Goal: Task Accomplishment & Management: Manage account settings

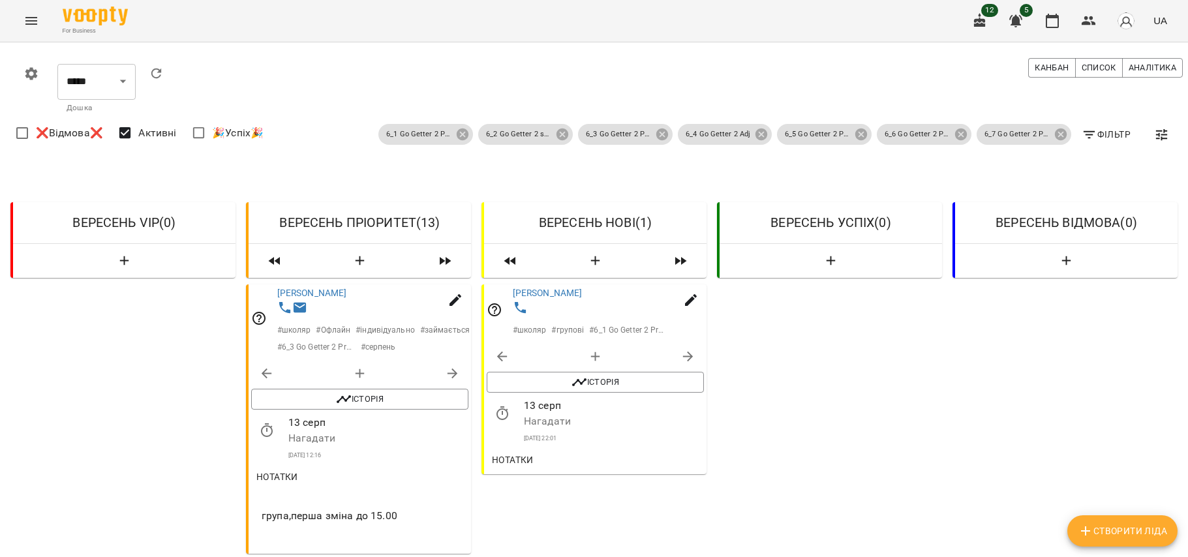
select select "**********"
click at [509, 447] on div "Нотатки" at bounding box center [595, 460] width 222 height 29
click at [509, 455] on span "Нотатки" at bounding box center [513, 460] width 42 height 16
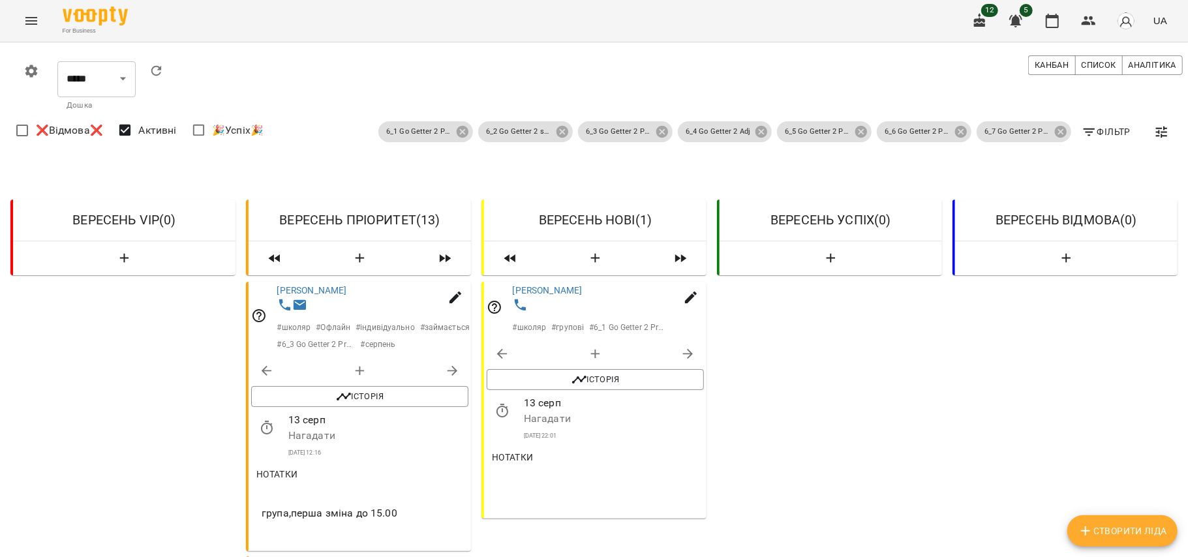
scroll to position [40, 0]
click at [457, 126] on icon at bounding box center [463, 132] width 12 height 12
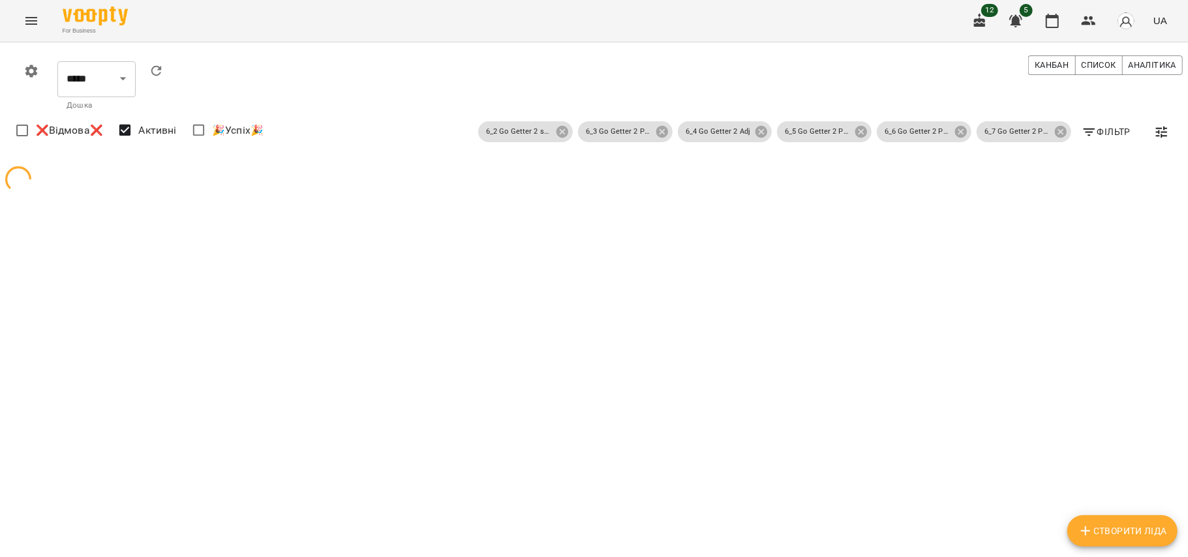
scroll to position [0, 0]
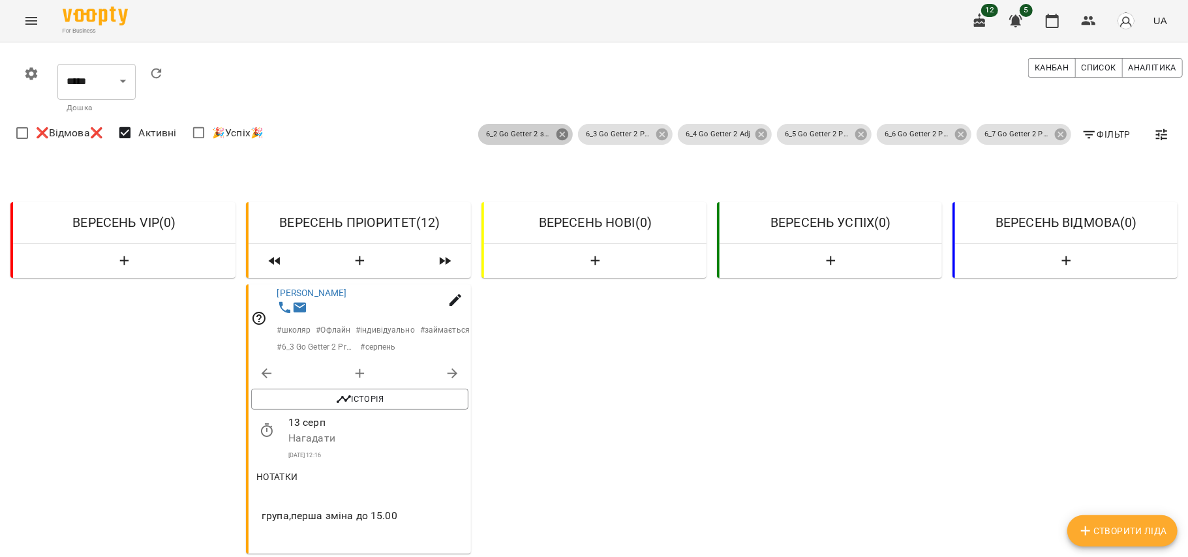
click at [556, 131] on icon at bounding box center [562, 135] width 12 height 12
click at [641, 134] on span "6_3 Go Getter 2 Present Continuous" at bounding box center [618, 134] width 81 height 11
click at [655, 134] on icon at bounding box center [662, 134] width 14 height 14
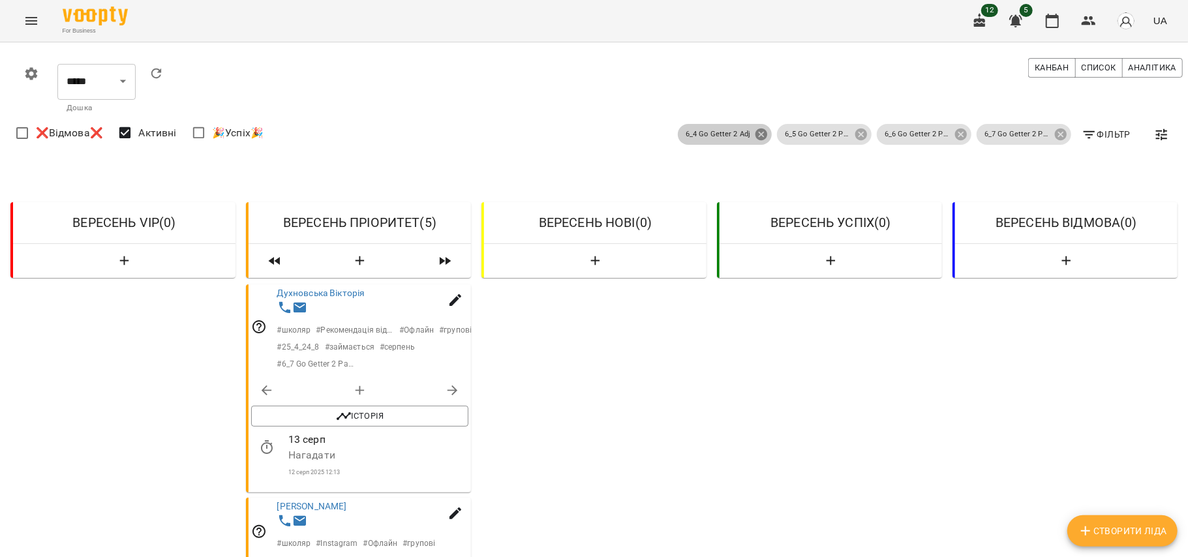
click at [755, 132] on icon at bounding box center [761, 135] width 12 height 12
click at [855, 131] on icon at bounding box center [861, 135] width 12 height 12
click at [955, 134] on icon at bounding box center [961, 135] width 12 height 12
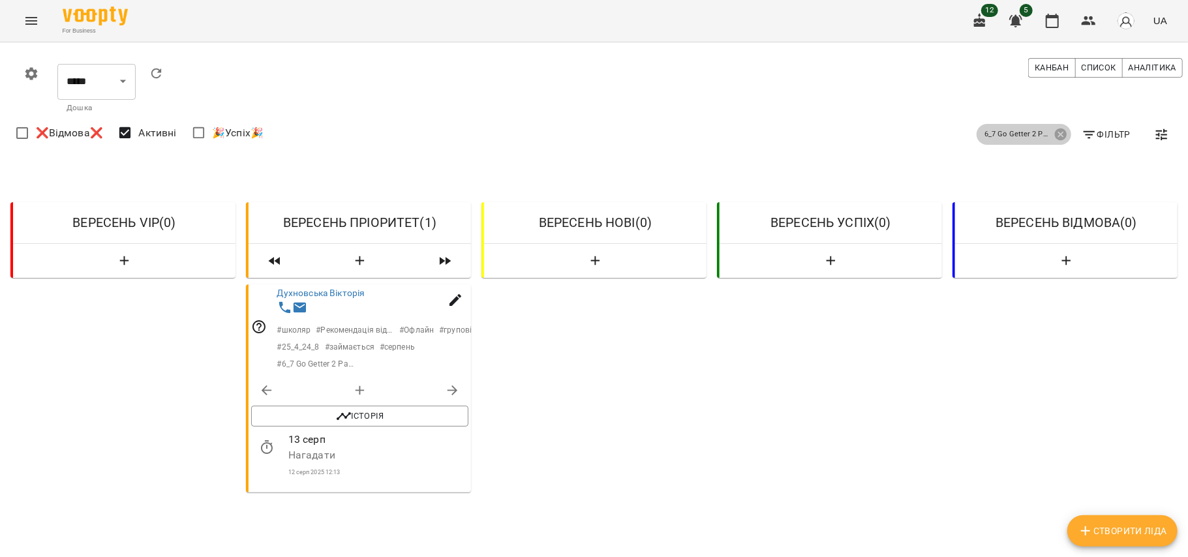
click at [1040, 136] on span "6_7 Go Getter 2 Past Simple" at bounding box center [1017, 134] width 81 height 11
click at [1054, 136] on icon at bounding box center [1061, 134] width 14 height 14
click at [1041, 136] on div "6_7 Go Getter 2 Past Simple Фільтр ❌Відмова❌ Активні 🎉Успіх🎉" at bounding box center [599, 135] width 1172 height 36
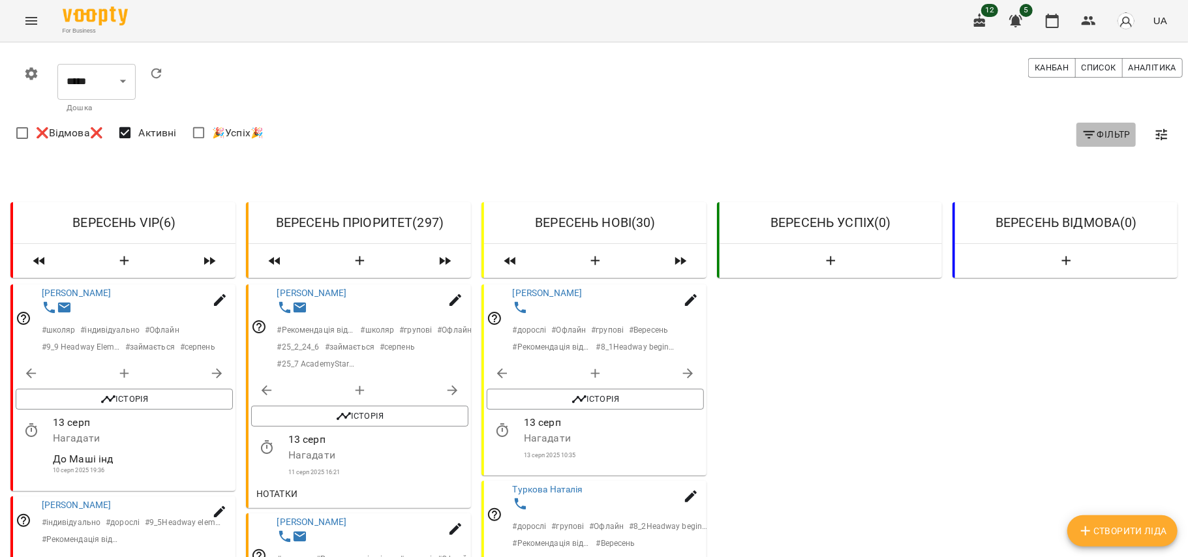
click at [1082, 139] on icon "button" at bounding box center [1090, 135] width 16 height 16
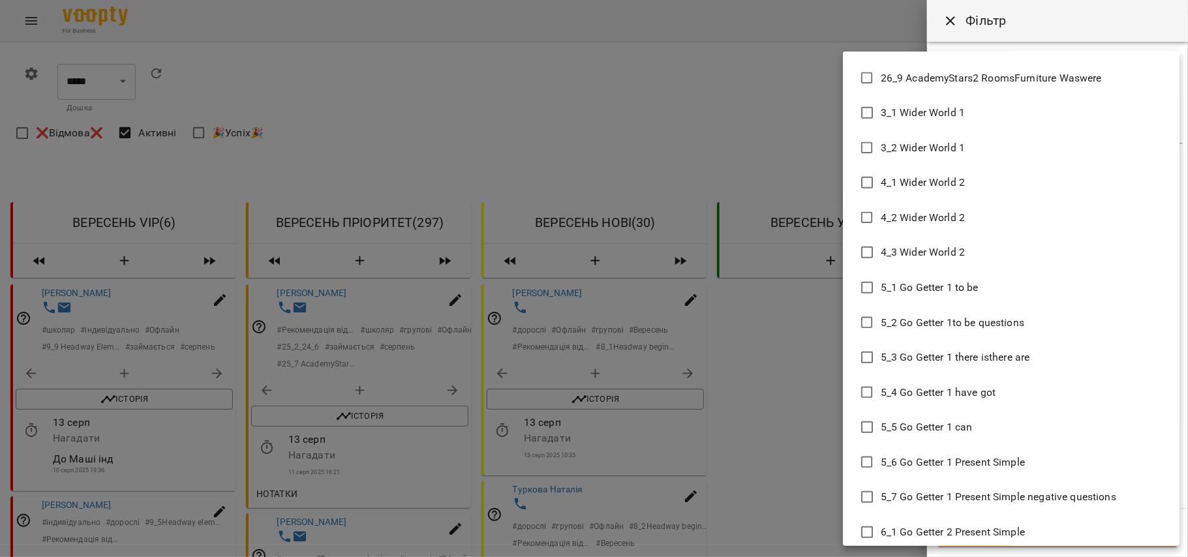
scroll to position [4256, 0]
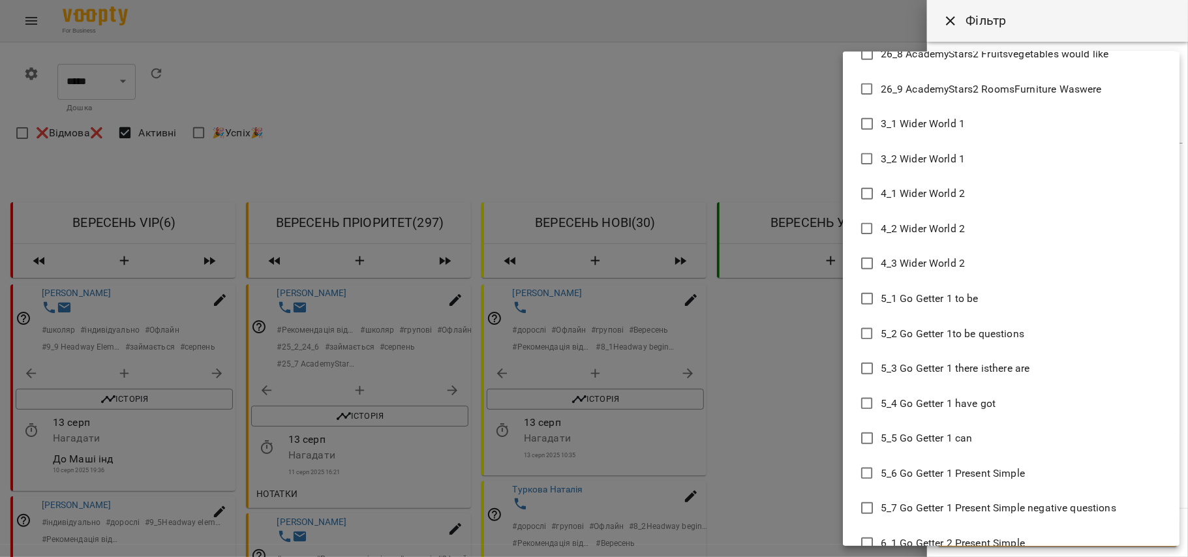
click at [982, 129] on li "3_1 Wider World 1" at bounding box center [1011, 123] width 337 height 35
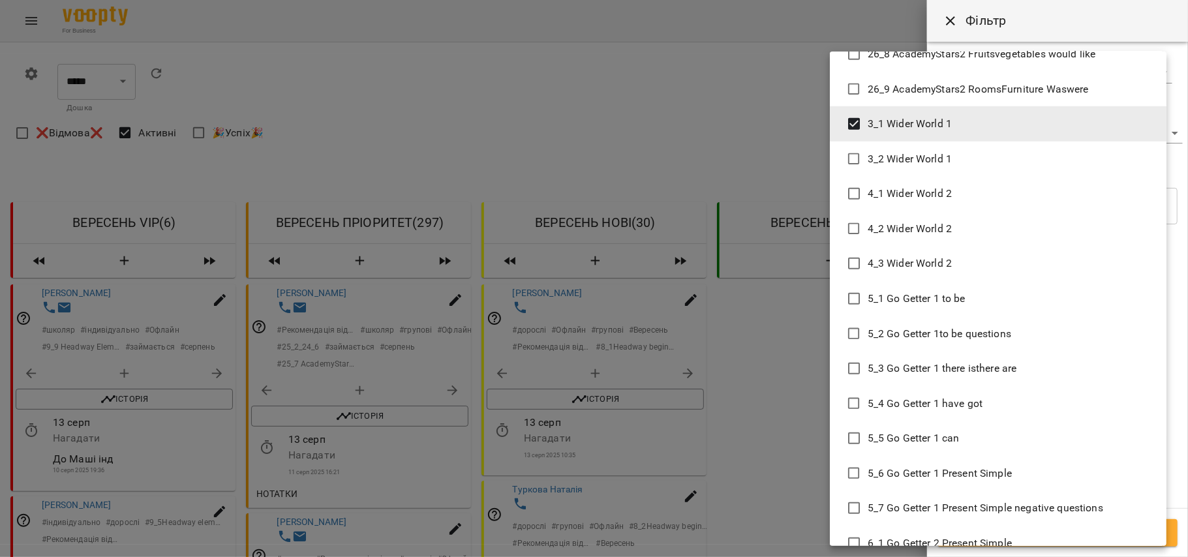
click at [982, 146] on li "3_2 Wider World 1" at bounding box center [998, 159] width 337 height 35
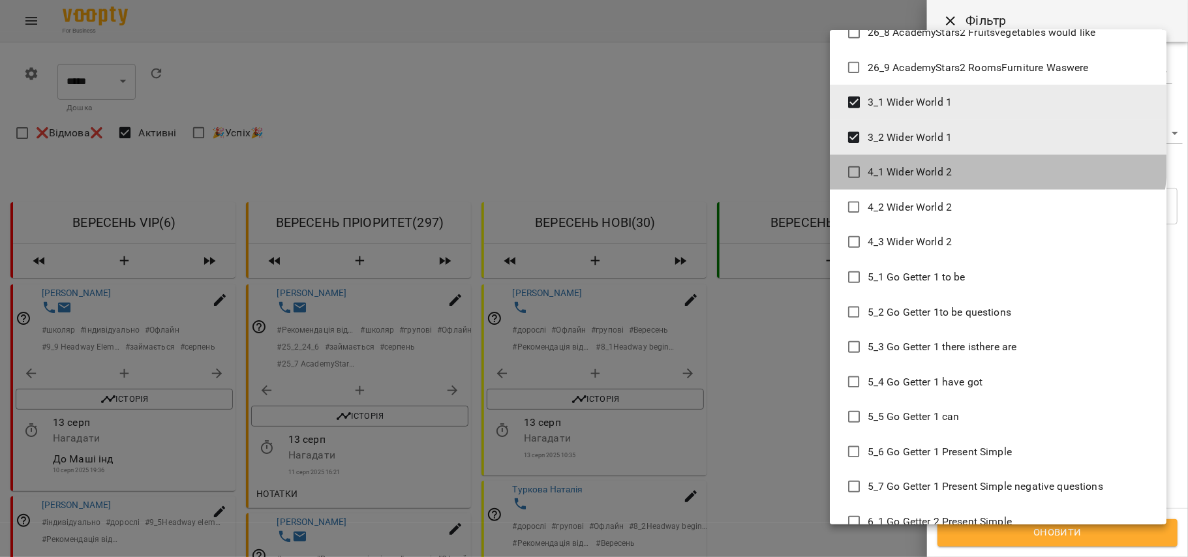
click at [982, 163] on li "4_1 Wider World 2" at bounding box center [998, 172] width 337 height 35
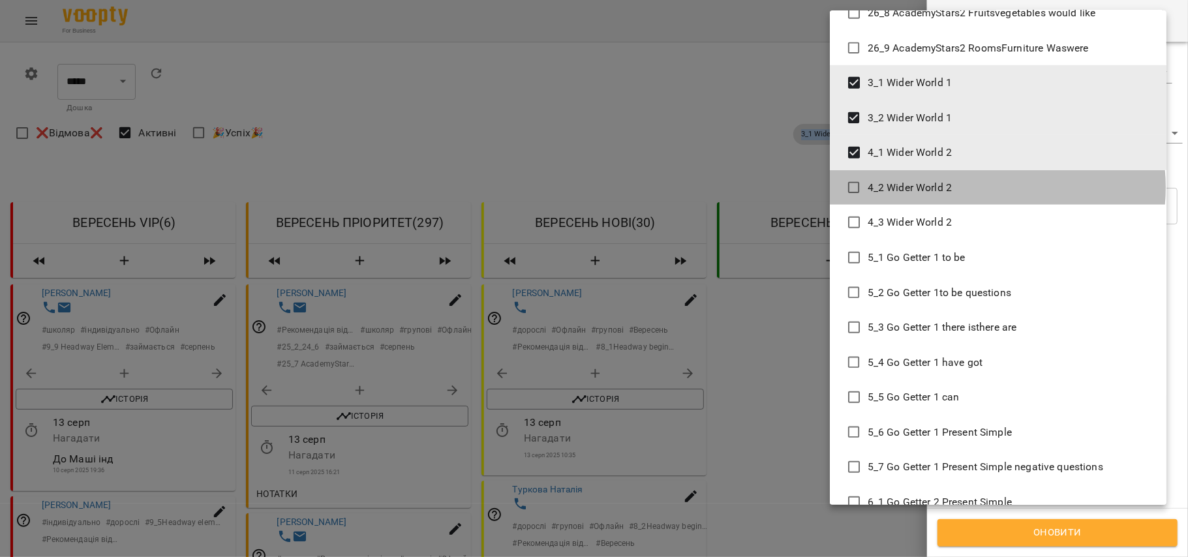
click at [982, 188] on li "4_2 Wider World 2" at bounding box center [998, 187] width 337 height 35
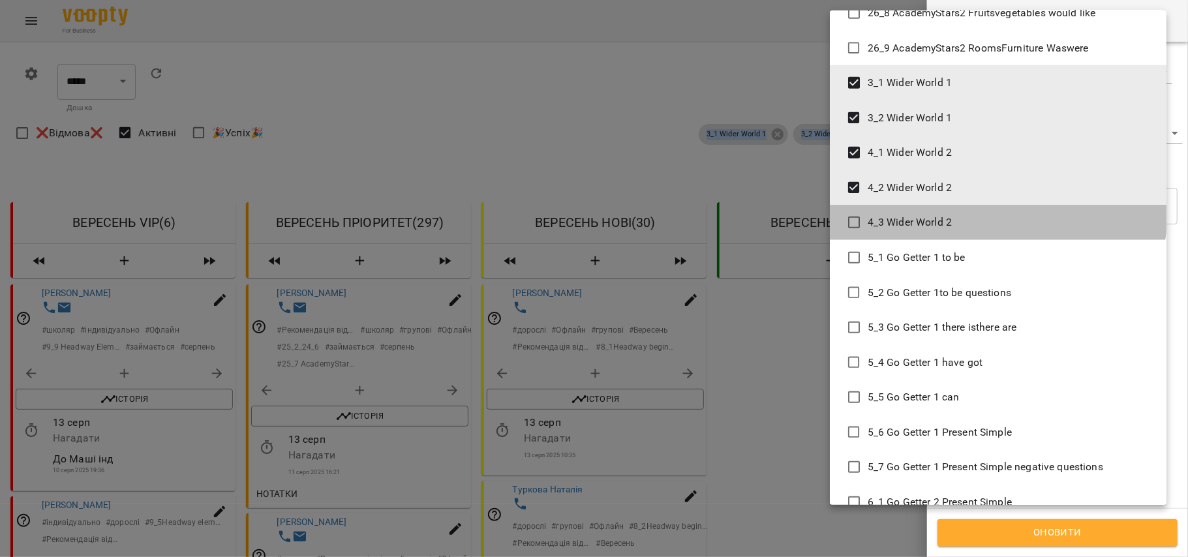
click at [982, 210] on li "4_3 Wider World 2" at bounding box center [998, 222] width 337 height 35
type input "**********"
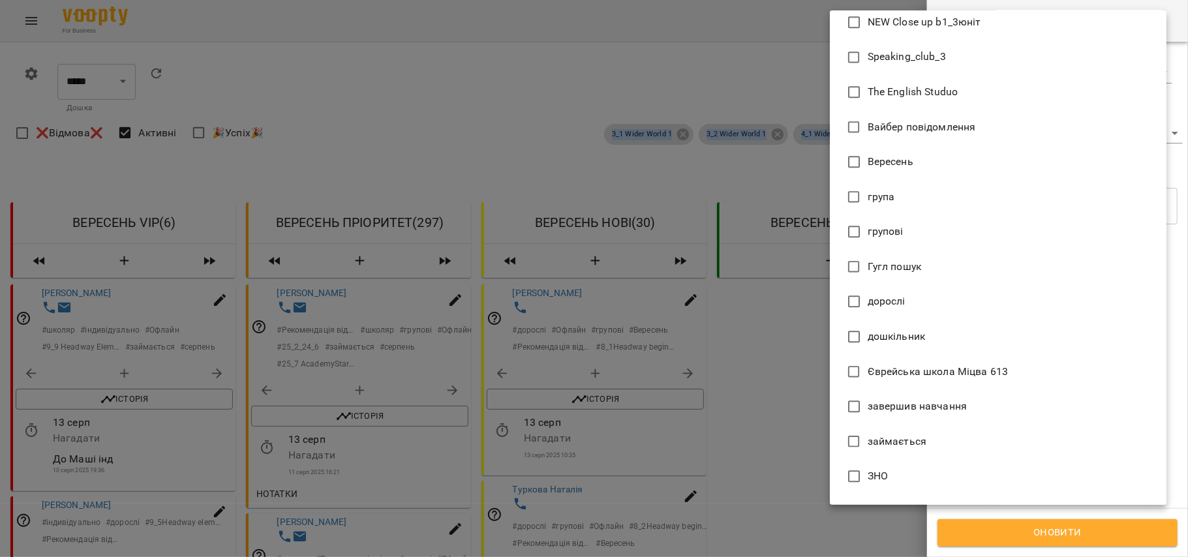
scroll to position [5906, 0]
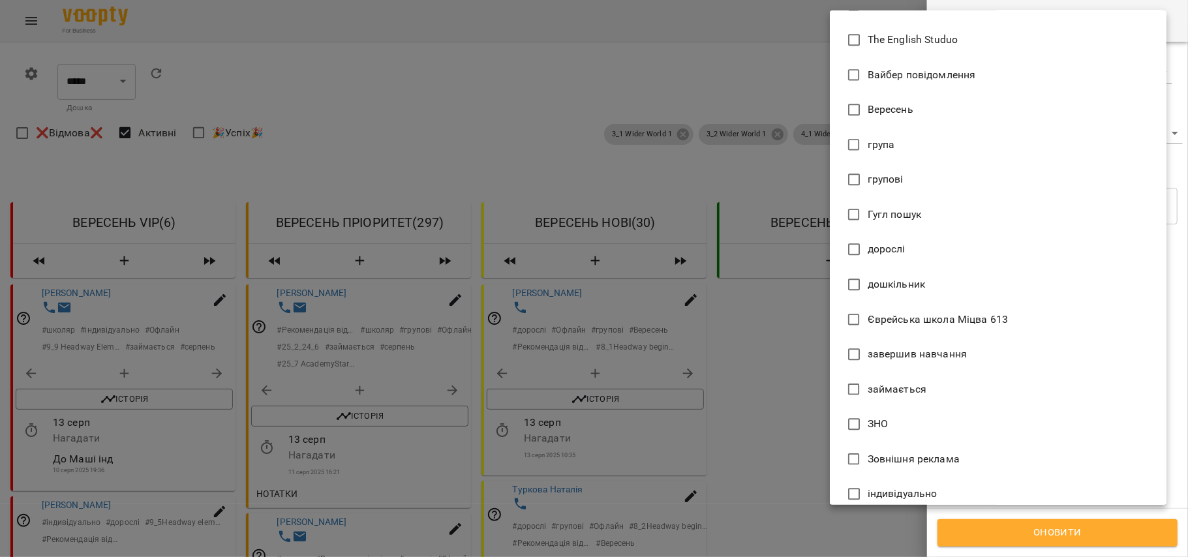
click at [1035, 549] on div at bounding box center [594, 278] width 1188 height 557
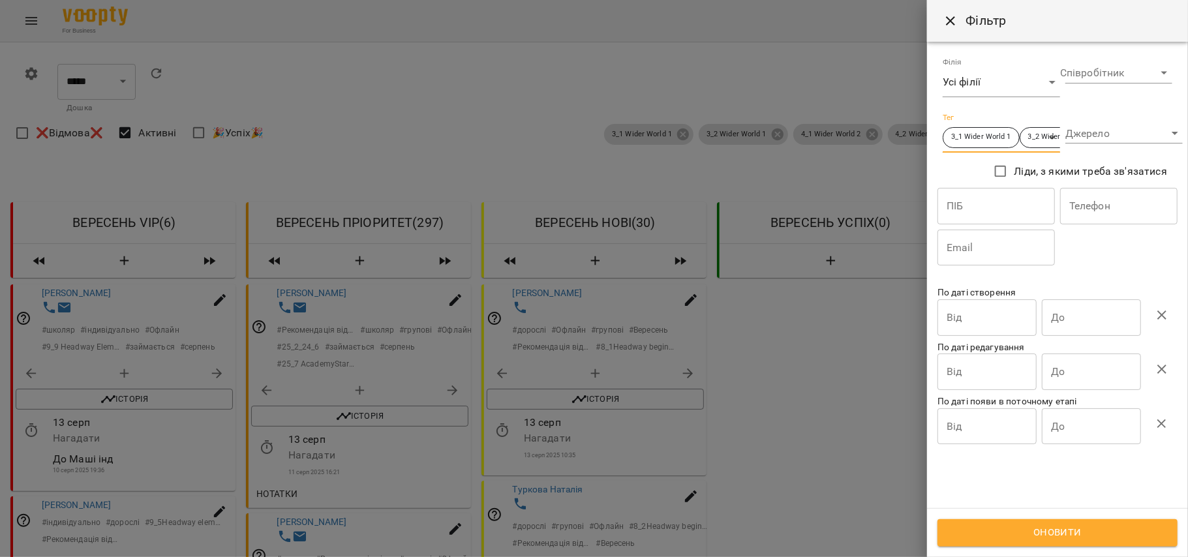
click at [1035, 543] on button "Оновити" at bounding box center [1057, 532] width 240 height 27
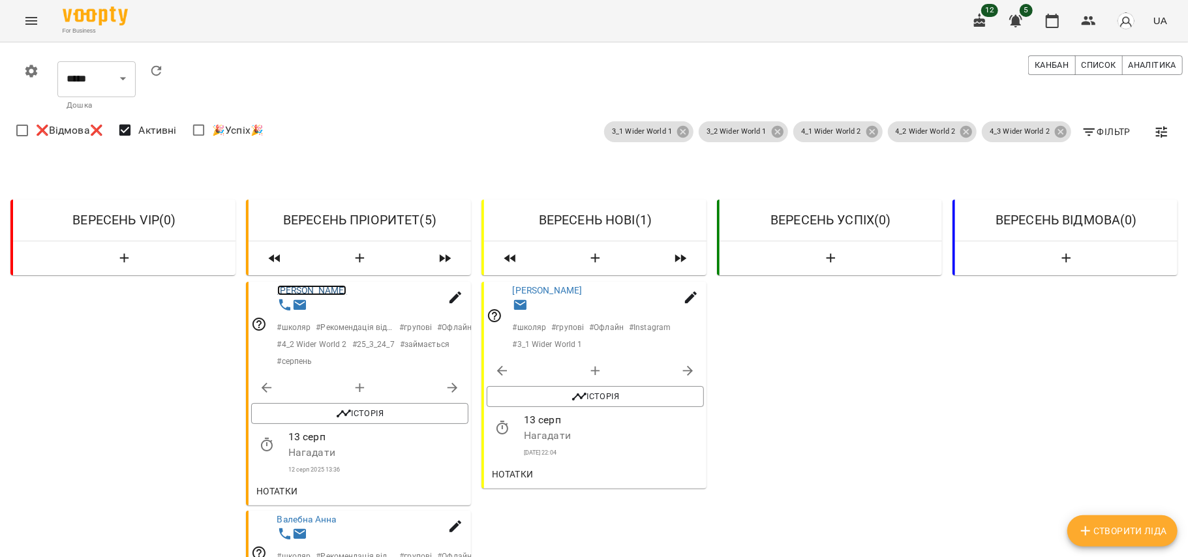
scroll to position [334, 0]
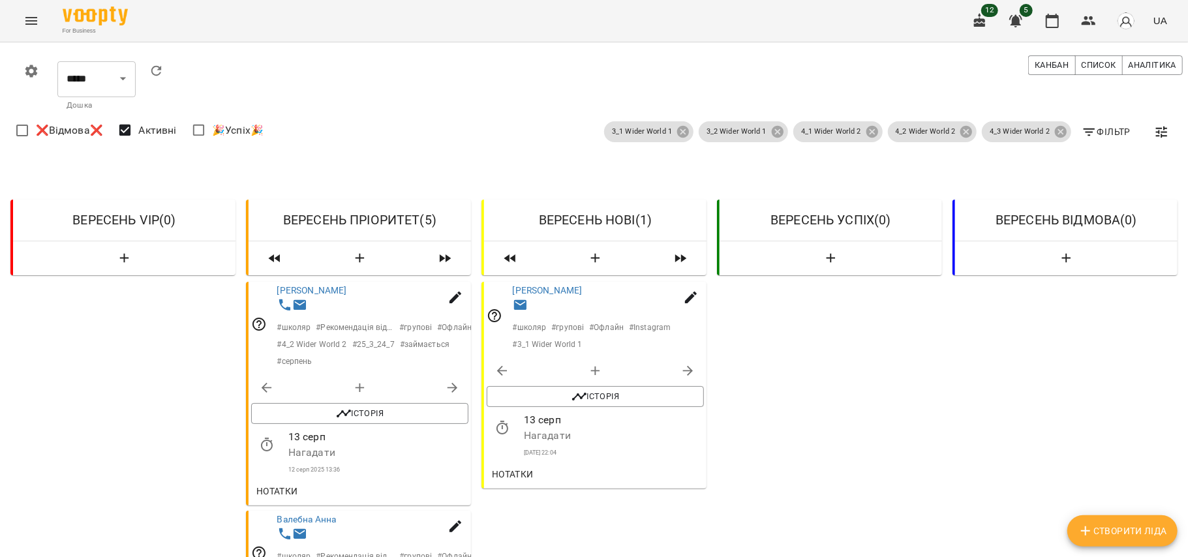
drag, startPoint x: 259, startPoint y: 413, endPoint x: 459, endPoint y: 408, distance: 200.3
copy span "після обіда пропонувати, хоче до Діани"
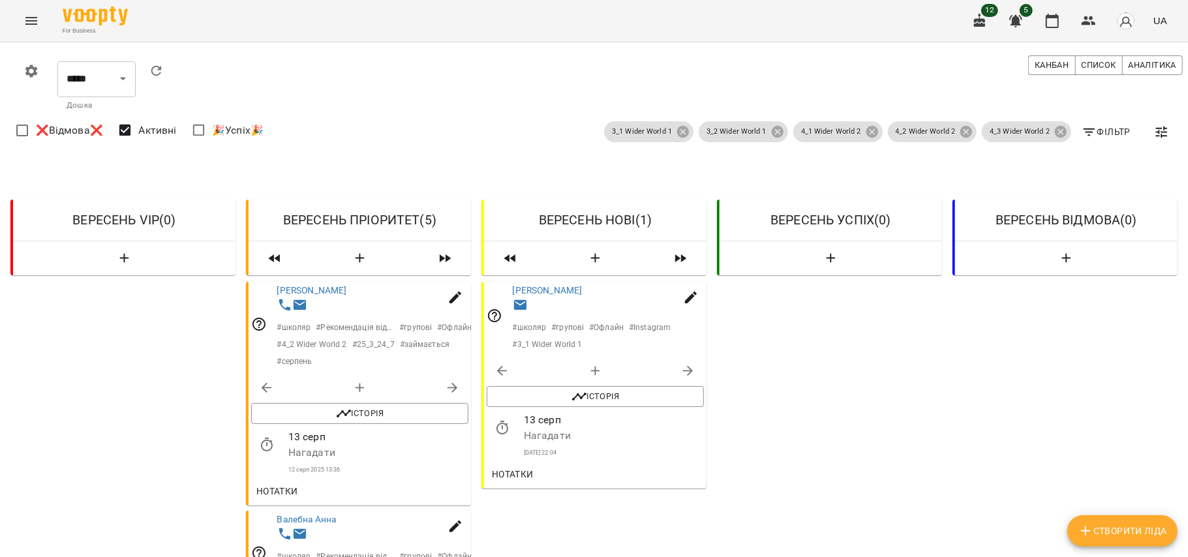
drag, startPoint x: 313, startPoint y: 235, endPoint x: 331, endPoint y: 243, distance: 20.1
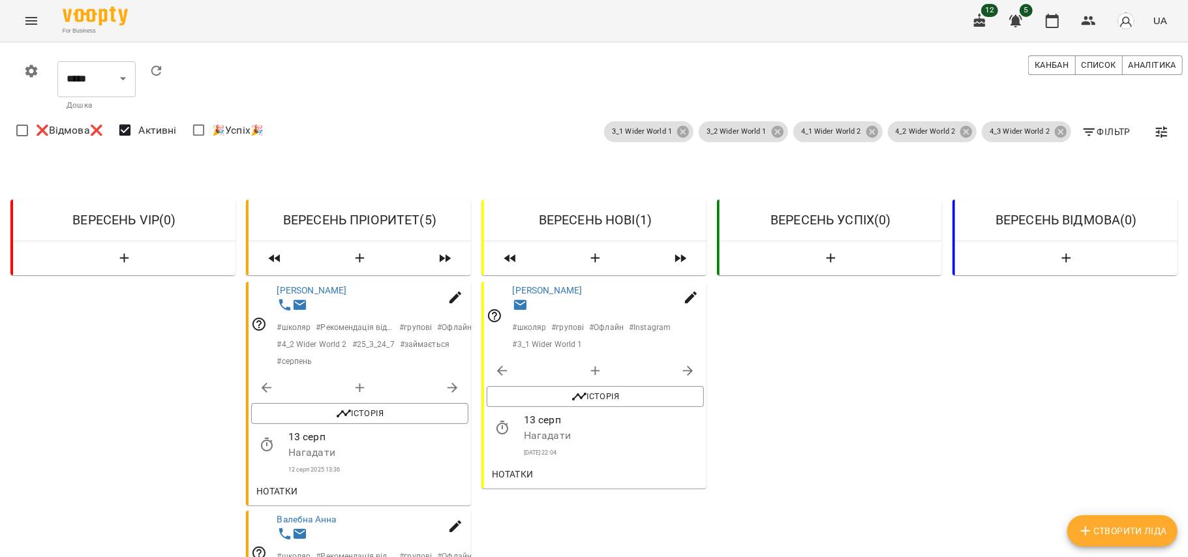
drag, startPoint x: 286, startPoint y: 406, endPoint x: 380, endPoint y: 402, distance: 94.0
copy p "1 раз інд в суботу"
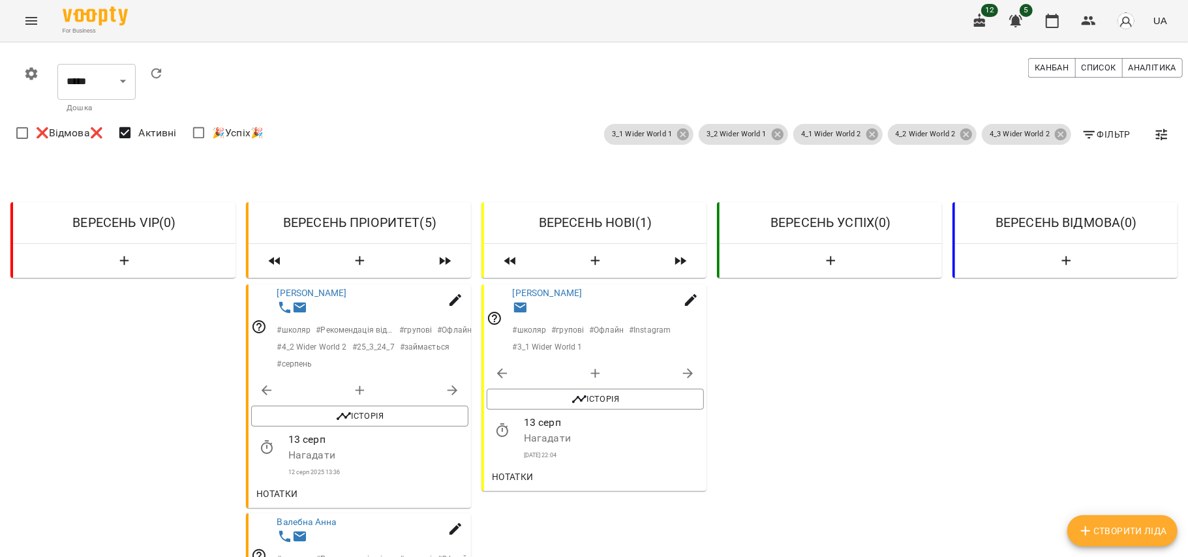
click at [514, 483] on span "Нотатки" at bounding box center [513, 477] width 42 height 16
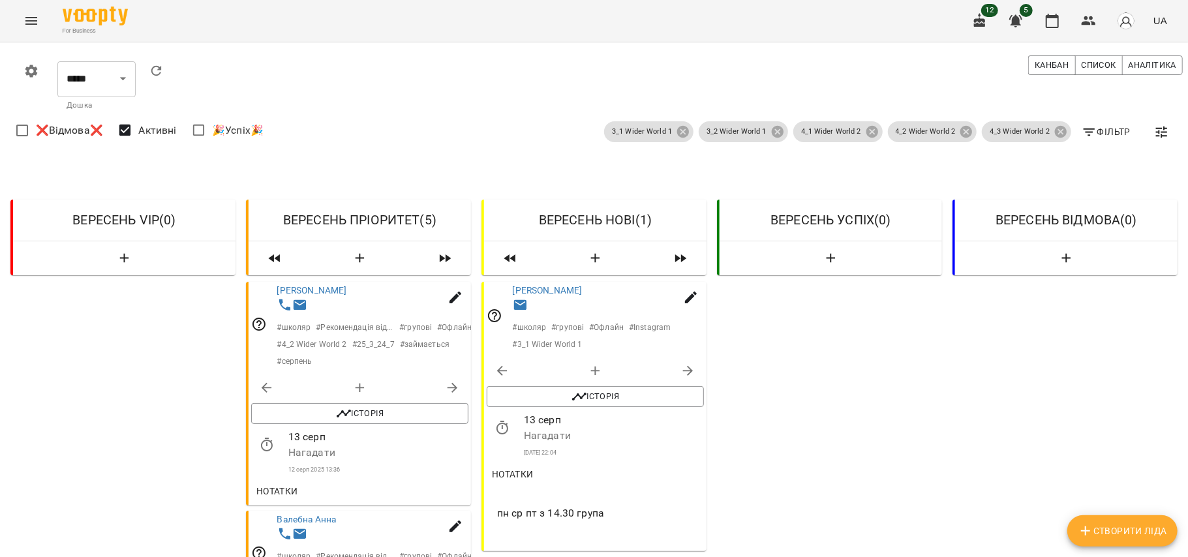
scroll to position [82, 0]
drag, startPoint x: 598, startPoint y: 436, endPoint x: 493, endPoint y: 438, distance: 104.4
click at [497, 506] on span "пн ср пт з 14.30 група" at bounding box center [595, 514] width 196 height 16
copy span "пн ср пт з 14.30 група"
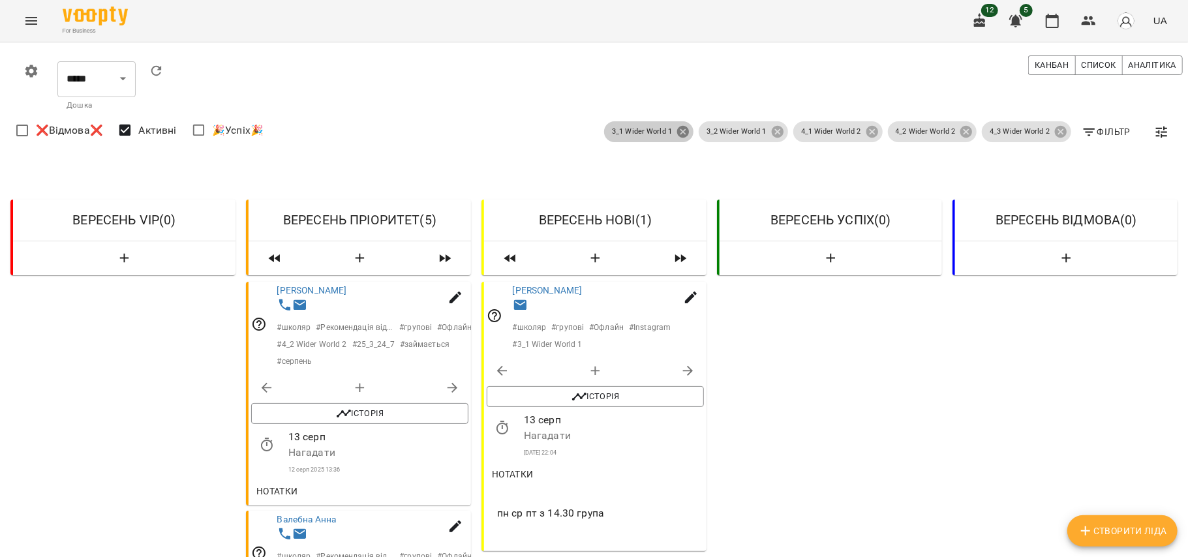
click at [677, 126] on icon at bounding box center [683, 132] width 12 height 12
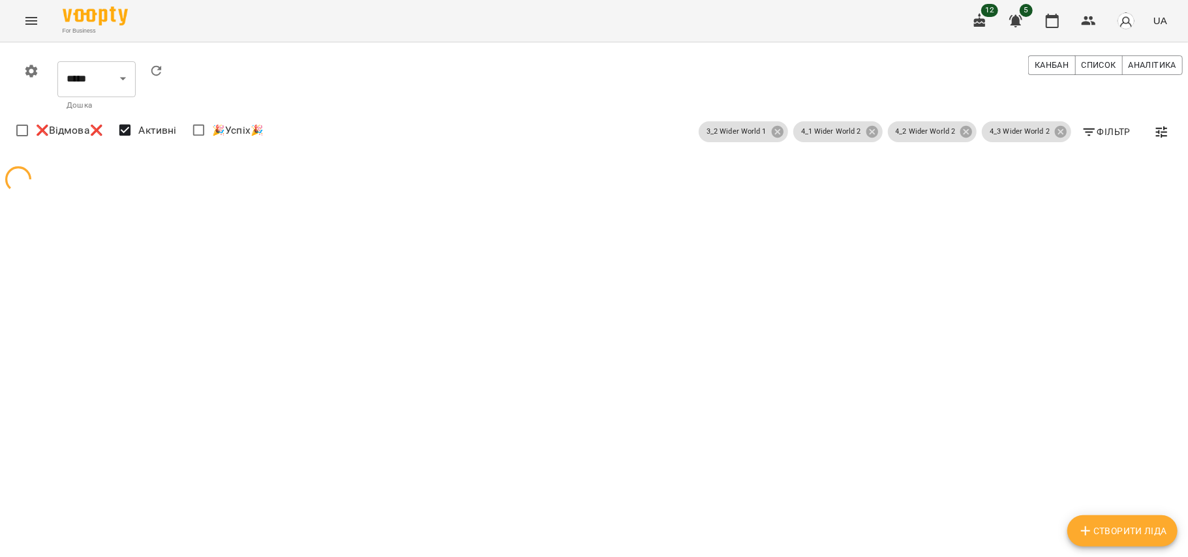
scroll to position [0, 0]
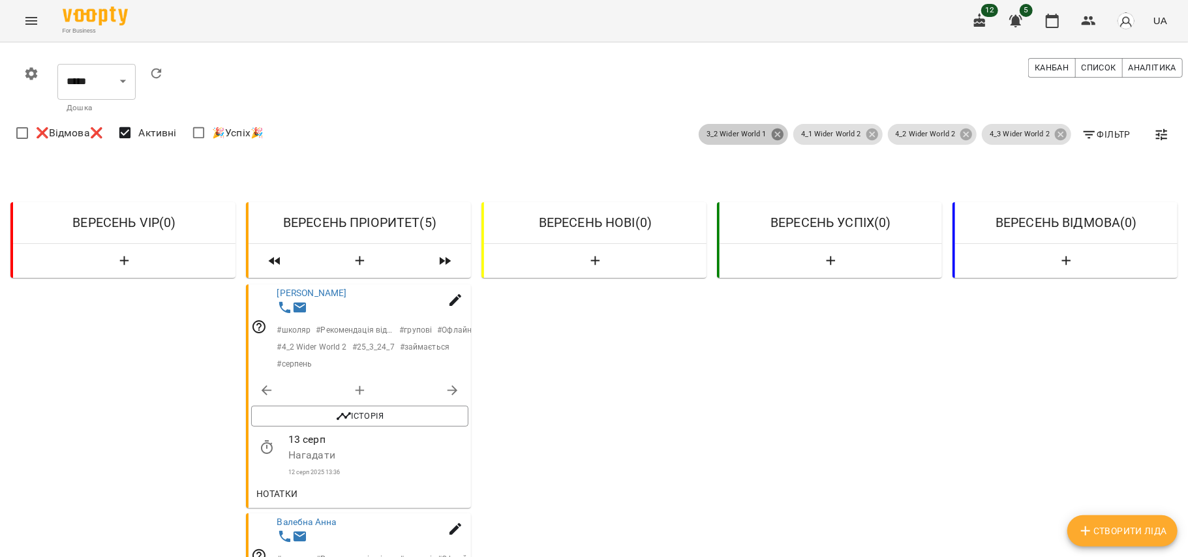
click at [774, 136] on icon at bounding box center [778, 135] width 12 height 12
click at [866, 136] on icon at bounding box center [872, 135] width 12 height 12
click at [959, 134] on icon at bounding box center [966, 134] width 14 height 14
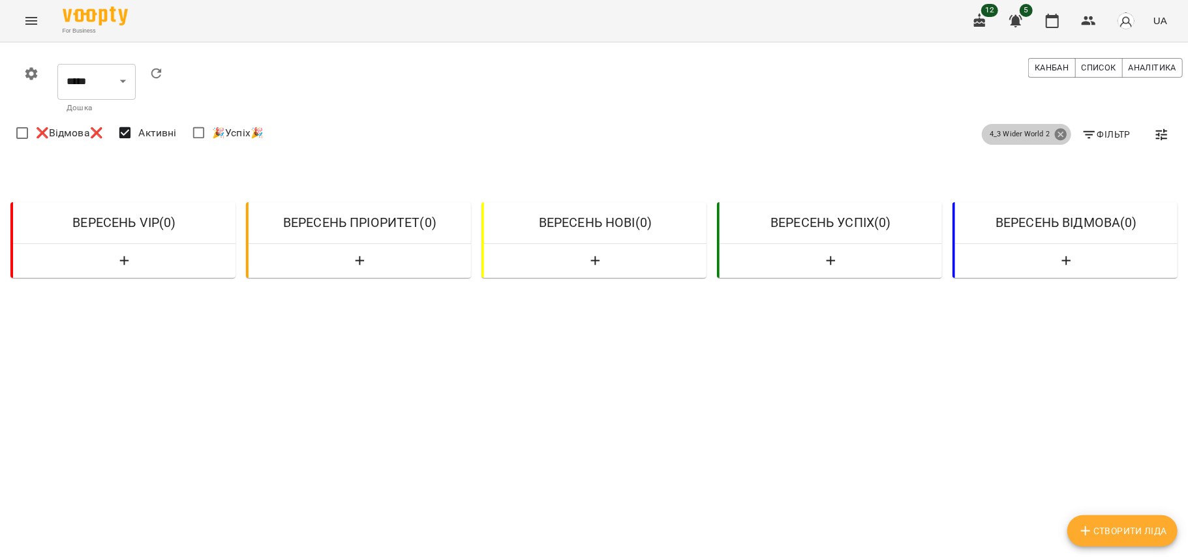
click at [1055, 134] on icon at bounding box center [1061, 135] width 12 height 12
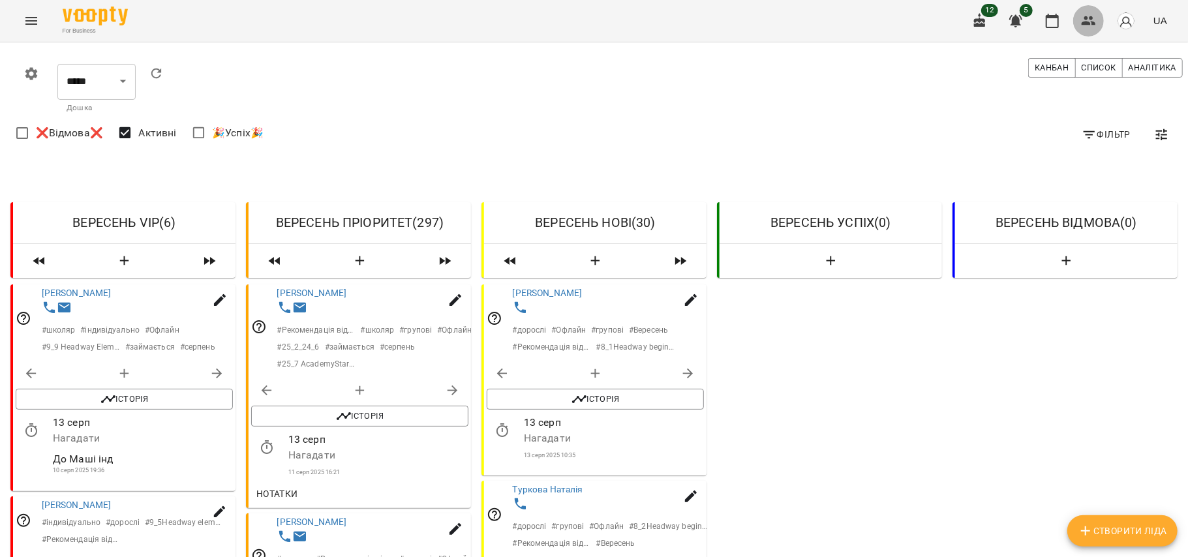
click at [1091, 22] on icon "button" at bounding box center [1089, 20] width 14 height 9
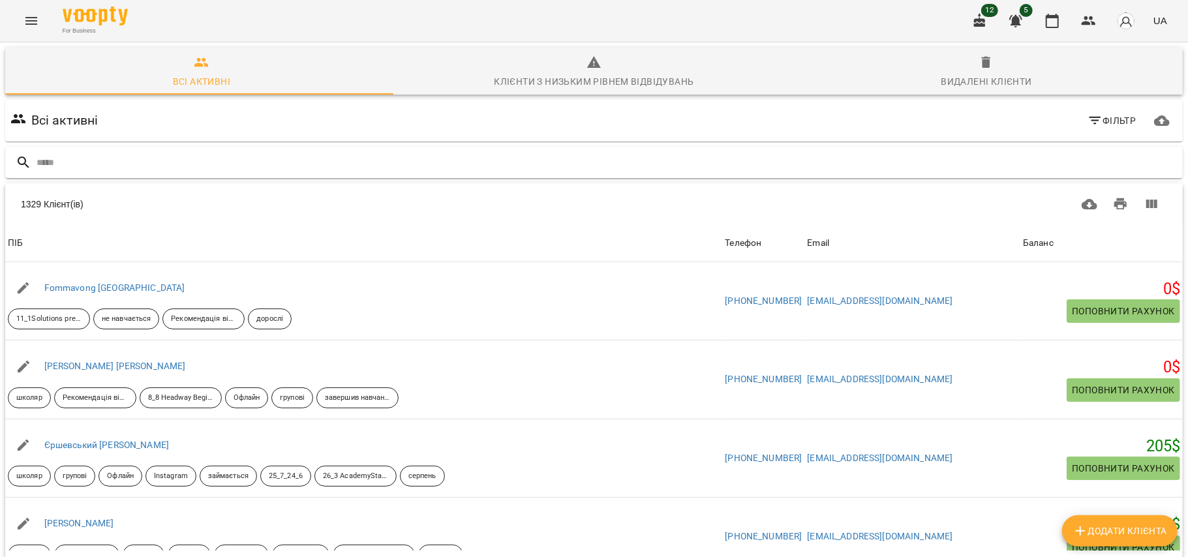
click at [531, 170] on input "text" at bounding box center [607, 163] width 1141 height 22
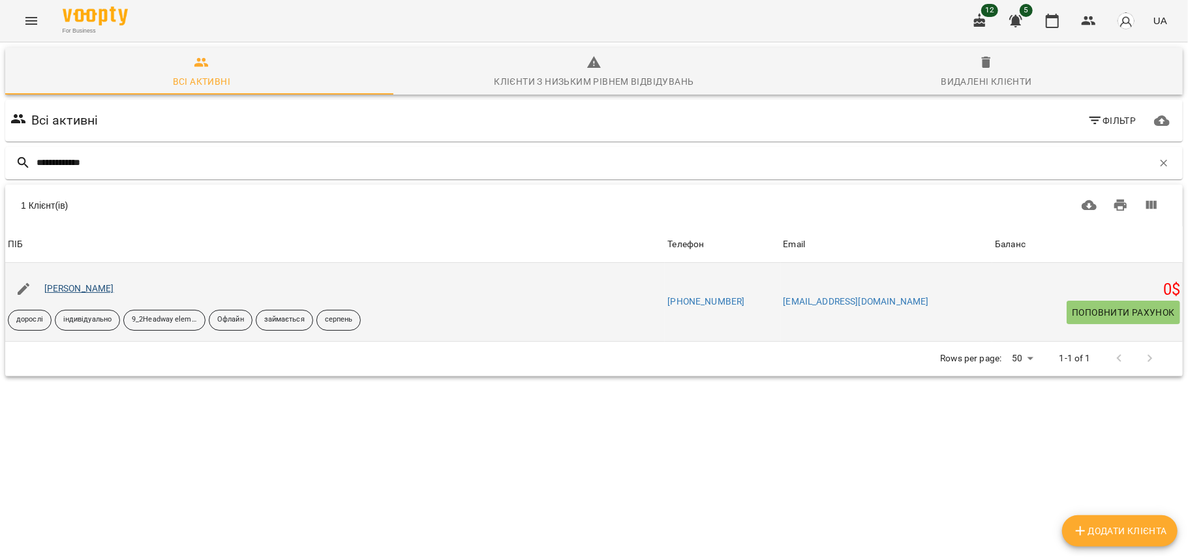
type input "**********"
click at [114, 291] on link "Шевченко Олександра" at bounding box center [79, 288] width 70 height 10
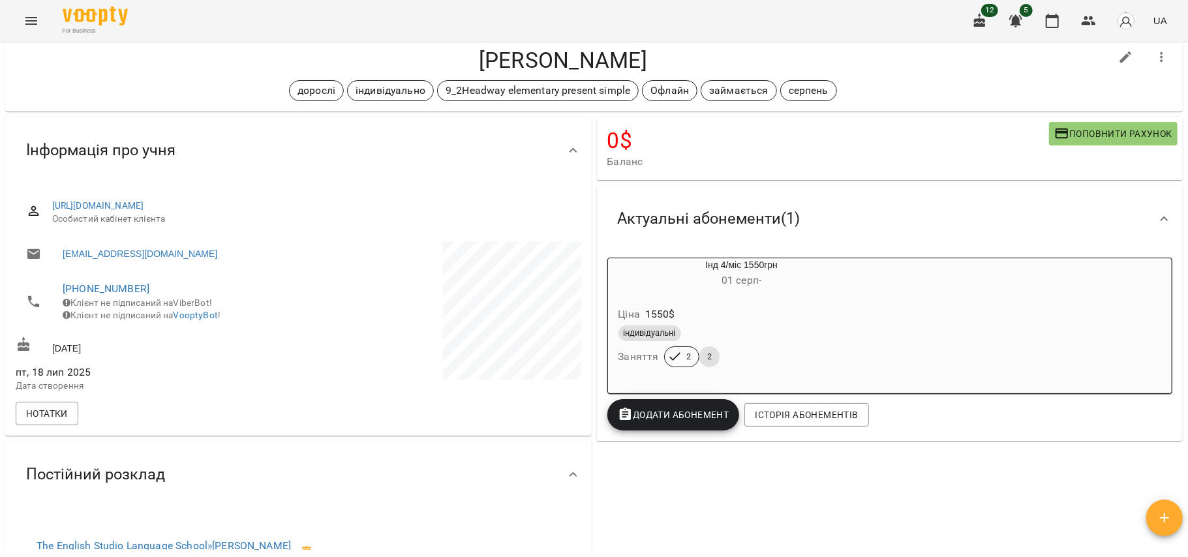
scroll to position [19, 0]
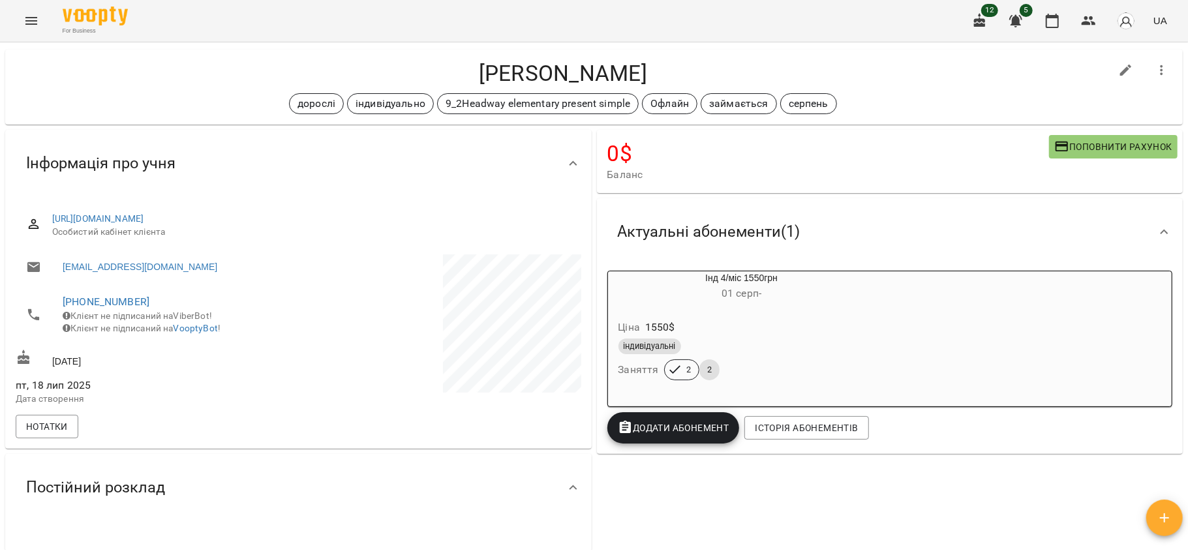
click at [20, 29] on button "Menu" at bounding box center [31, 20] width 31 height 31
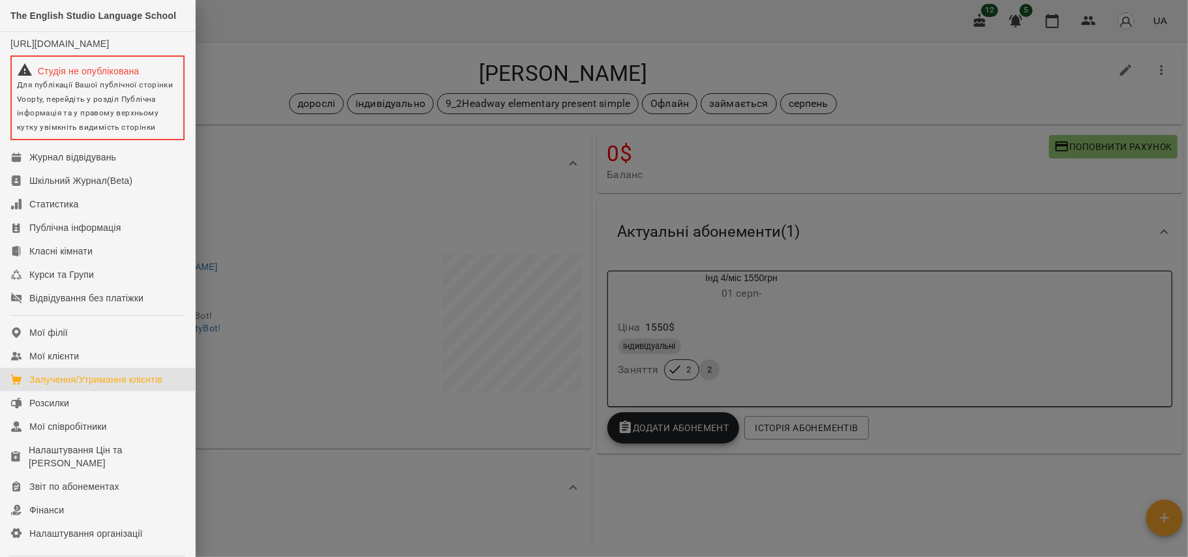
click at [105, 386] on div "Залучення/Утримання клієнтів" at bounding box center [95, 379] width 133 height 13
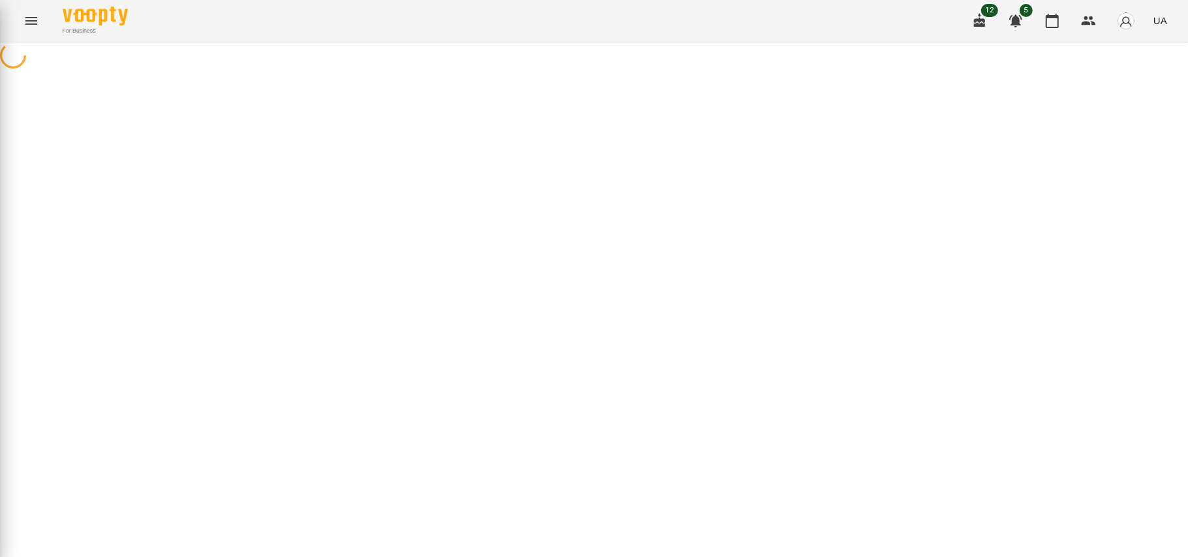
select select "**********"
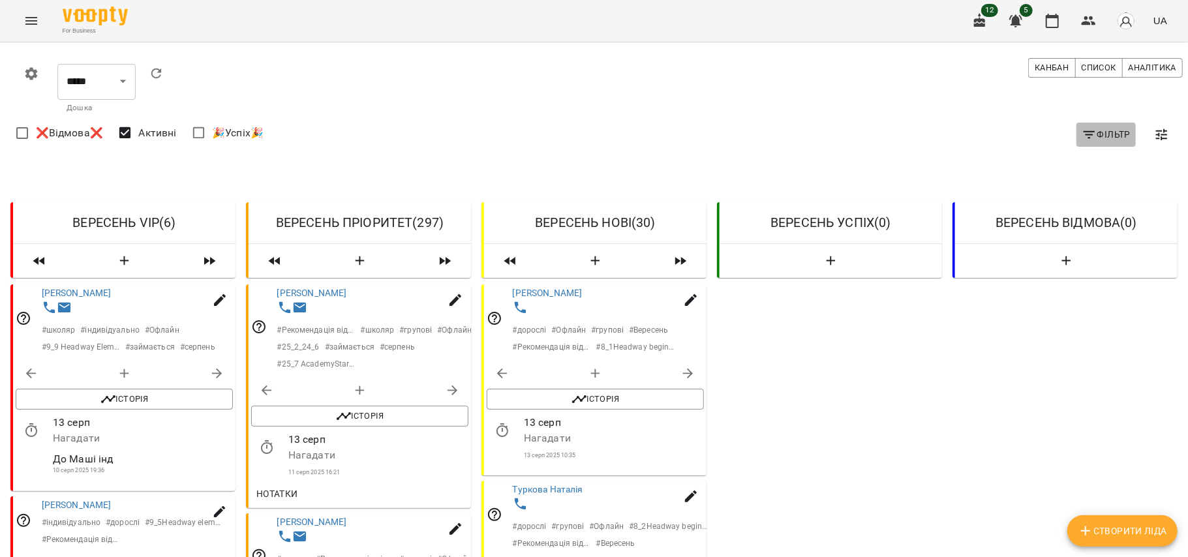
click at [1082, 138] on icon "button" at bounding box center [1090, 135] width 16 height 16
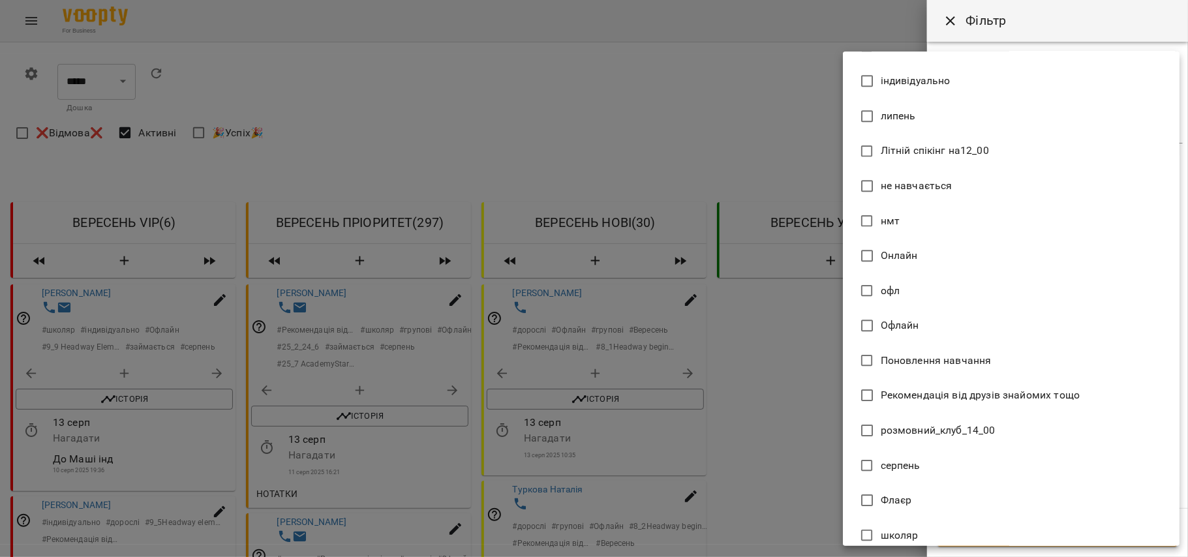
scroll to position [6372, 0]
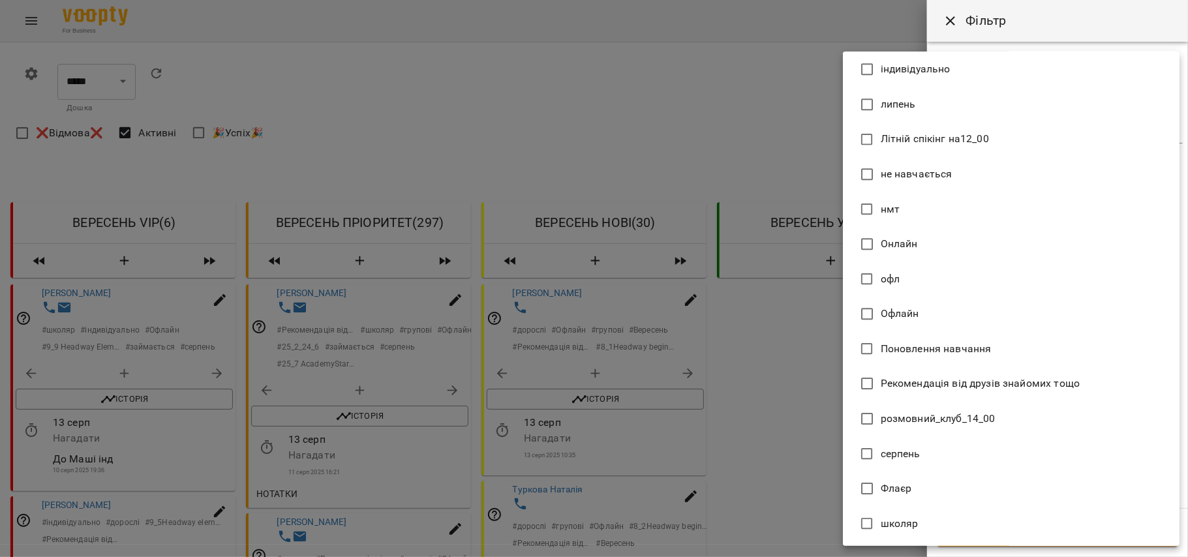
click at [951, 527] on li "школяр" at bounding box center [1011, 523] width 337 height 35
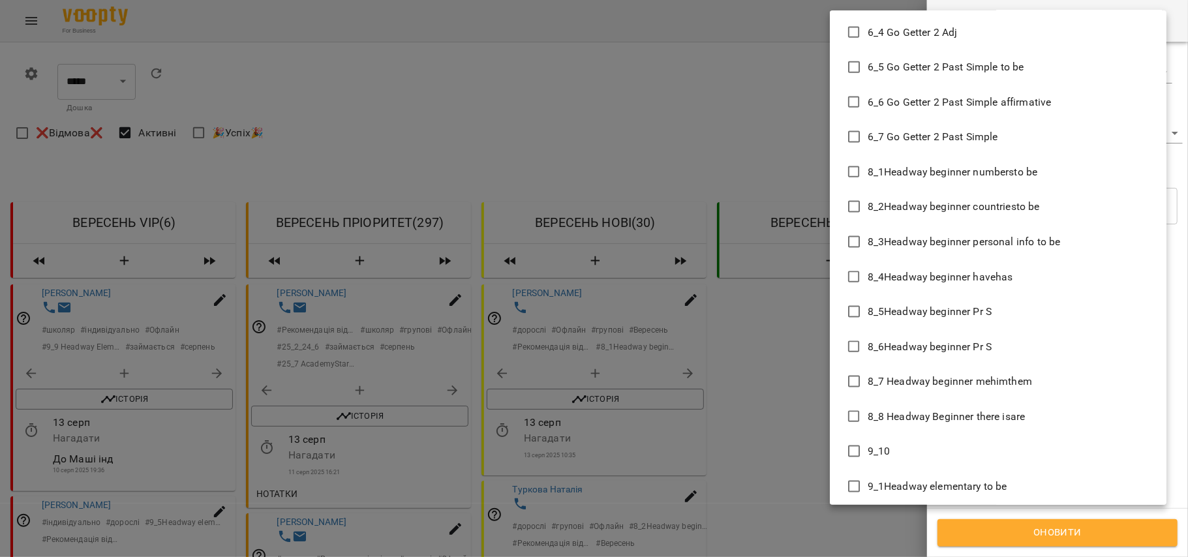
scroll to position [4819, 0]
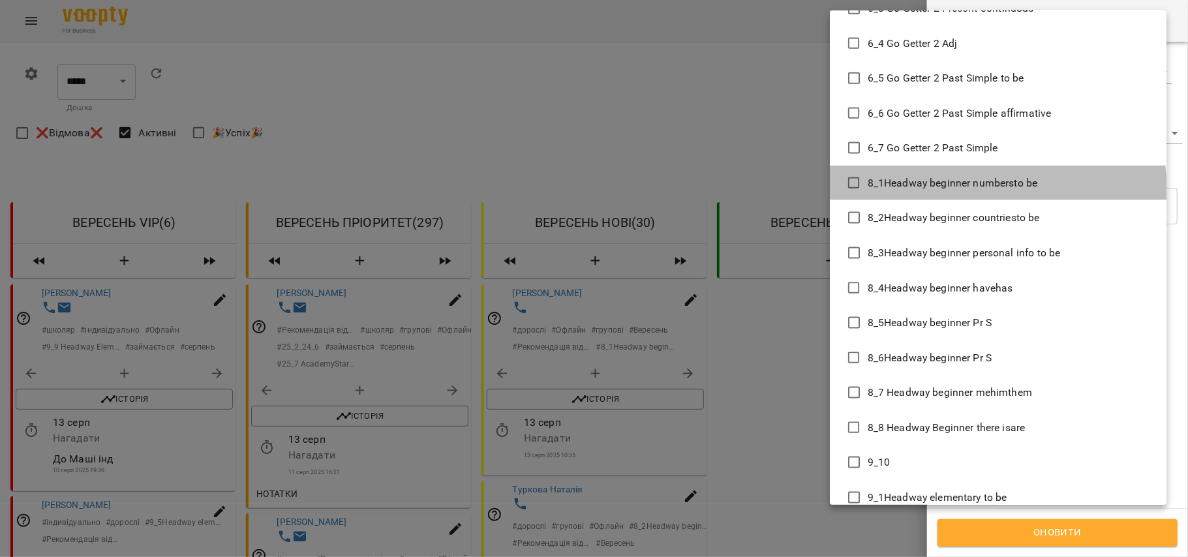
click at [950, 193] on li "8_1Headway beginner numbersto be" at bounding box center [998, 183] width 337 height 35
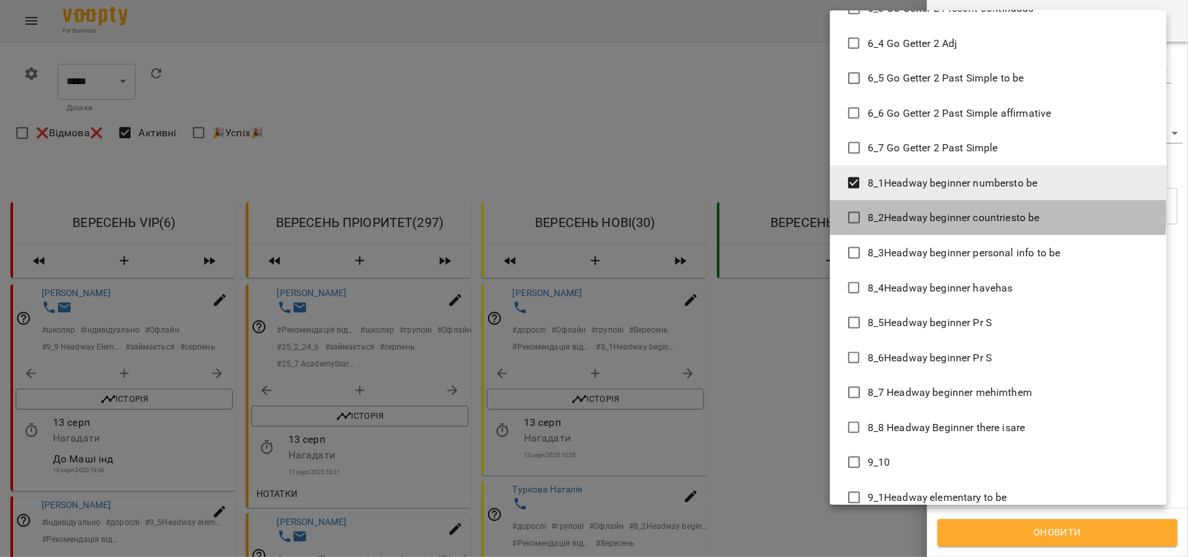
click at [891, 213] on span "8_2Headway beginner countriesto be" at bounding box center [954, 218] width 172 height 16
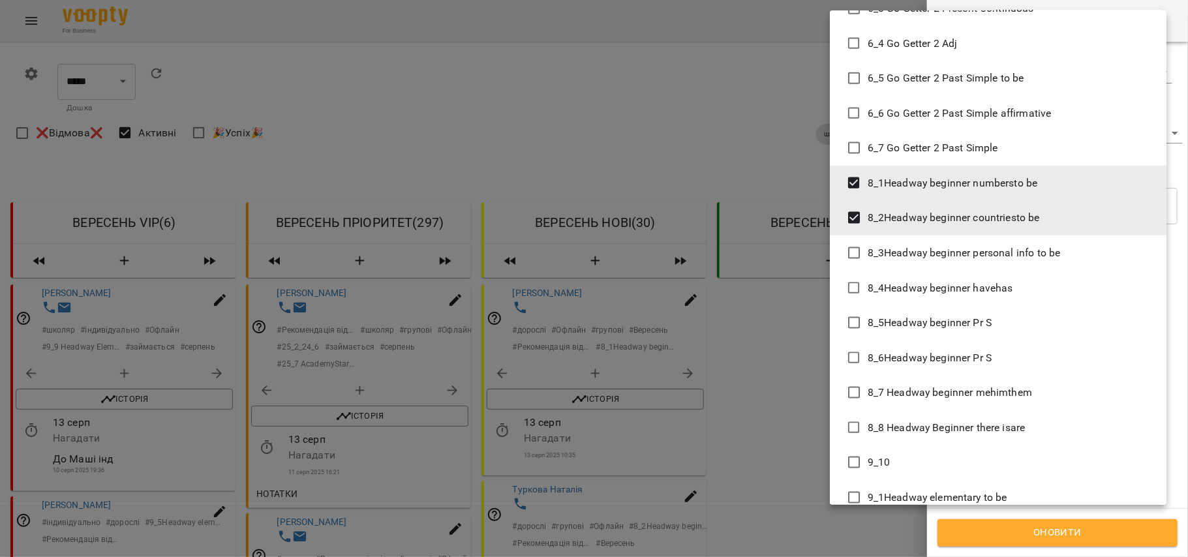
click at [932, 267] on li "8_3Headway beginner personal info to be" at bounding box center [998, 252] width 337 height 35
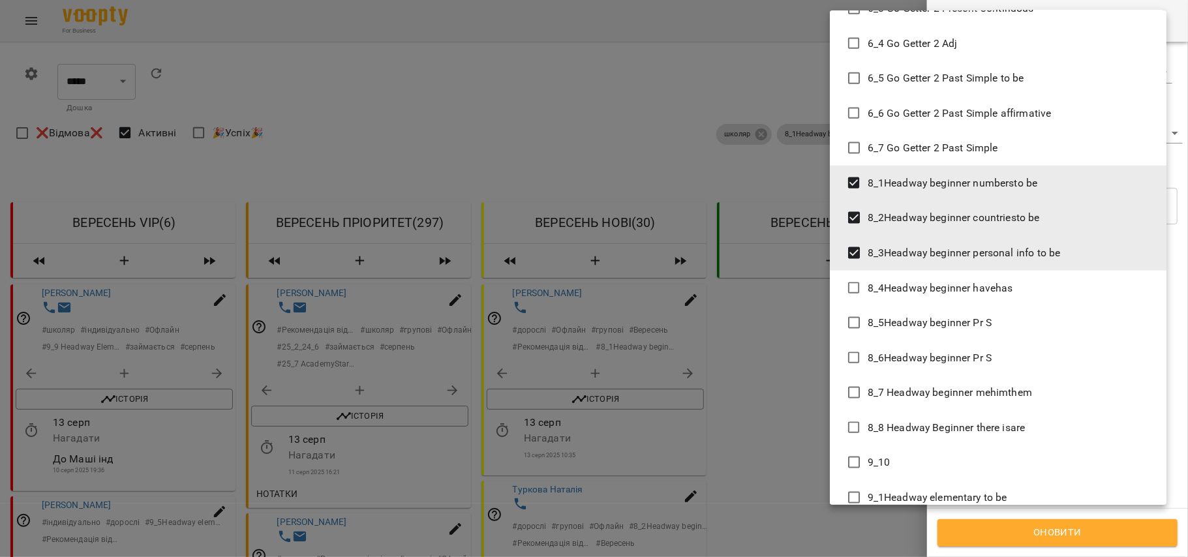
click at [938, 295] on span "8_4Headway beginner havehas" at bounding box center [940, 289] width 145 height 16
type input "**********"
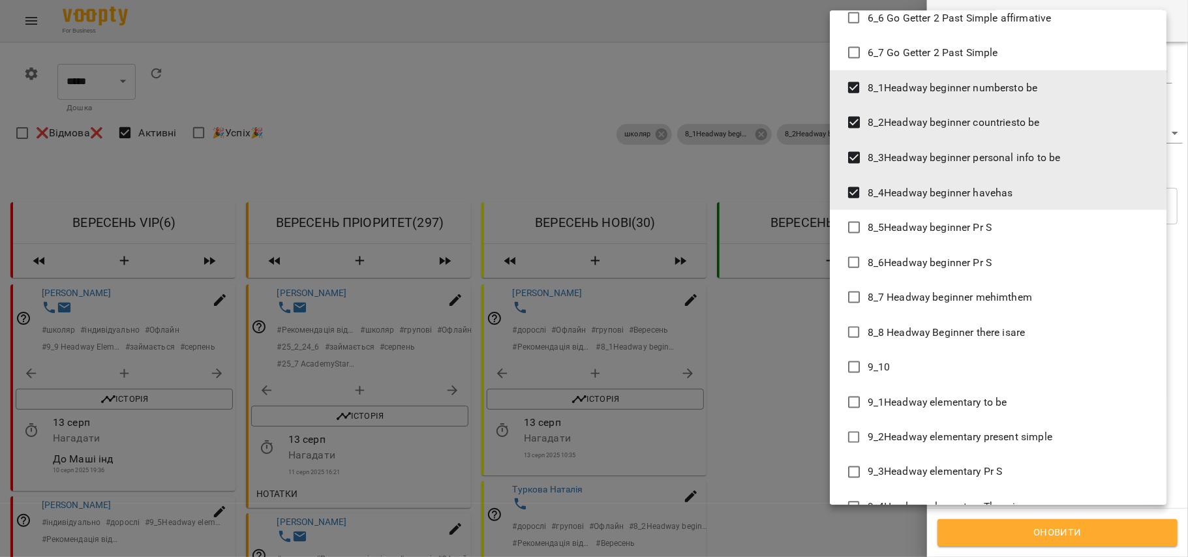
scroll to position [4916, 0]
click at [1039, 534] on div at bounding box center [594, 278] width 1188 height 557
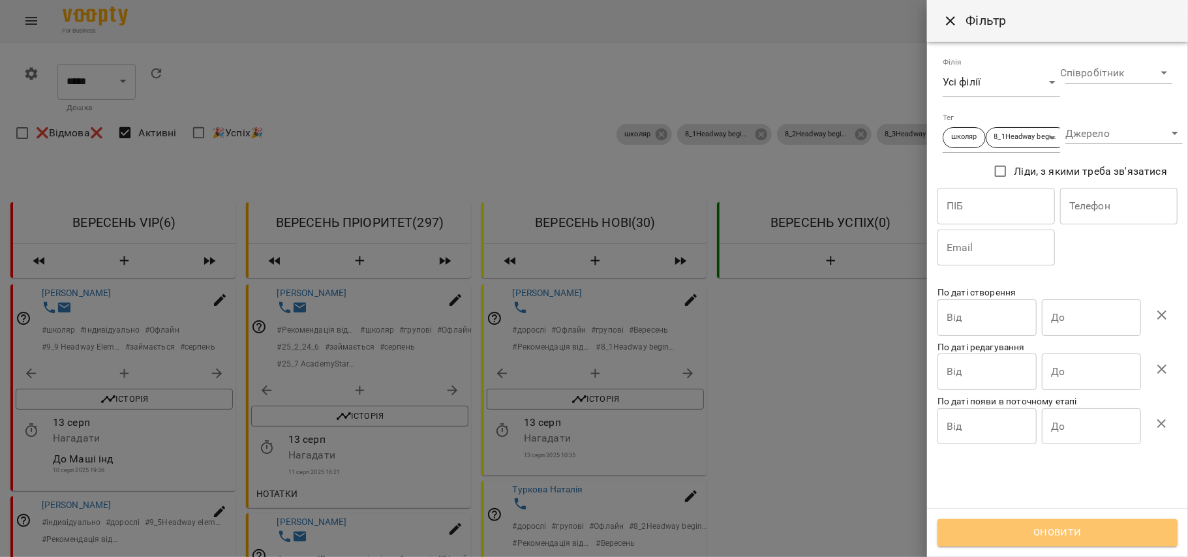
click at [1037, 536] on span "Оновити" at bounding box center [1057, 532] width 211 height 17
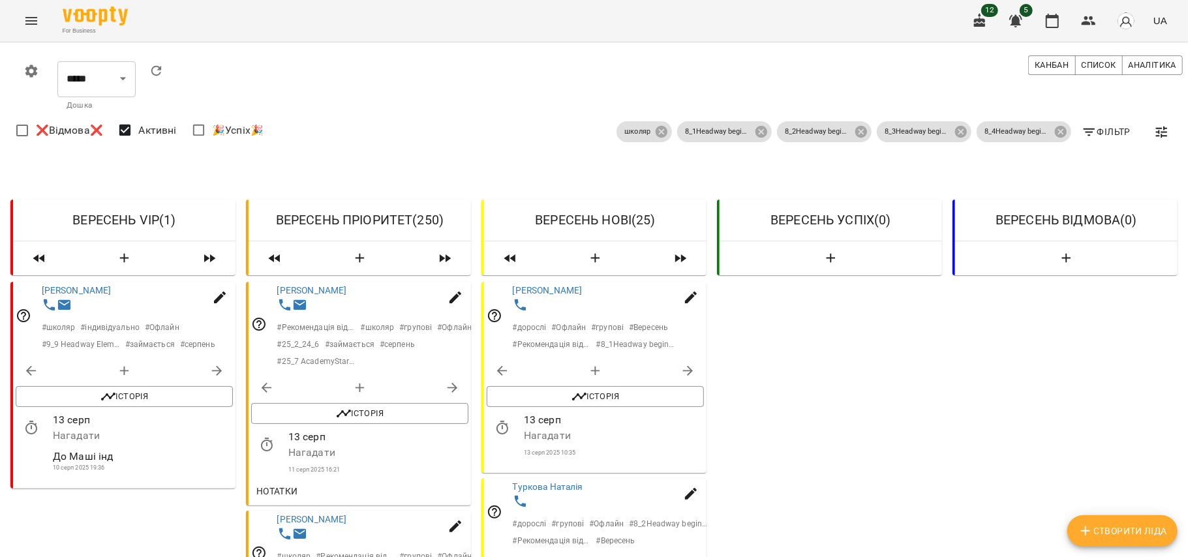
scroll to position [100, 0]
click at [266, 483] on span "Нотатки" at bounding box center [277, 491] width 42 height 16
click at [261, 479] on button "Нотатки" at bounding box center [277, 490] width 52 height 23
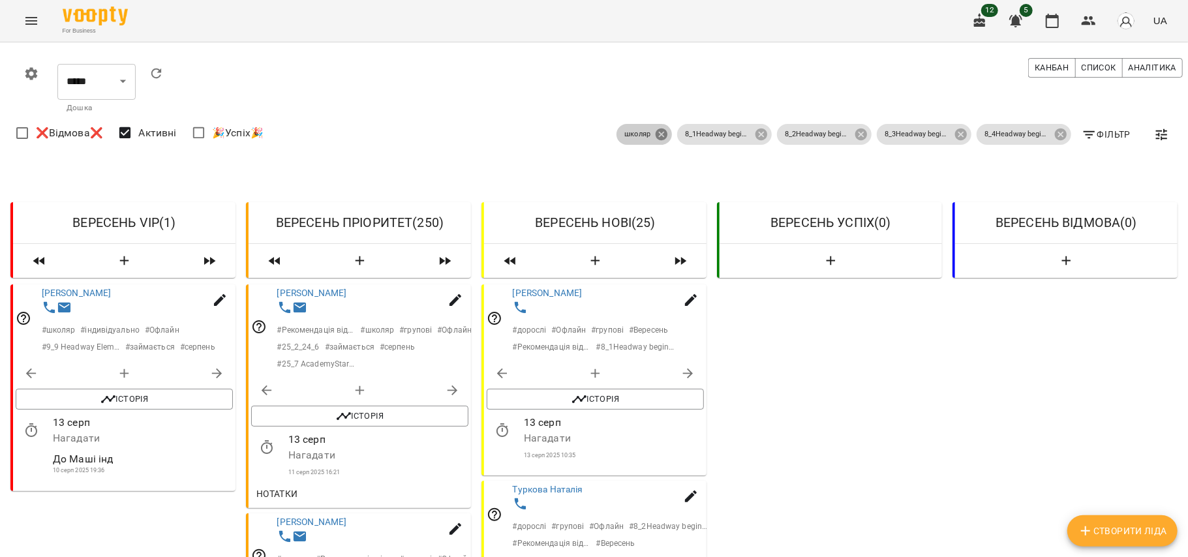
click at [656, 131] on icon at bounding box center [662, 135] width 12 height 12
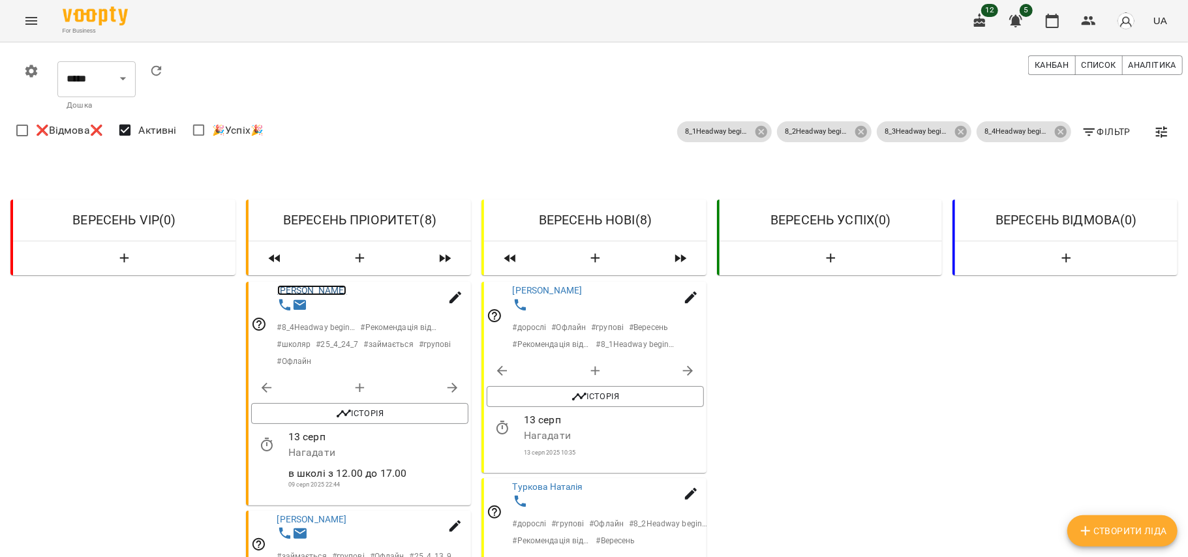
scroll to position [387, 0]
drag, startPoint x: 341, startPoint y: 132, endPoint x: 368, endPoint y: 142, distance: 29.1
click at [368, 523] on div at bounding box center [376, 535] width 202 height 24
drag, startPoint x: 284, startPoint y: 303, endPoint x: 402, endPoint y: 295, distance: 117.7
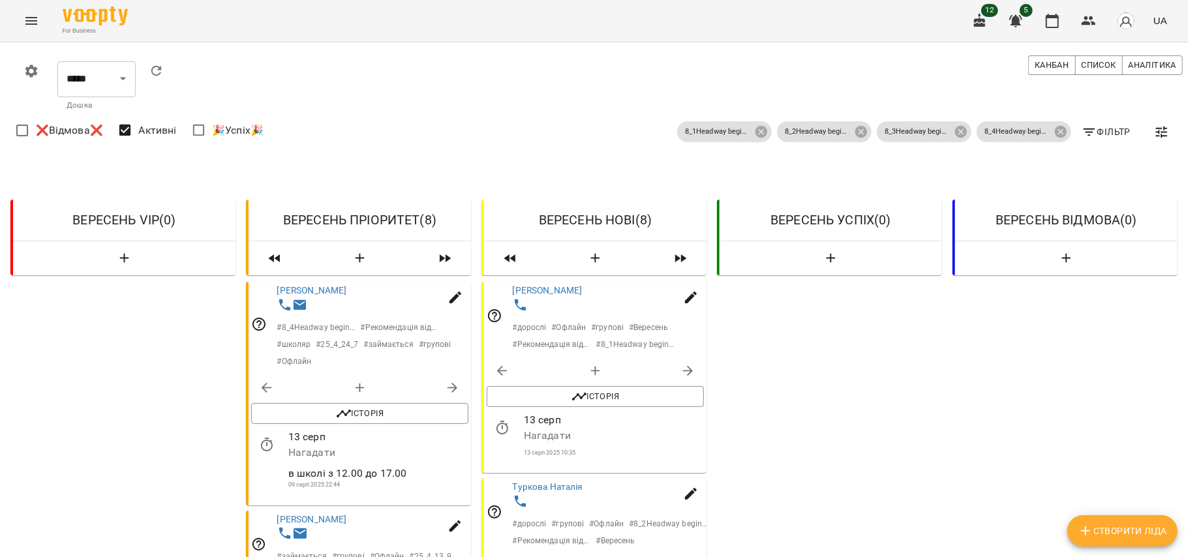
copy p "в коледжі до 15.30"
drag, startPoint x: 284, startPoint y: 299, endPoint x: 374, endPoint y: 307, distance: 90.4
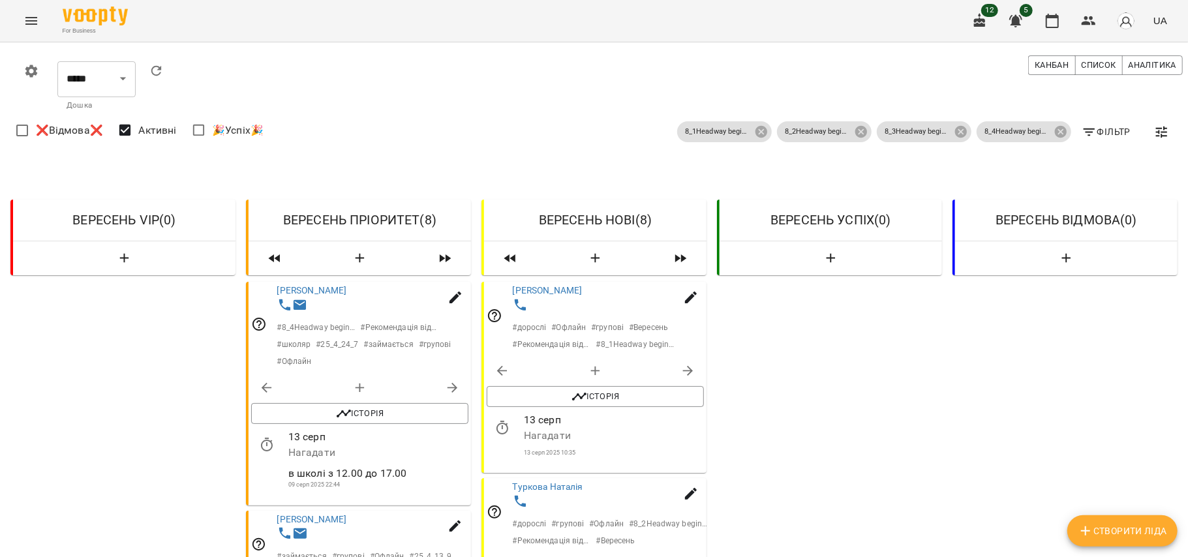
copy p "підбирати групу"
drag, startPoint x: 279, startPoint y: 371, endPoint x: 369, endPoint y: 368, distance: 90.1
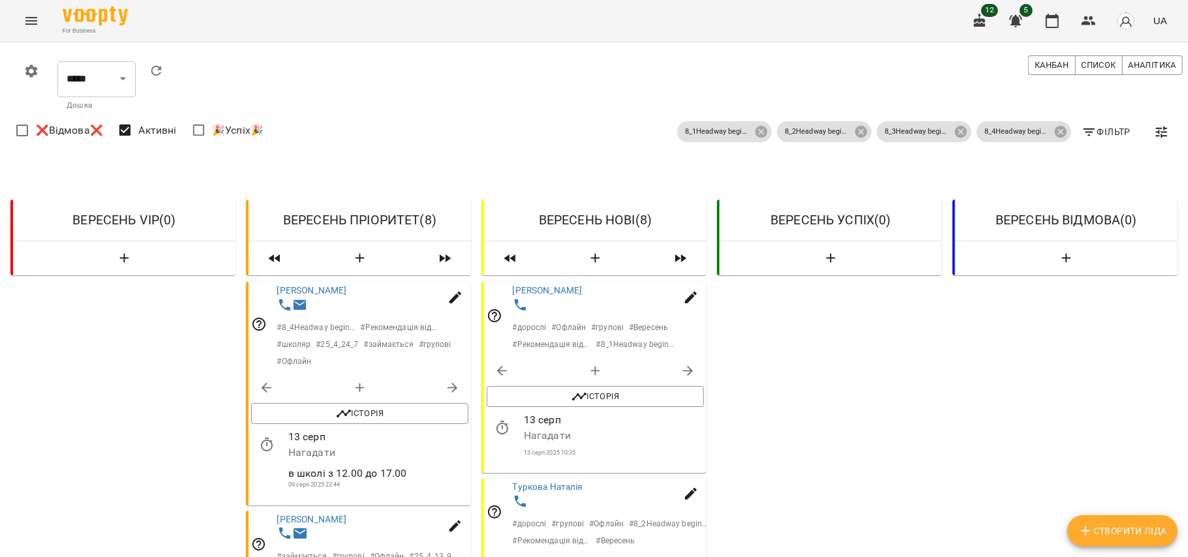
copy div "підбирати групу"
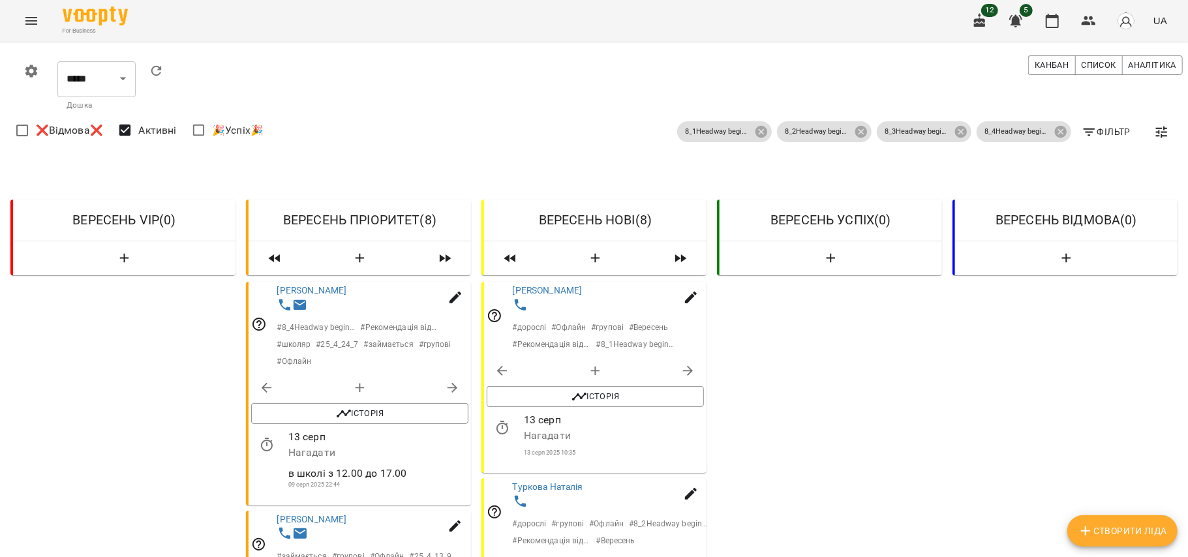
drag, startPoint x: 603, startPoint y: 327, endPoint x: 489, endPoint y: 333, distance: 113.7
copy span "пн, ср, пт на 16:00 бокс"
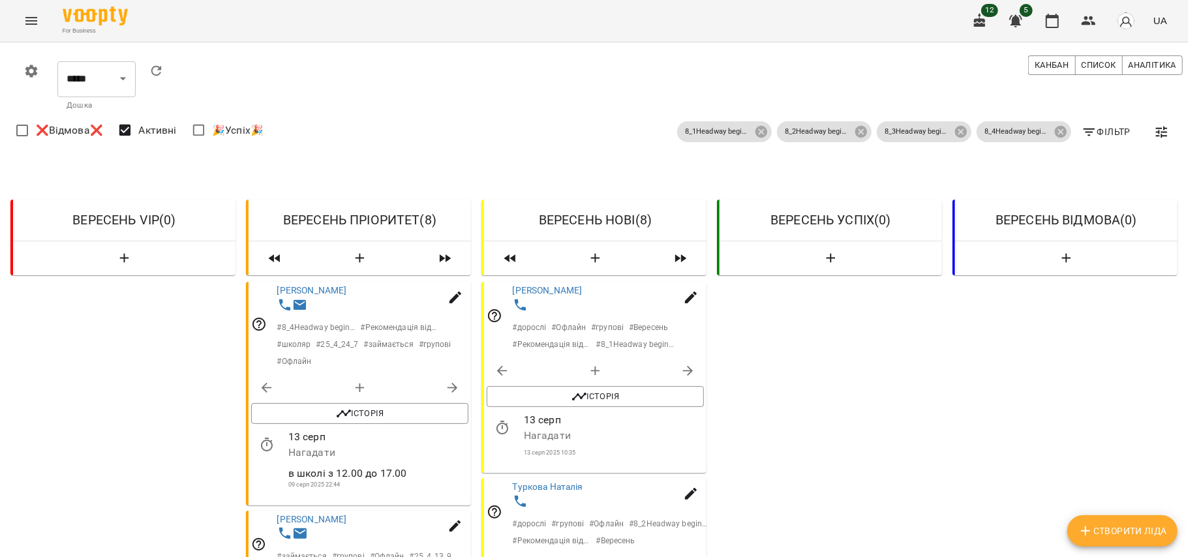
scroll to position [885, 0]
drag, startPoint x: 493, startPoint y: 332, endPoint x: 697, endPoint y: 325, distance: 204.3
copy span "вт, чт - 18:00 бокс, в школі перша зміна"
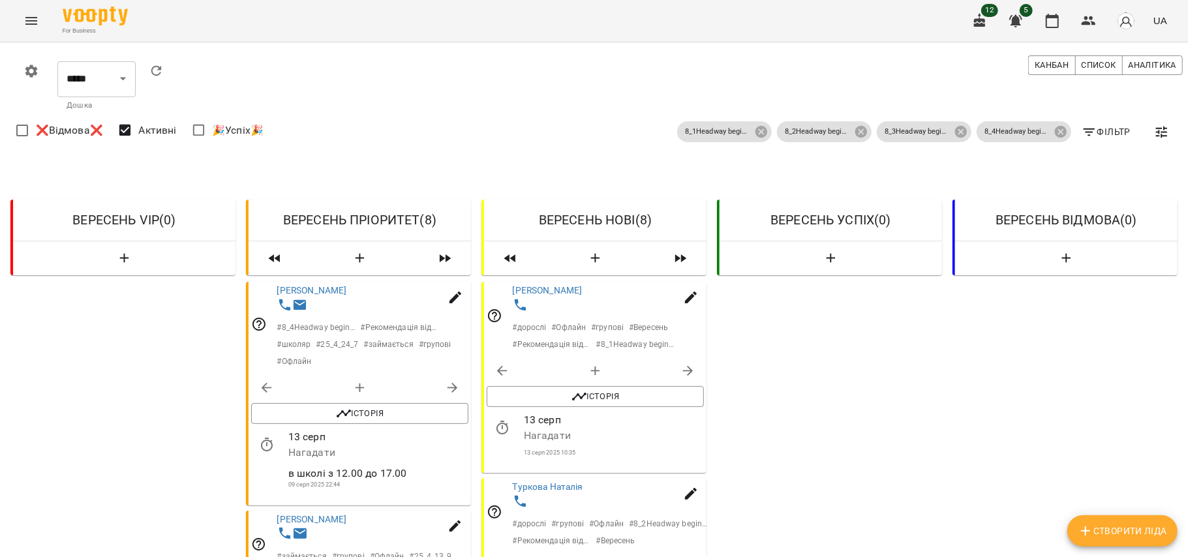
drag, startPoint x: 630, startPoint y: 327, endPoint x: 630, endPoint y: 342, distance: 15.7
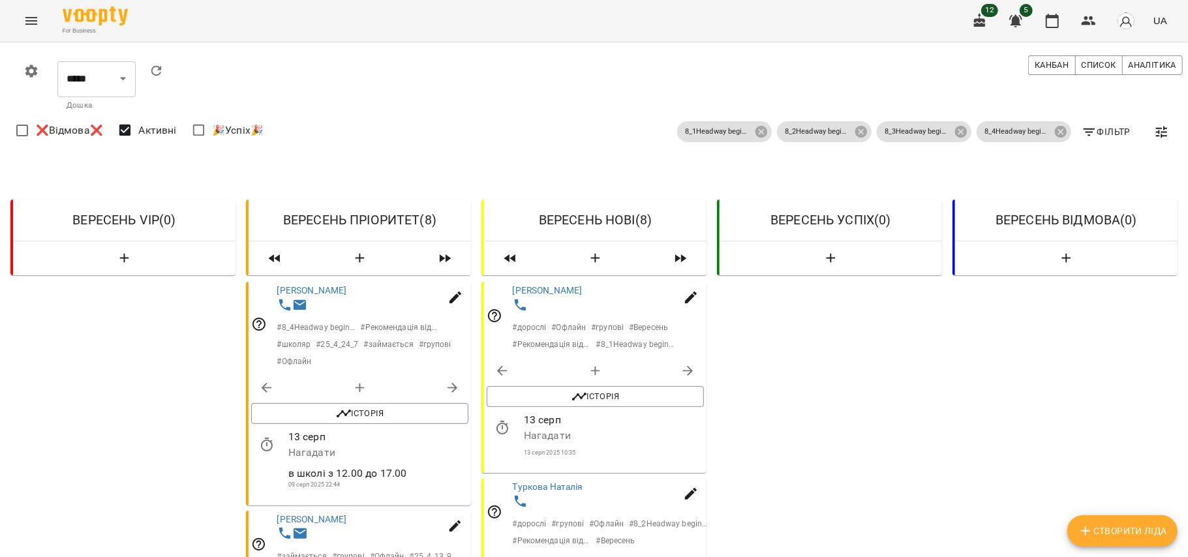
copy span "пн/ср/пт 18:00 - тренування"
drag, startPoint x: 604, startPoint y: 394, endPoint x: 484, endPoint y: 394, distance: 120.0
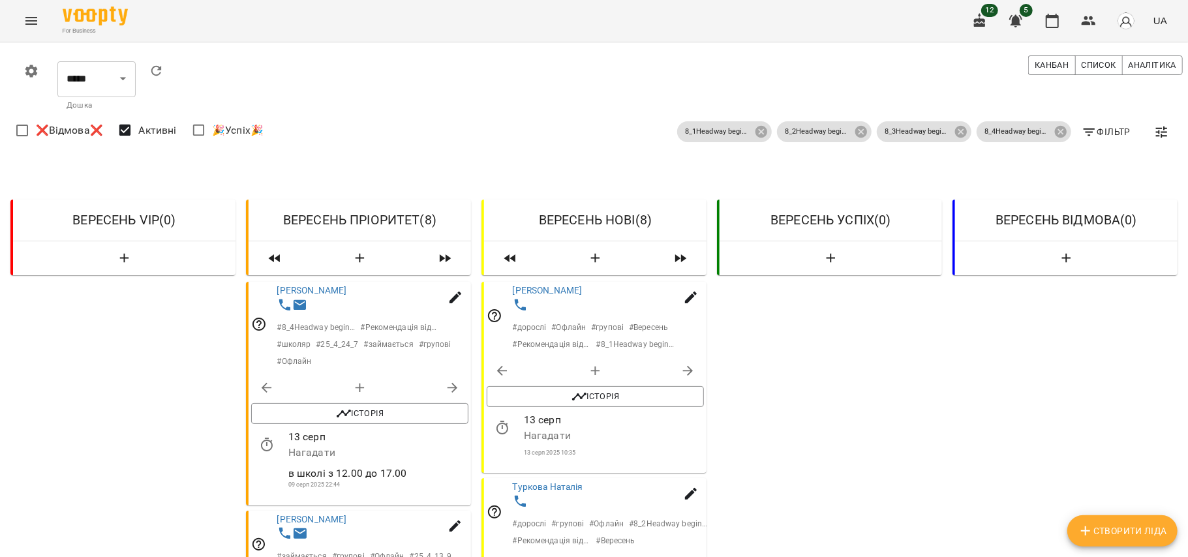
copy span "в одну групу з Слинько"
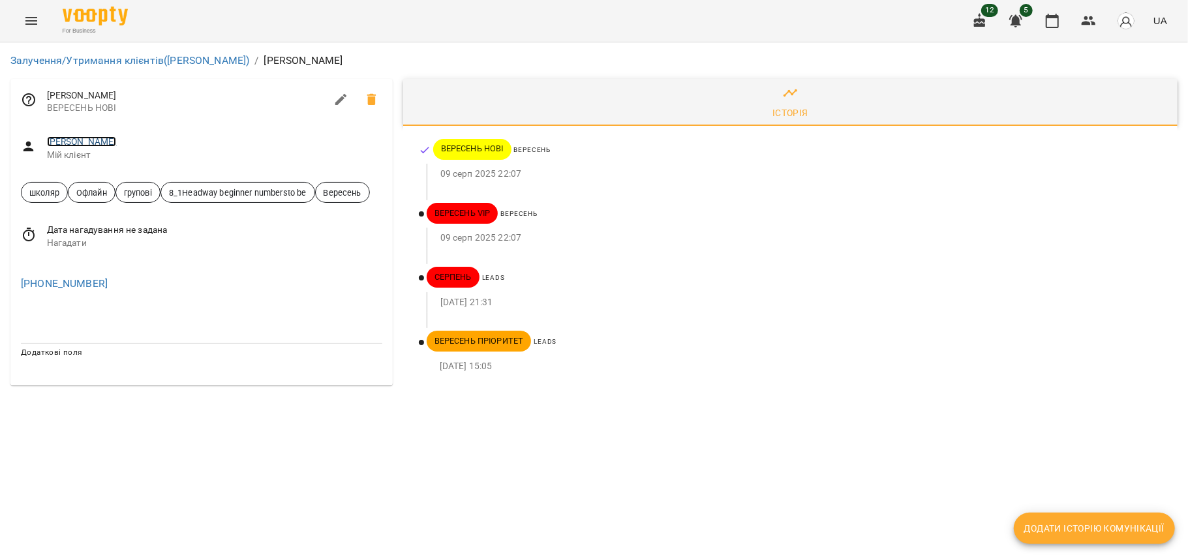
click at [115, 139] on link "Адамова Вікторія" at bounding box center [82, 141] width 70 height 10
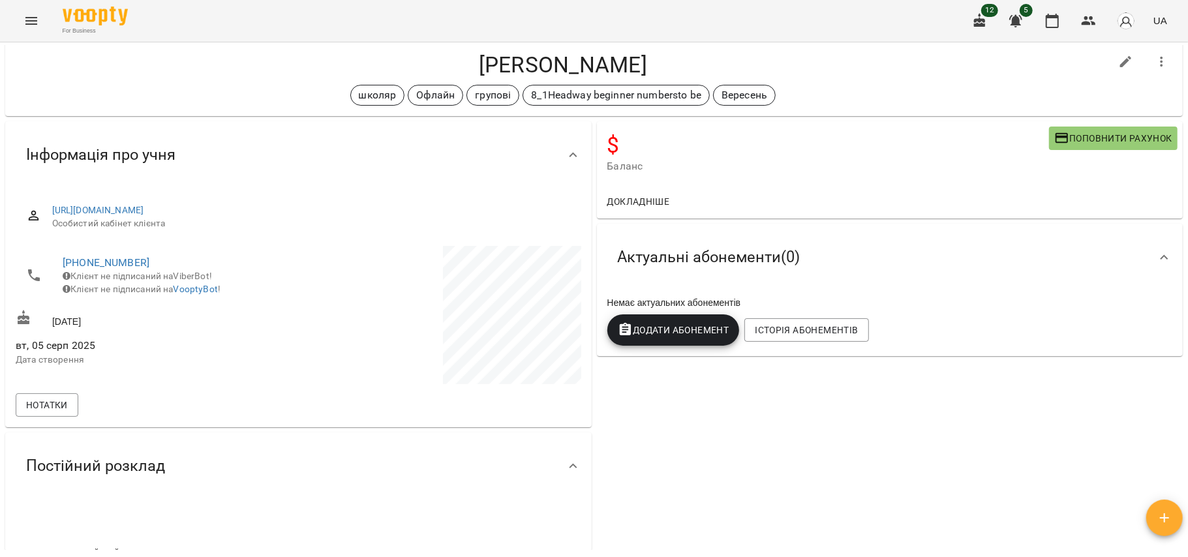
scroll to position [38, 0]
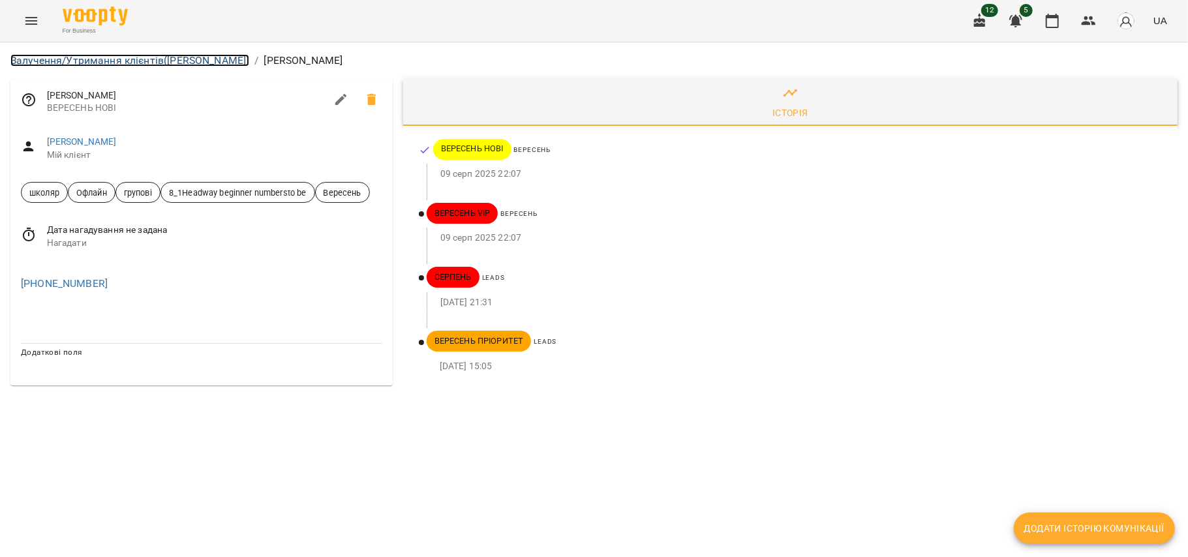
click at [117, 58] on link "Залучення/Утримання клієнтів (Активні ВЕРЕСЕНЬ)" at bounding box center [129, 60] width 239 height 12
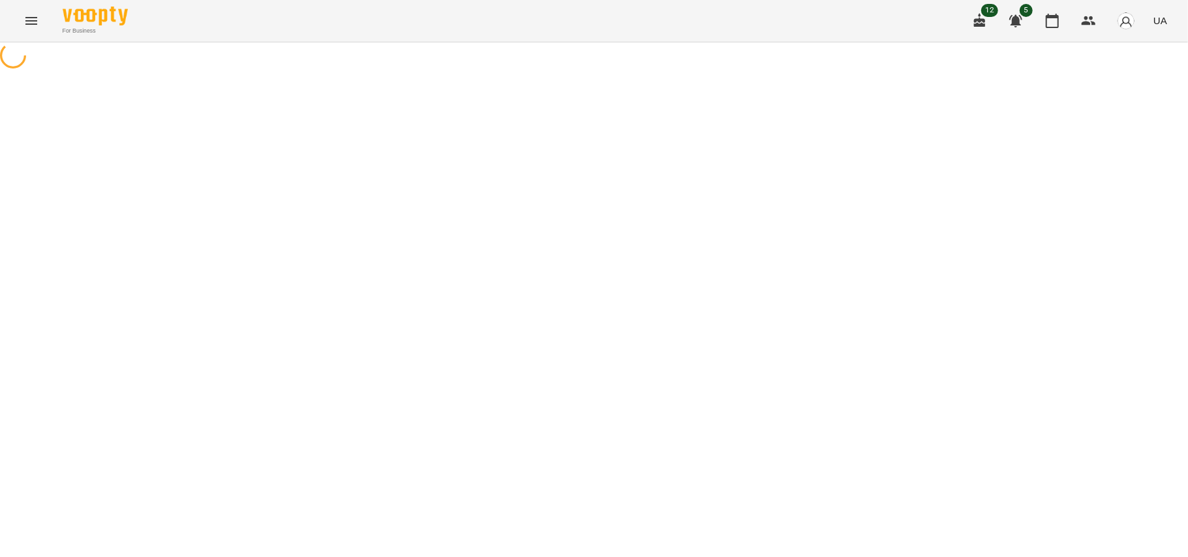
select select "**********"
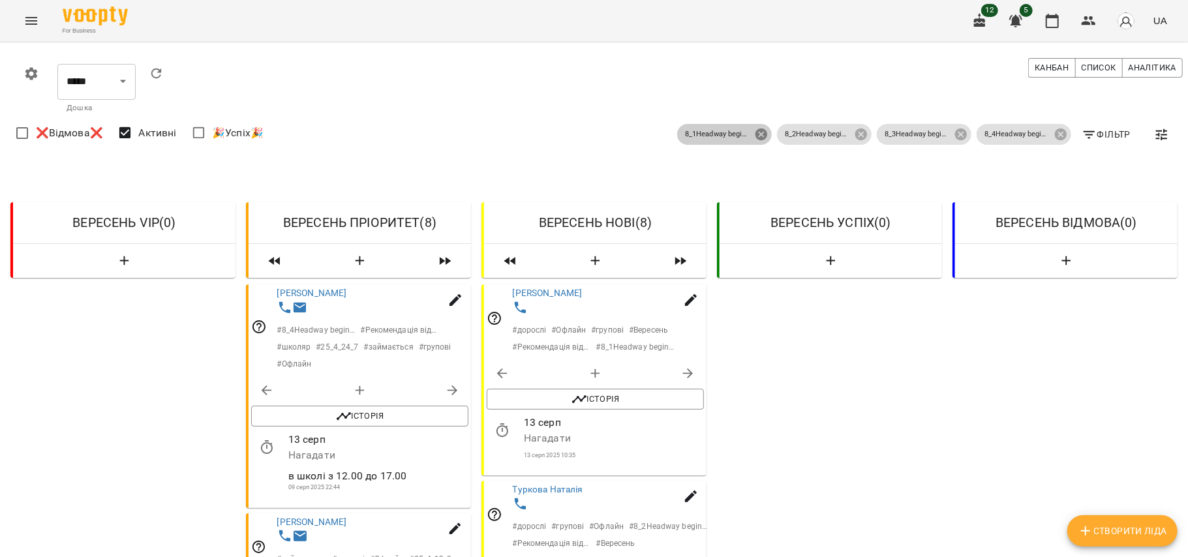
click at [754, 141] on icon at bounding box center [761, 134] width 14 height 14
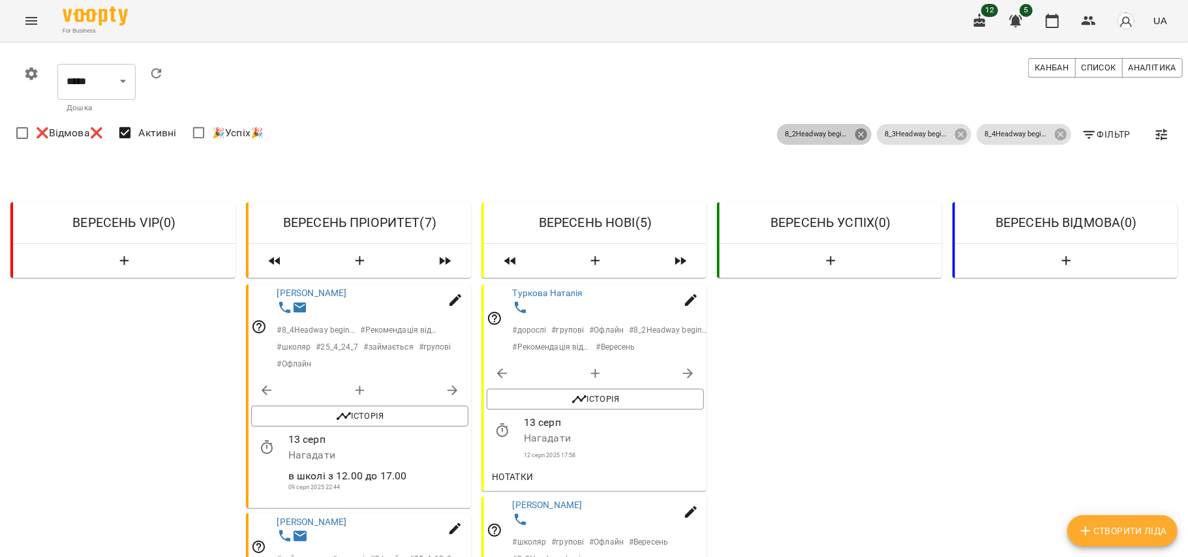
click at [854, 136] on icon at bounding box center [861, 134] width 14 height 14
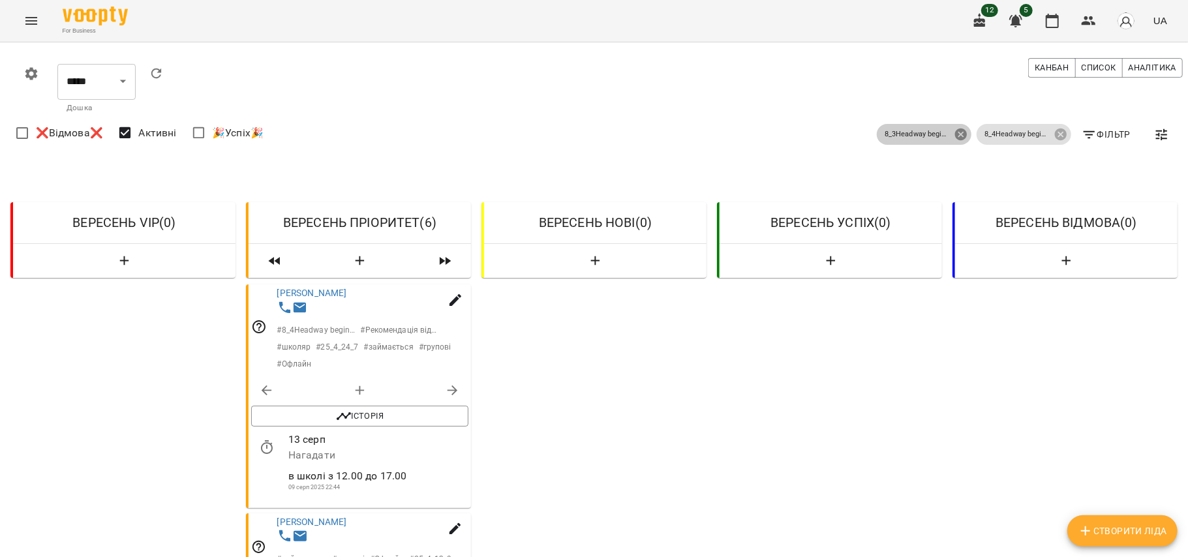
click at [955, 132] on icon at bounding box center [961, 134] width 14 height 14
click at [1054, 134] on icon at bounding box center [1061, 134] width 14 height 14
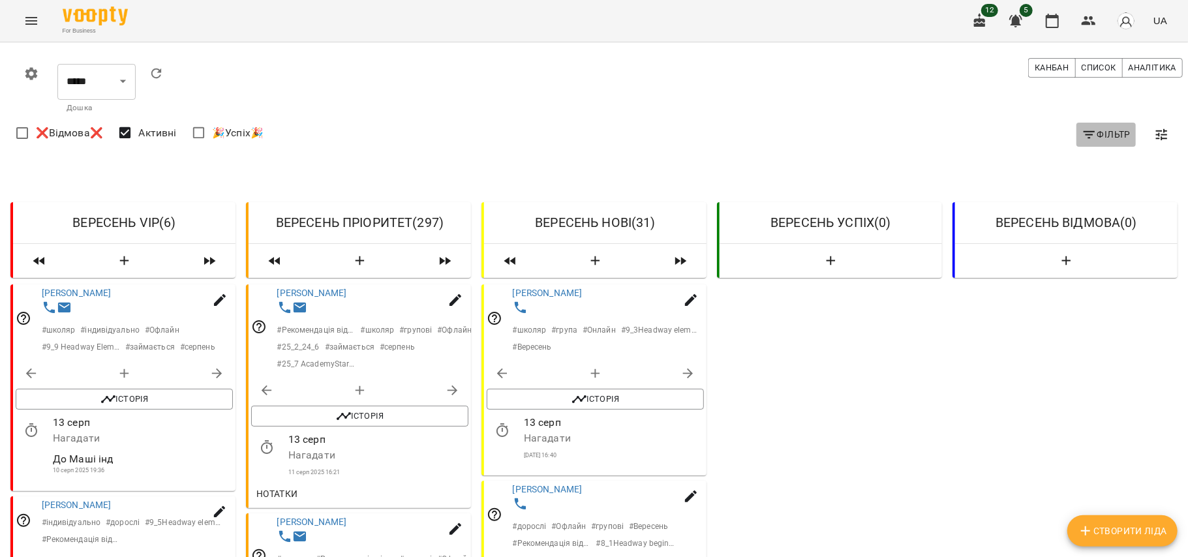
click at [1091, 134] on span "Фільтр" at bounding box center [1106, 135] width 49 height 16
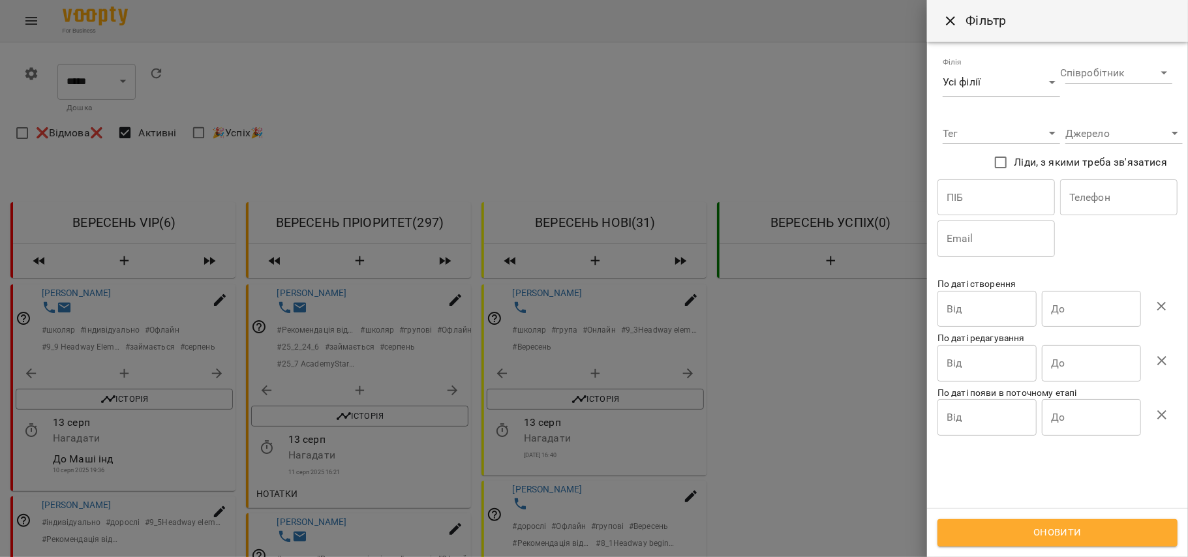
click at [992, 117] on div "Тег ​" at bounding box center [1001, 128] width 117 height 31
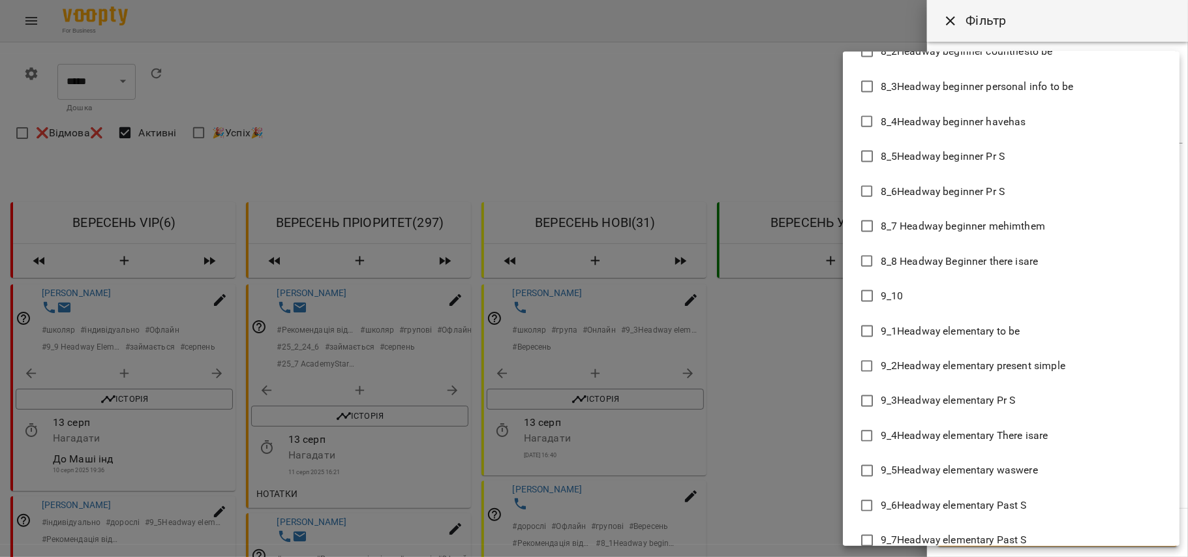
scroll to position [5028, 0]
click at [1029, 159] on li "8_5Headway beginner Pr S" at bounding box center [1011, 155] width 337 height 35
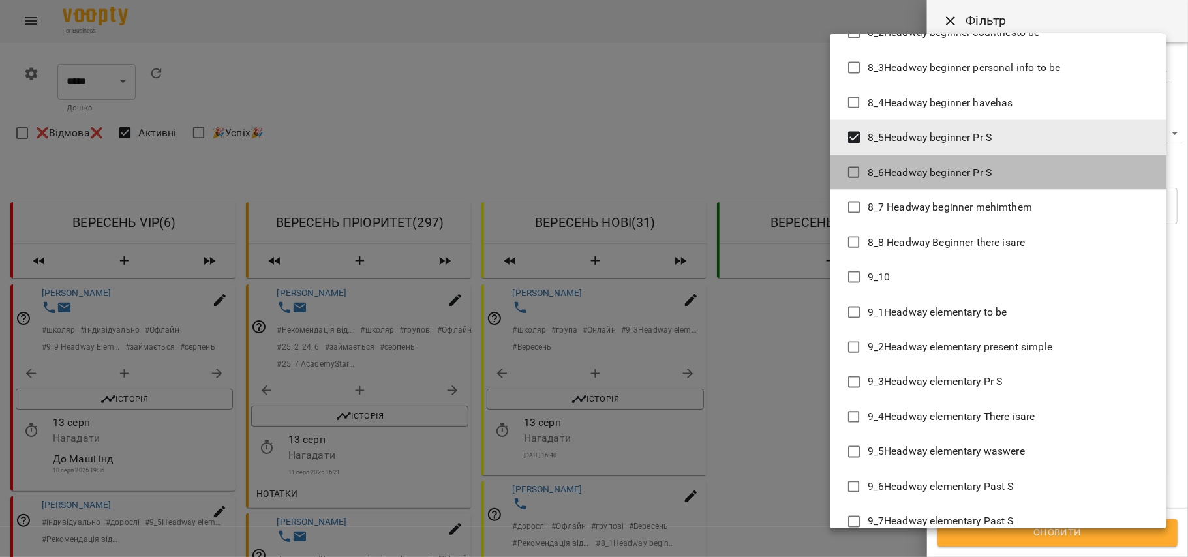
click at [1024, 185] on li "8_6Headway beginner Pr S" at bounding box center [998, 172] width 337 height 35
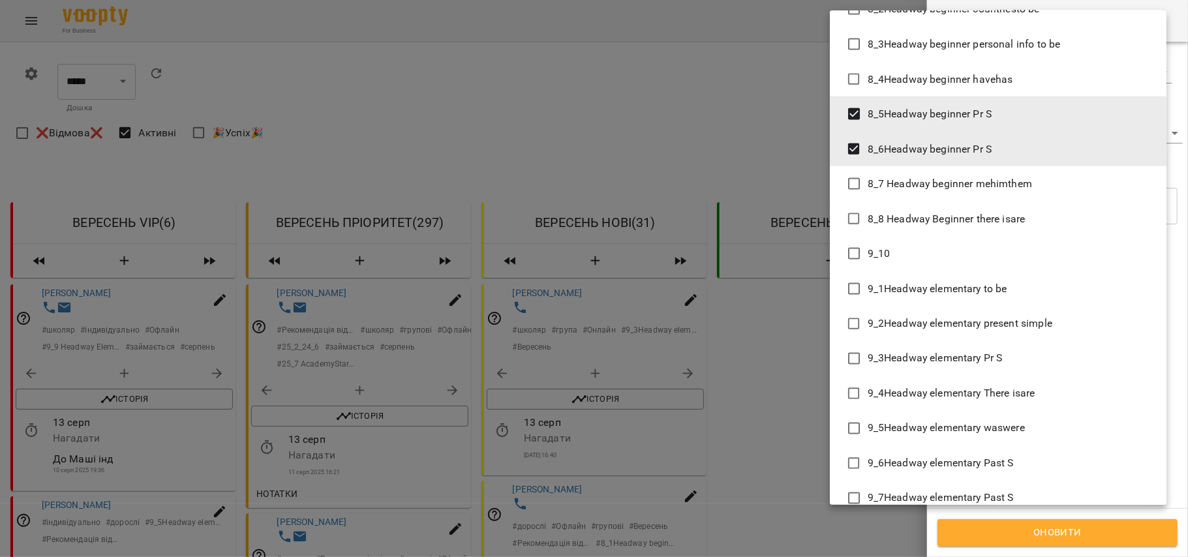
click at [1024, 196] on li "8_7 Headway beginner mehimthem" at bounding box center [998, 183] width 337 height 35
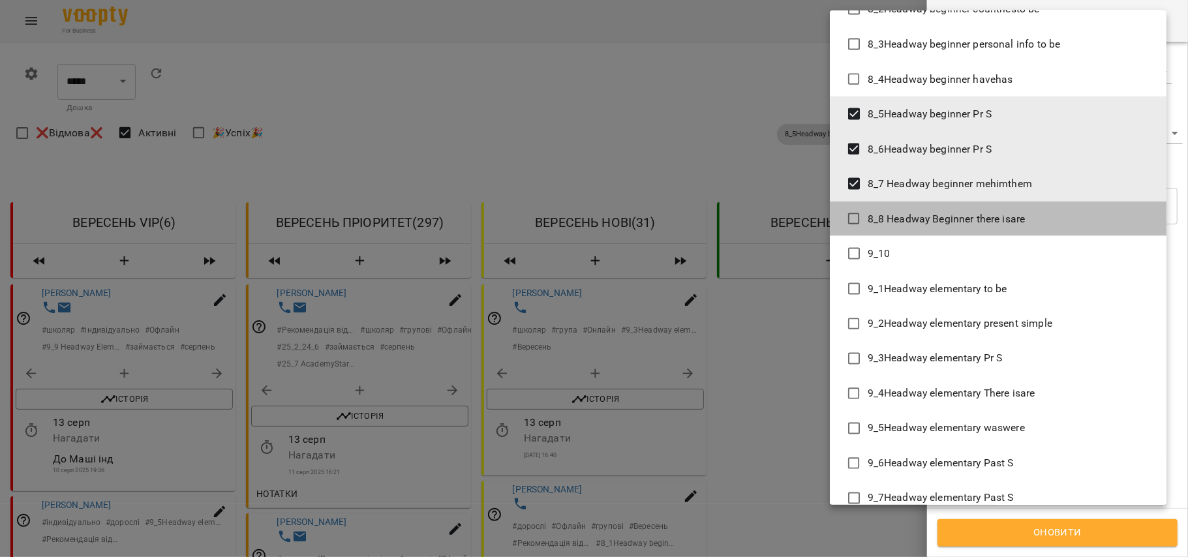
click at [1024, 217] on span "8_8 Headway Beginner there isare" at bounding box center [947, 219] width 158 height 16
type input "**********"
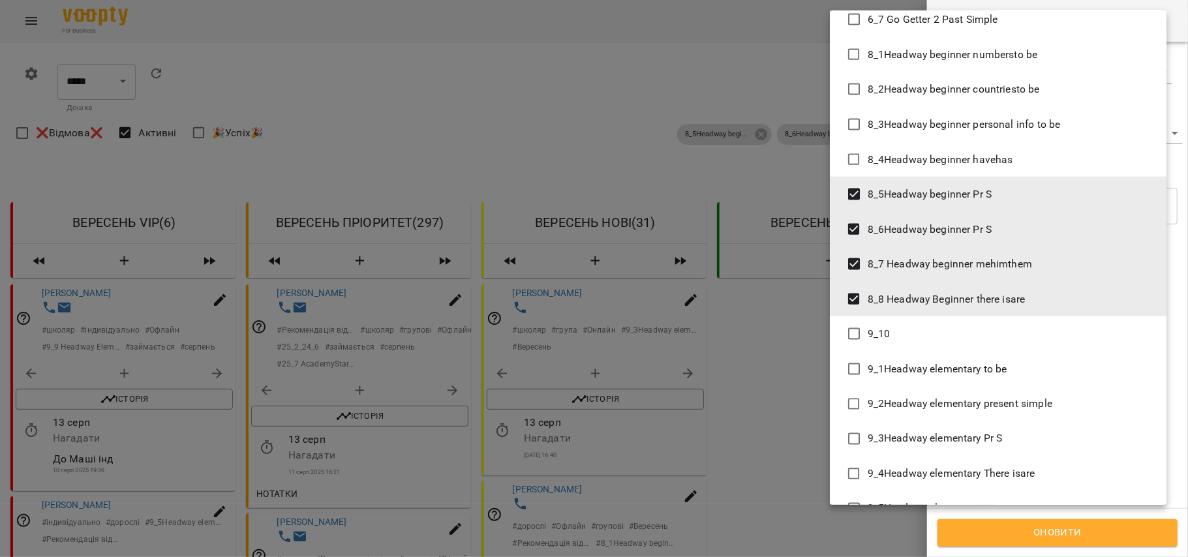
scroll to position [4924, 0]
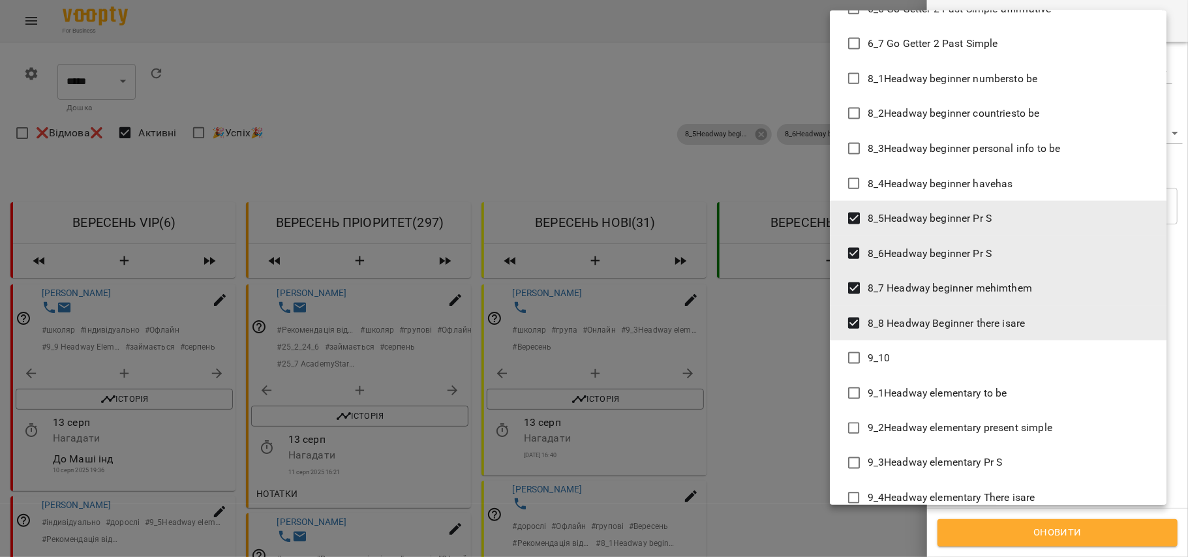
click at [1019, 540] on div at bounding box center [594, 278] width 1188 height 557
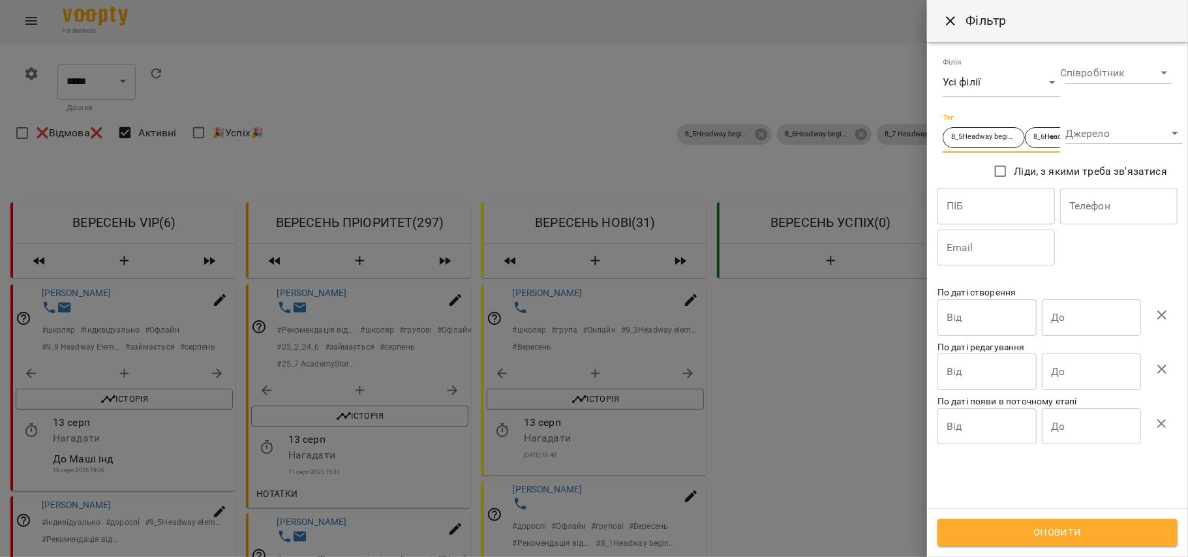
click at [1029, 539] on span "Оновити" at bounding box center [1057, 532] width 211 height 17
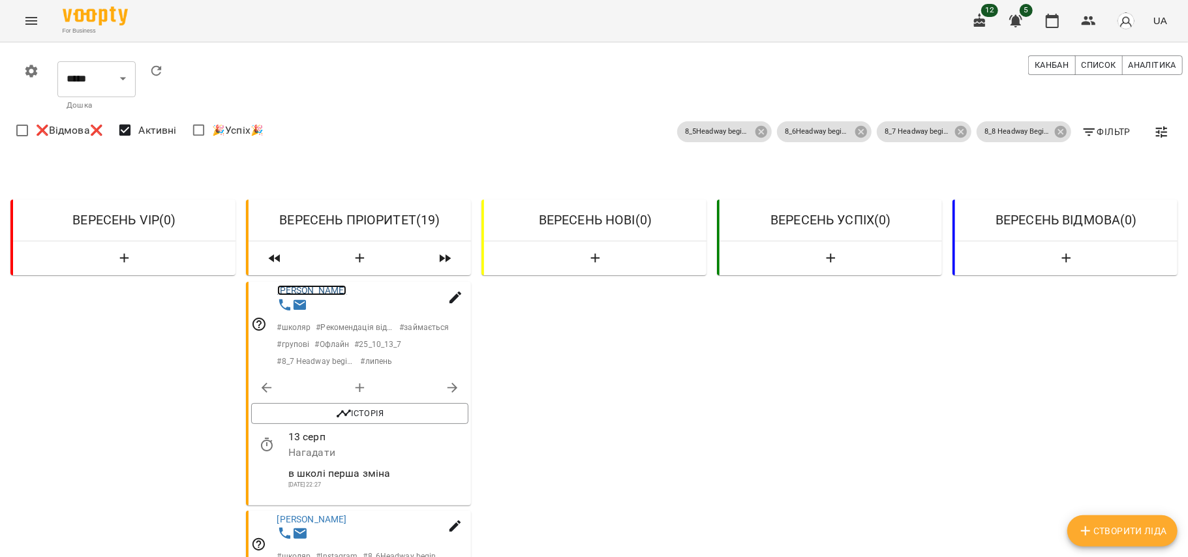
scroll to position [288, 0]
drag, startPoint x: 348, startPoint y: 397, endPoint x: 363, endPoint y: 413, distance: 22.1
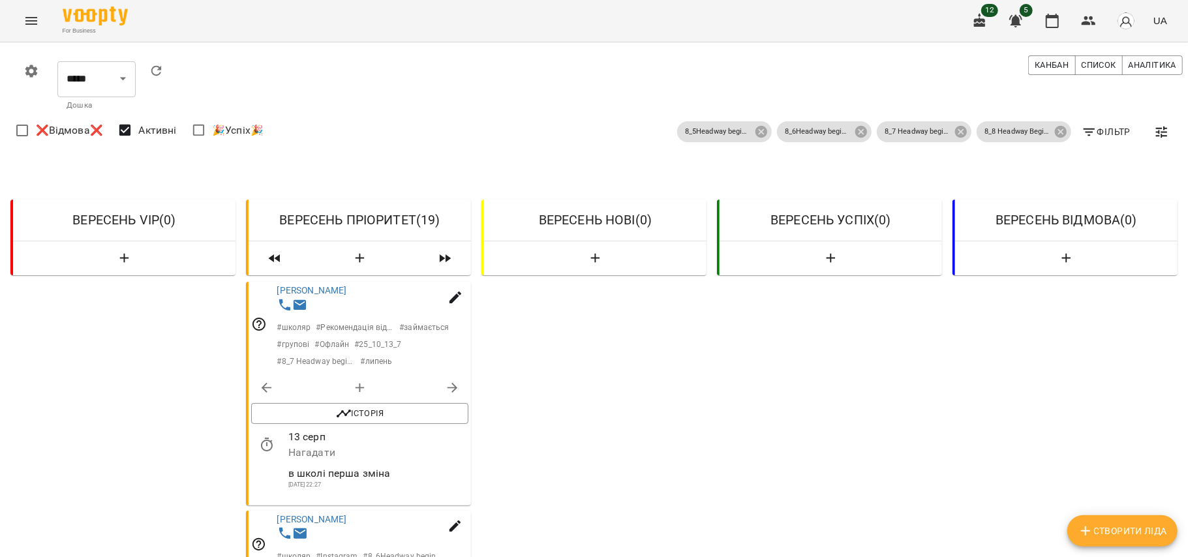
drag, startPoint x: 431, startPoint y: 277, endPoint x: 280, endPoint y: 280, distance: 151.4
drag, startPoint x: 284, startPoint y: 342, endPoint x: 340, endPoint y: 354, distance: 56.7
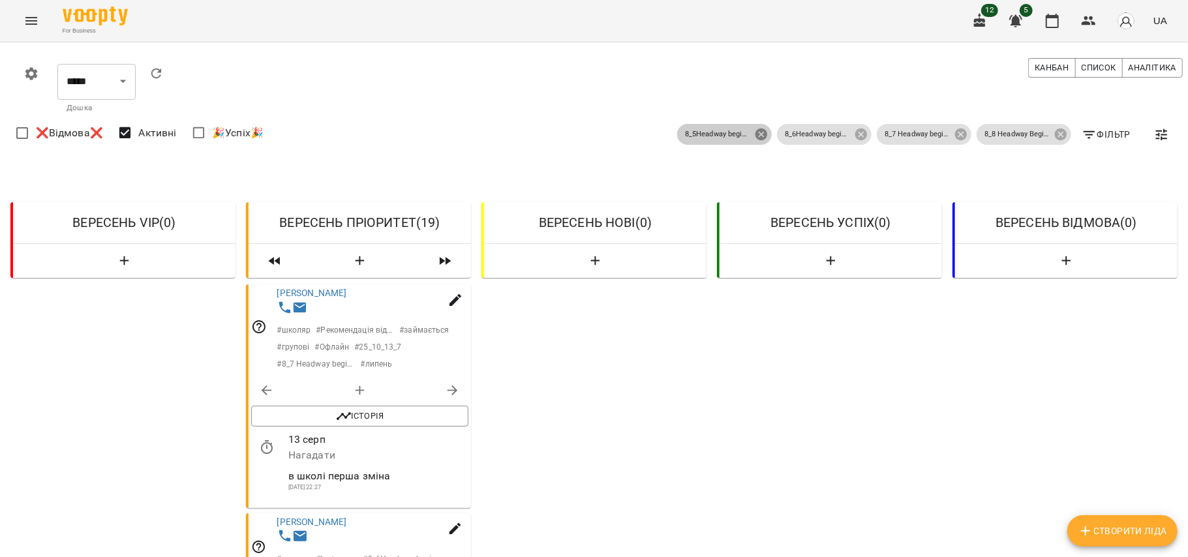
click at [755, 131] on icon at bounding box center [761, 135] width 12 height 12
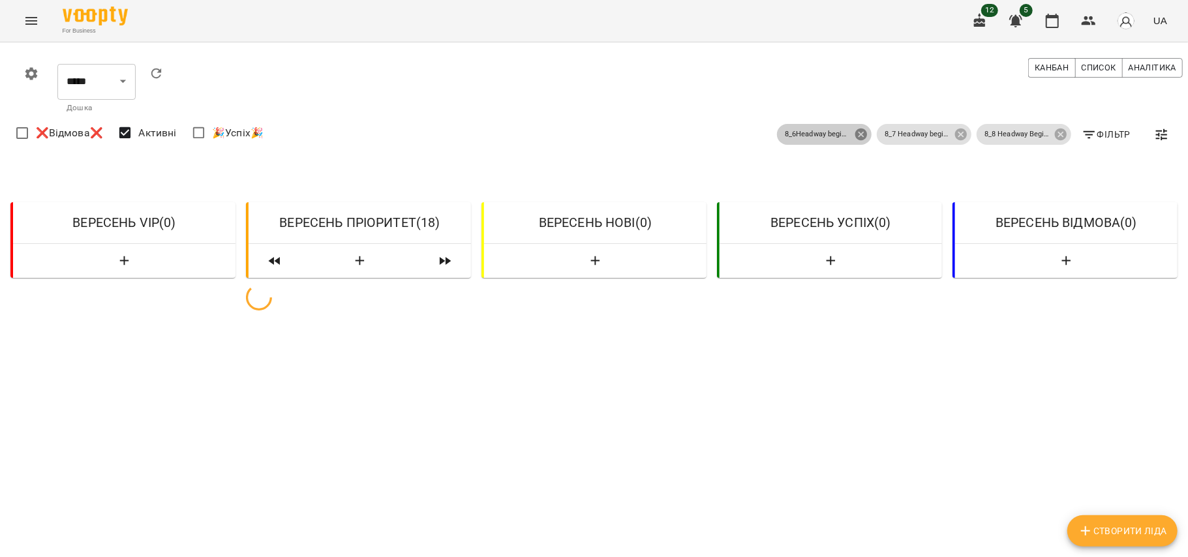
click at [855, 134] on icon at bounding box center [861, 135] width 12 height 12
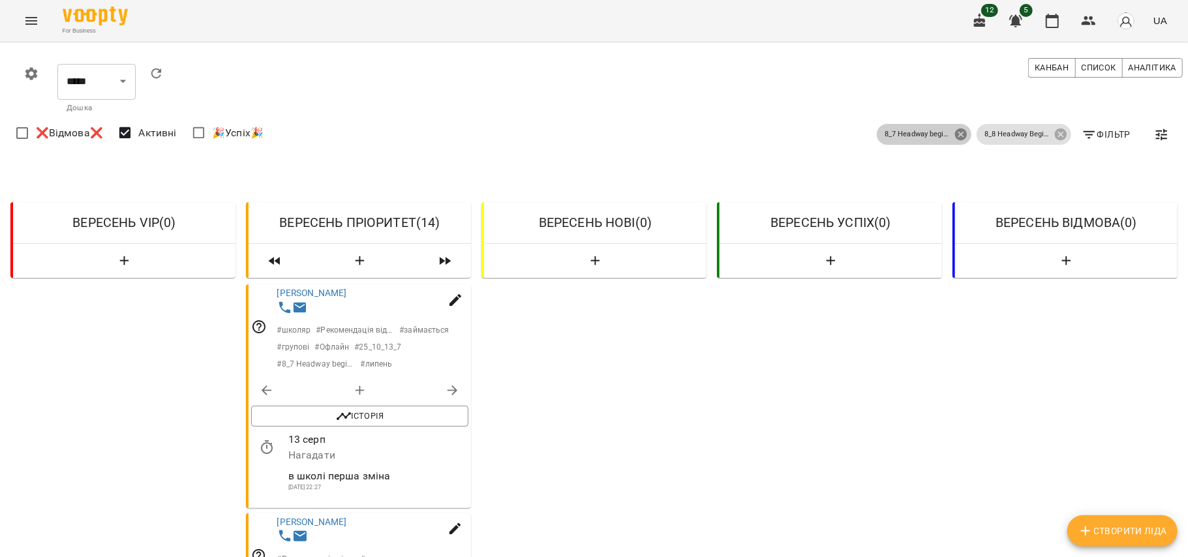
click at [955, 136] on icon at bounding box center [961, 135] width 12 height 12
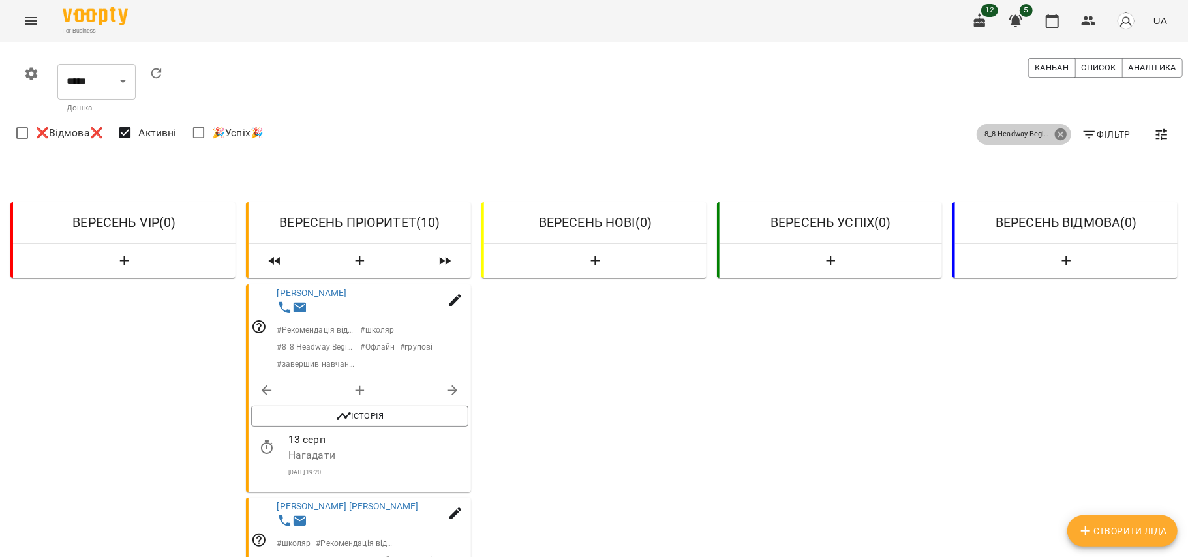
click at [1055, 133] on icon at bounding box center [1061, 135] width 12 height 12
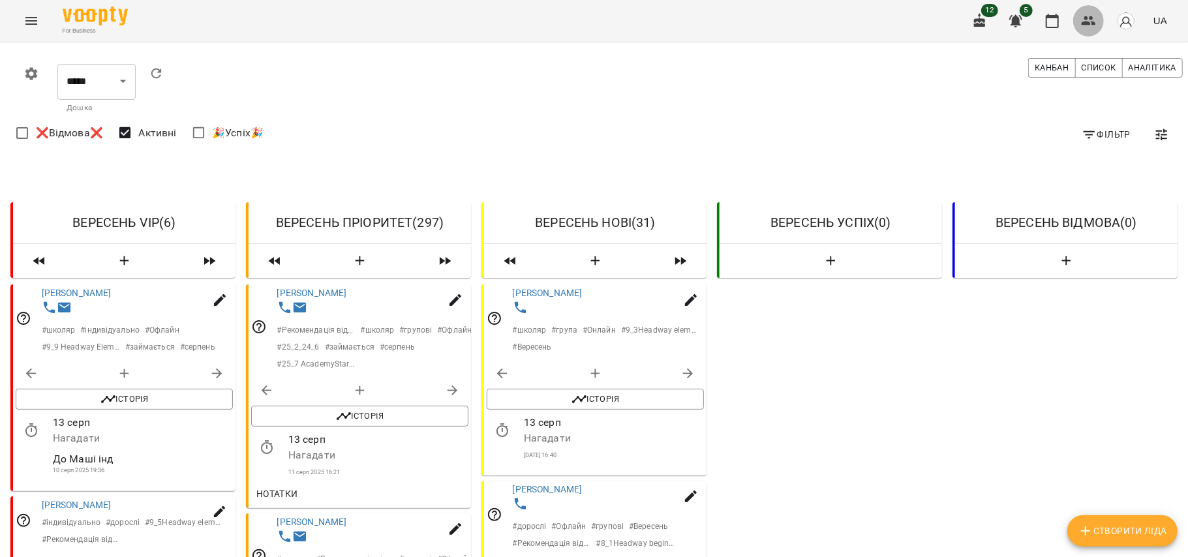
click at [1097, 11] on button "button" at bounding box center [1088, 20] width 31 height 31
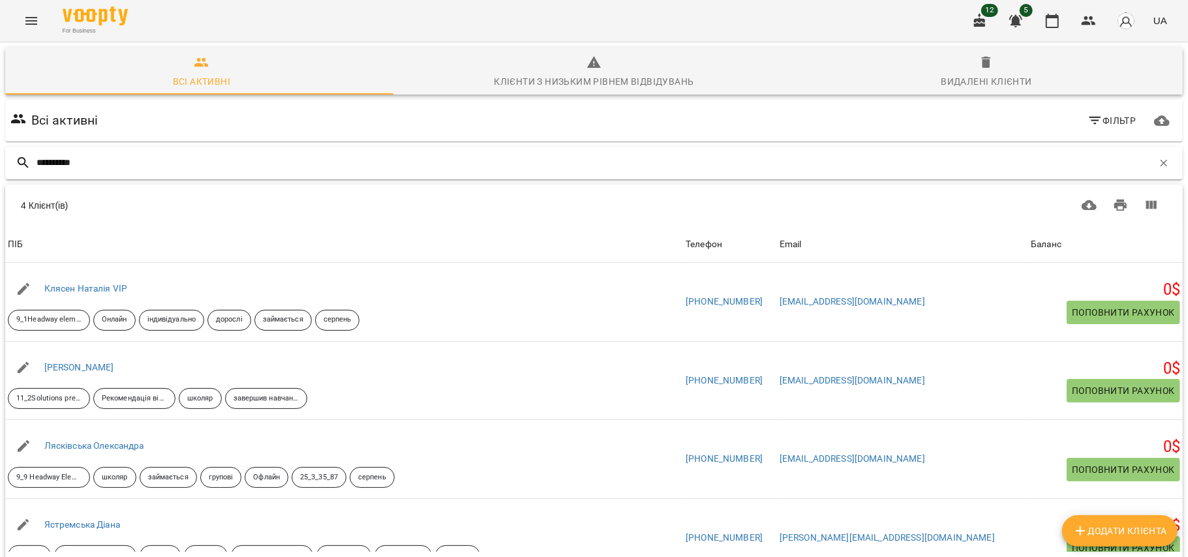
type input "**********"
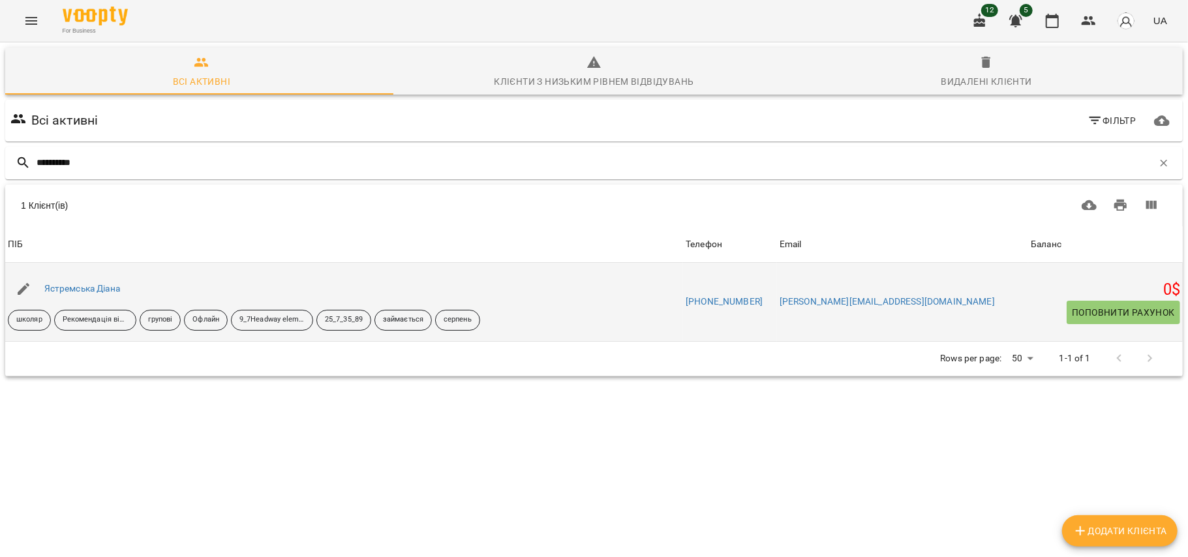
click at [95, 282] on div "Ястремська Діана" at bounding box center [82, 289] width 81 height 18
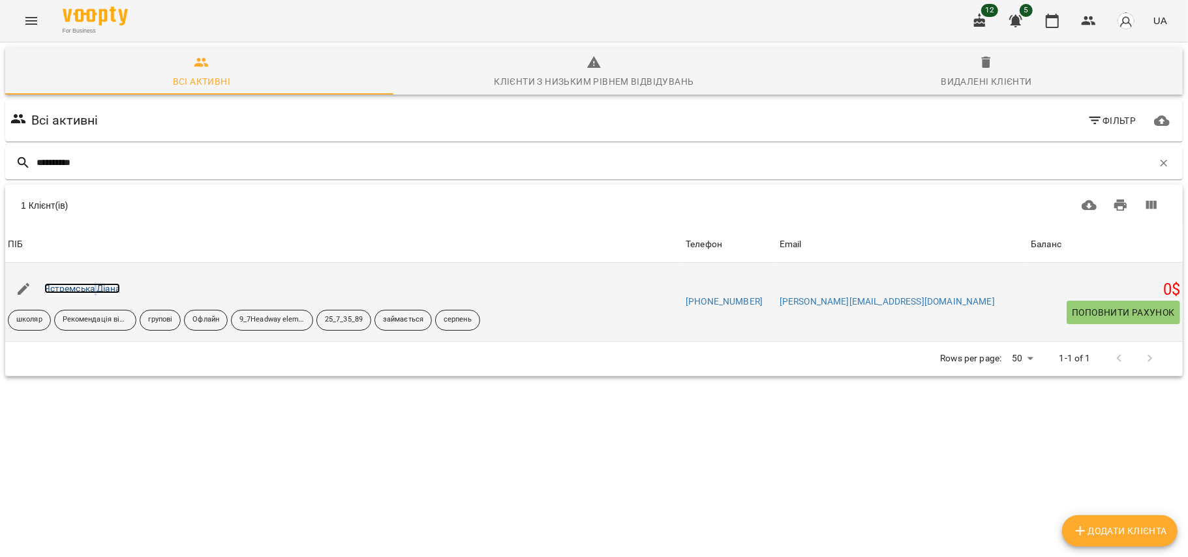
click at [97, 285] on link "Ястремська Діана" at bounding box center [82, 288] width 76 height 10
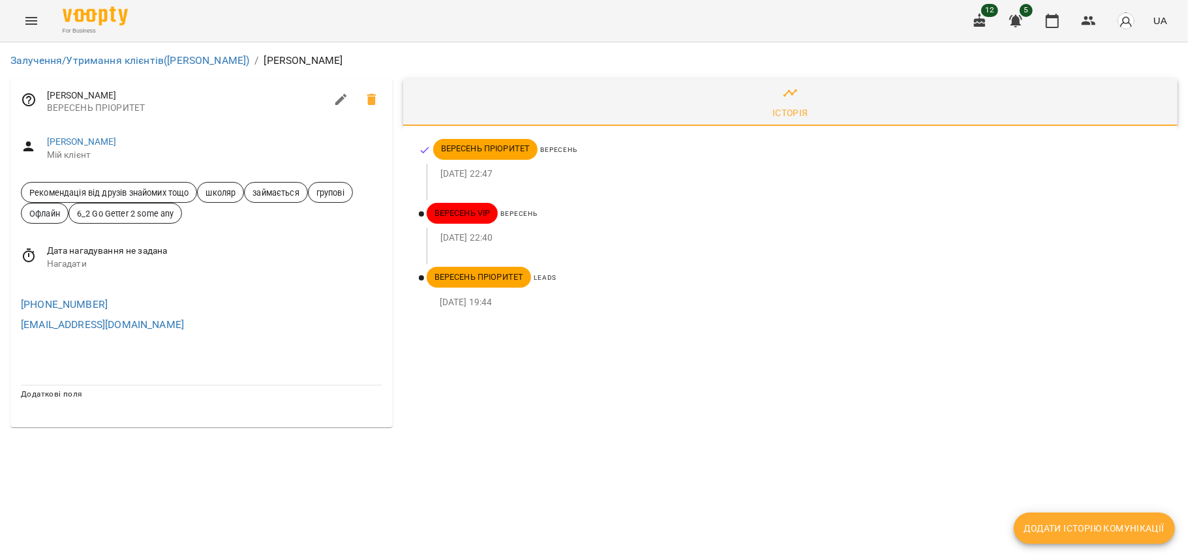
click at [108, 130] on div "Черненко Георгій Мій клієнт" at bounding box center [201, 148] width 382 height 46
click at [108, 136] on link "Черненко Георгій" at bounding box center [82, 141] width 70 height 10
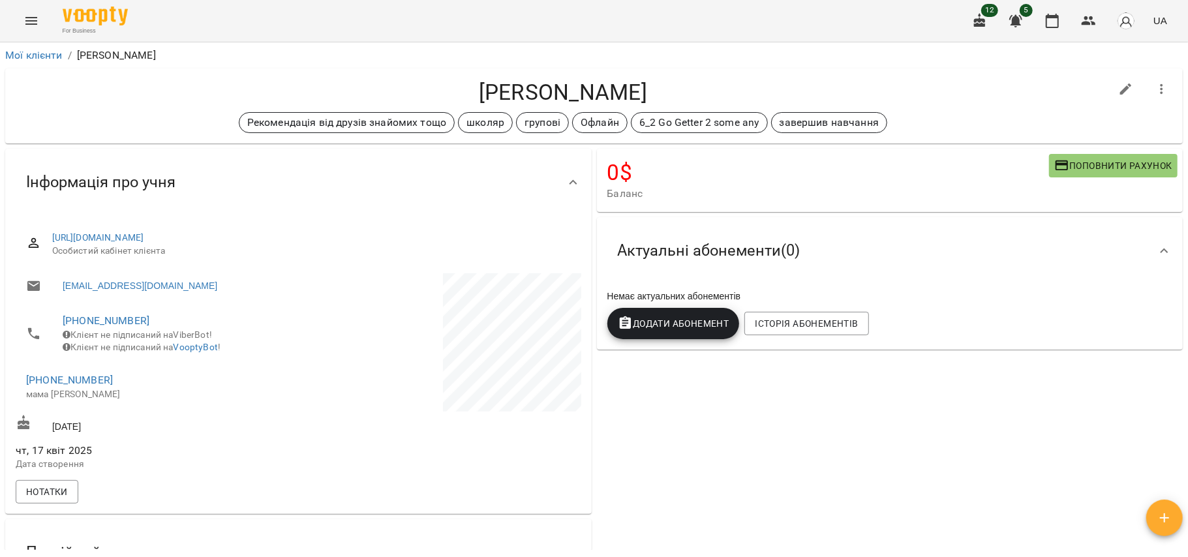
scroll to position [16, 0]
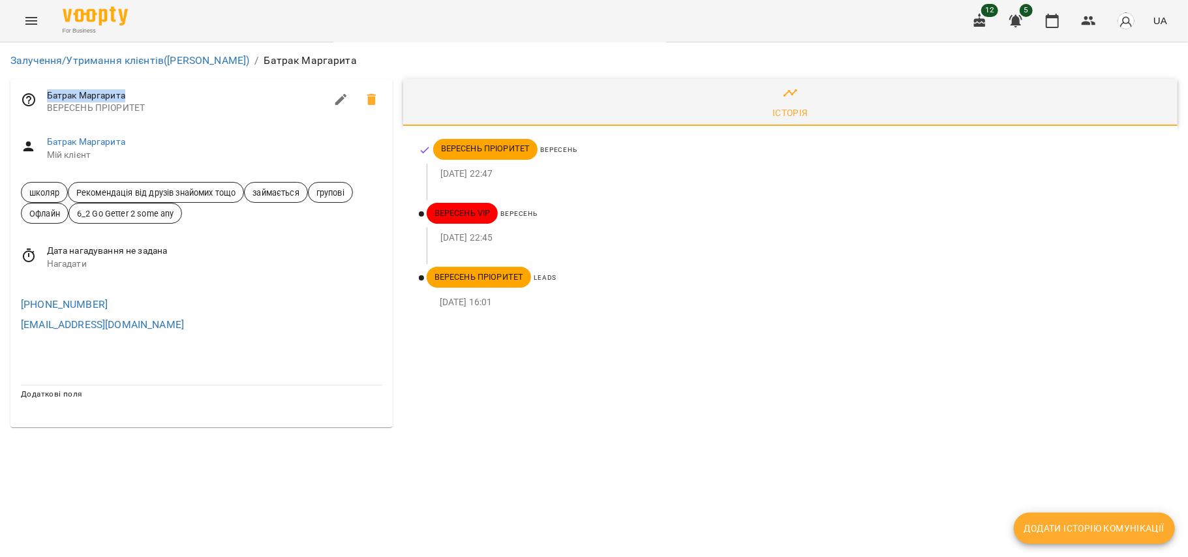
drag, startPoint x: 129, startPoint y: 94, endPoint x: 47, endPoint y: 87, distance: 82.5
click at [47, 87] on div "[PERSON_NAME] ПРІОРИТЕТ" at bounding box center [201, 102] width 382 height 47
copy span "Батрак Маргарита"
click at [97, 144] on link "Батрак Маргарита" at bounding box center [86, 141] width 78 height 10
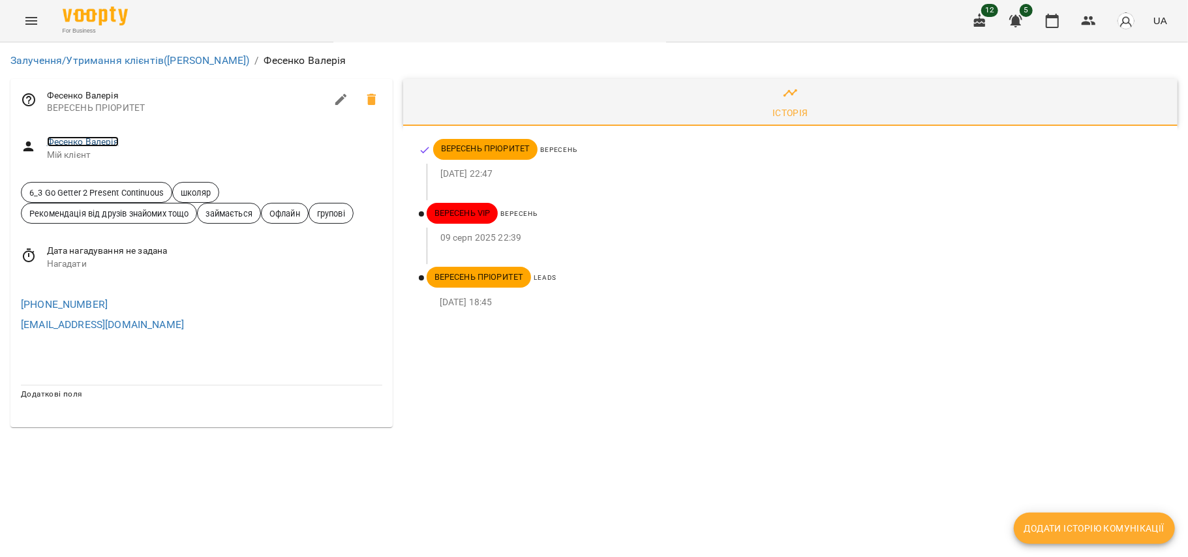
click at [100, 138] on link "Фесенко Валерія" at bounding box center [83, 141] width 72 height 10
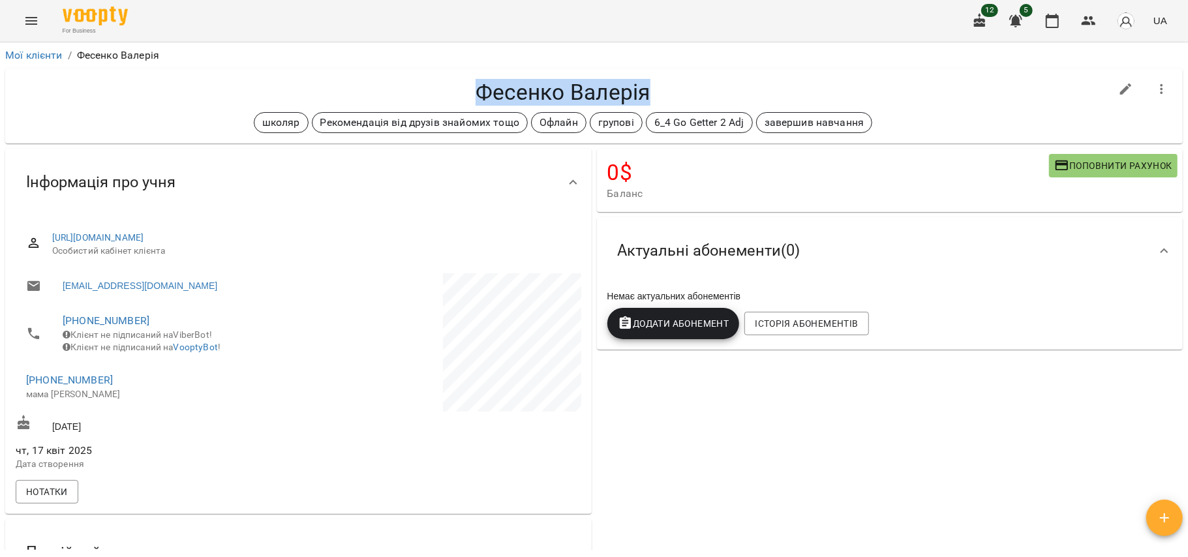
drag, startPoint x: 475, startPoint y: 95, endPoint x: 708, endPoint y: 76, distance: 234.3
click at [708, 76] on div "Фесенко Валерія школяр Рекомендація від друзів знайомих тощо Офлайн групові 6_4…" at bounding box center [593, 105] width 1177 height 75
click at [608, 421] on div "0 $ Баланс Поповнити рахунок Актуальні абонементи ( 0 ) Немає актуальних абонем…" at bounding box center [890, 439] width 592 height 586
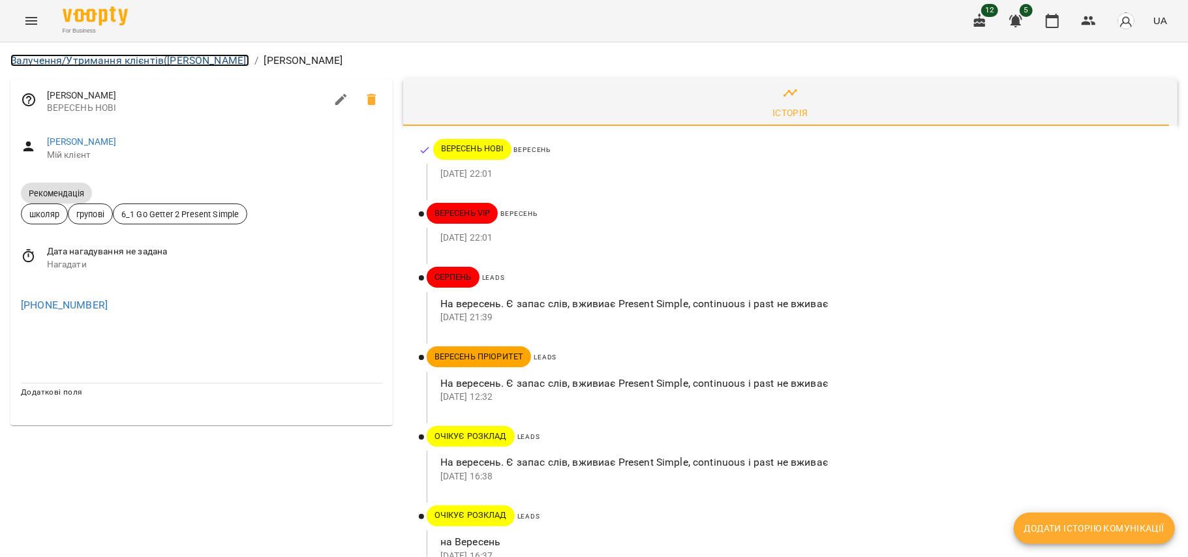
click at [209, 56] on link "Залучення/Утримання клієнтів (Активні ВЕРЕСЕНЬ)" at bounding box center [129, 60] width 239 height 12
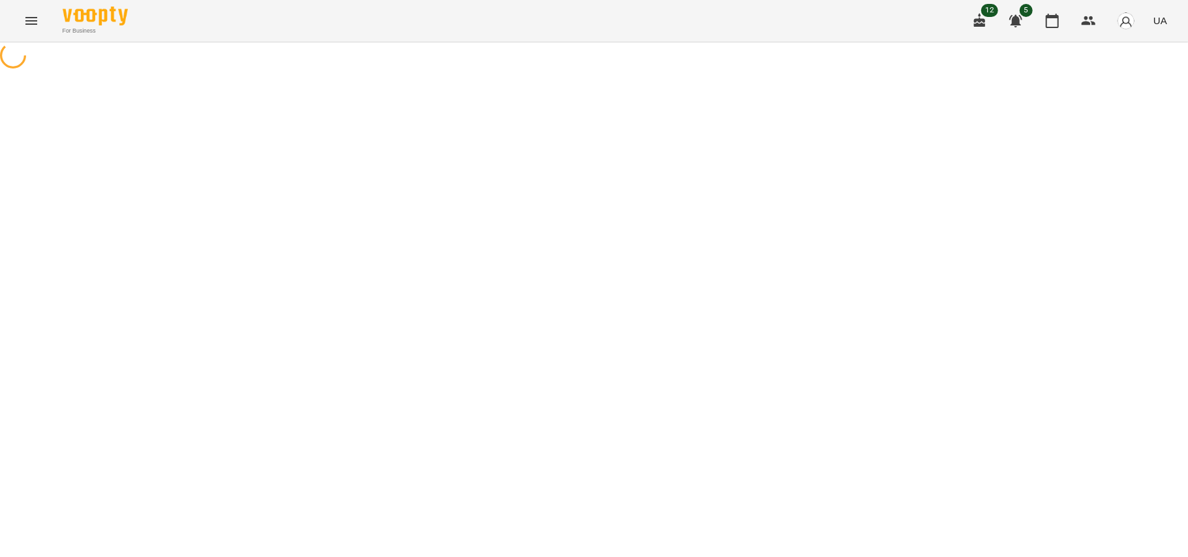
select select "**********"
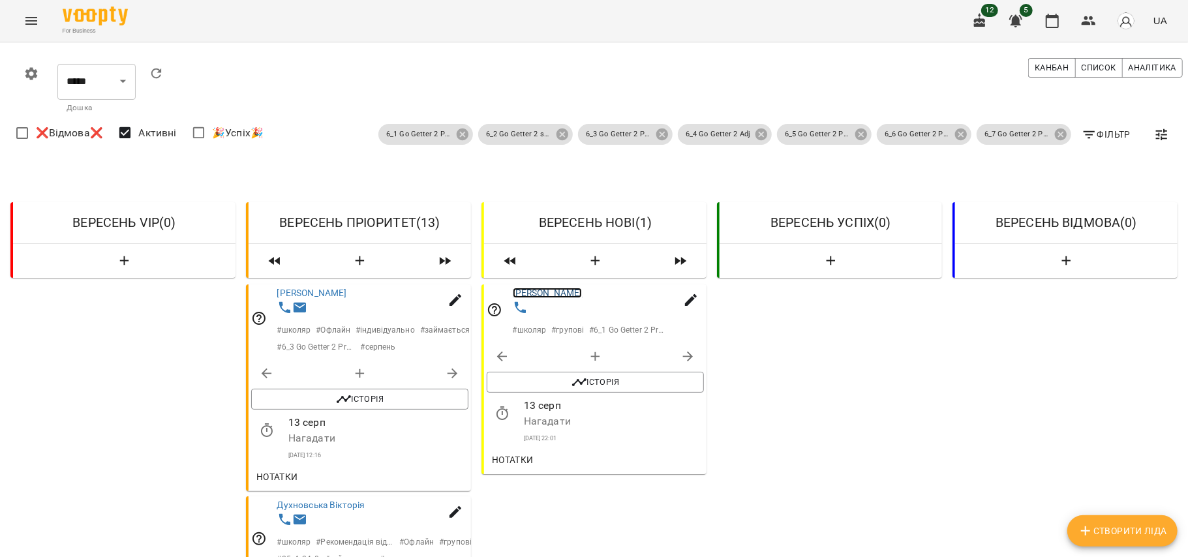
click at [536, 292] on link "[PERSON_NAME]" at bounding box center [548, 293] width 70 height 10
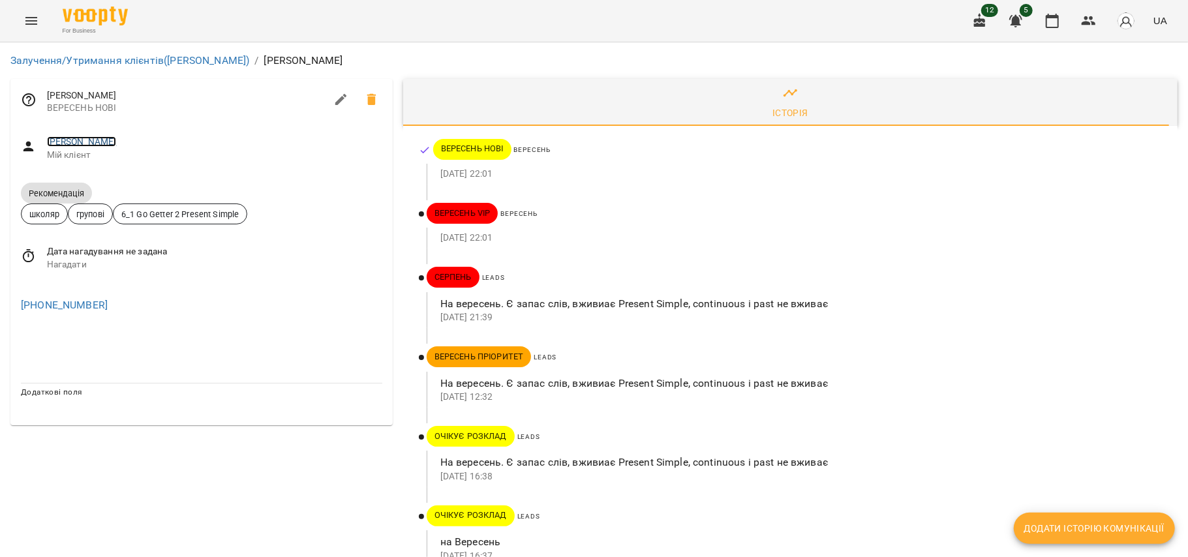
click at [80, 146] on link "[PERSON_NAME]" at bounding box center [82, 141] width 70 height 10
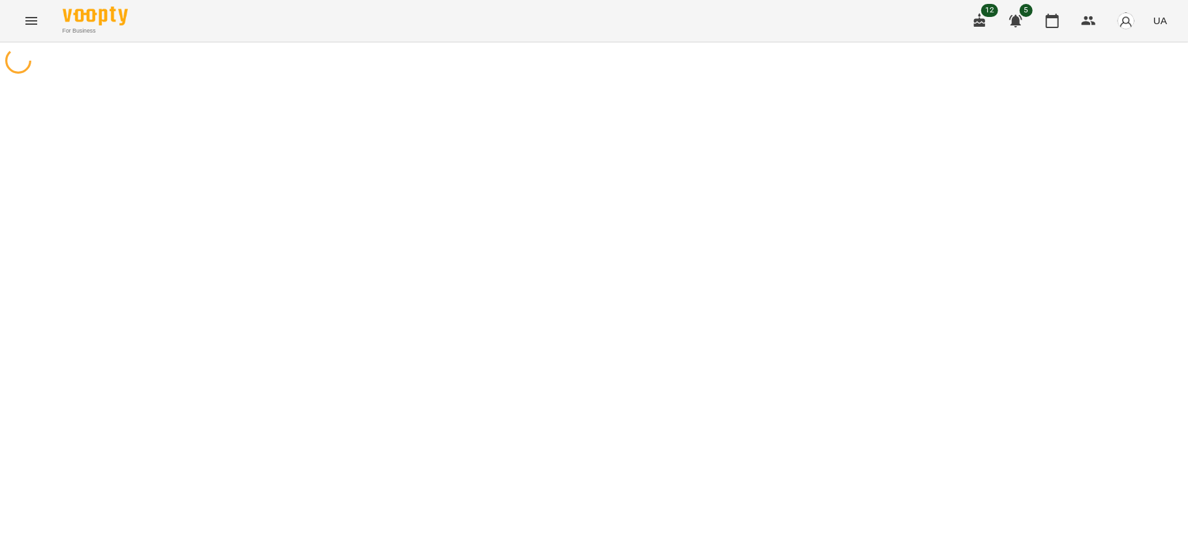
click at [80, 146] on div at bounding box center [594, 320] width 1188 height 557
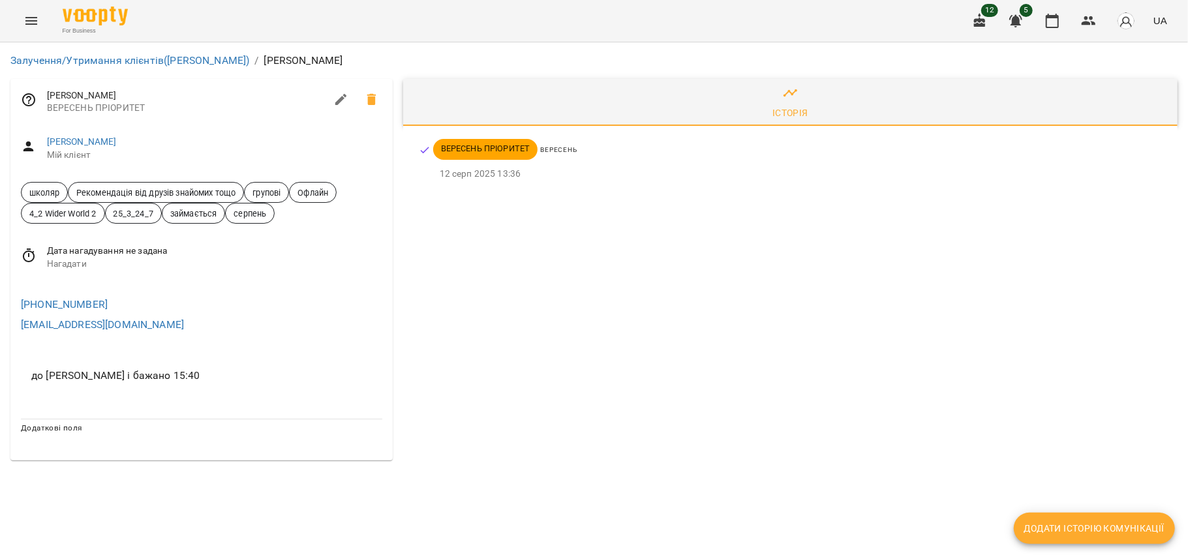
drag, startPoint x: 120, startPoint y: 97, endPoint x: 48, endPoint y: 92, distance: 72.6
click at [48, 92] on span "Пантюхін Богдан" at bounding box center [186, 95] width 279 height 13
copy span "Пантюхін Богдан"
click at [222, 116] on div "Пантюхін Богдан ВЕРЕСЕНЬ ПРІОРИТЕТ" at bounding box center [201, 102] width 382 height 47
drag, startPoint x: 171, startPoint y: 376, endPoint x: 24, endPoint y: 384, distance: 147.0
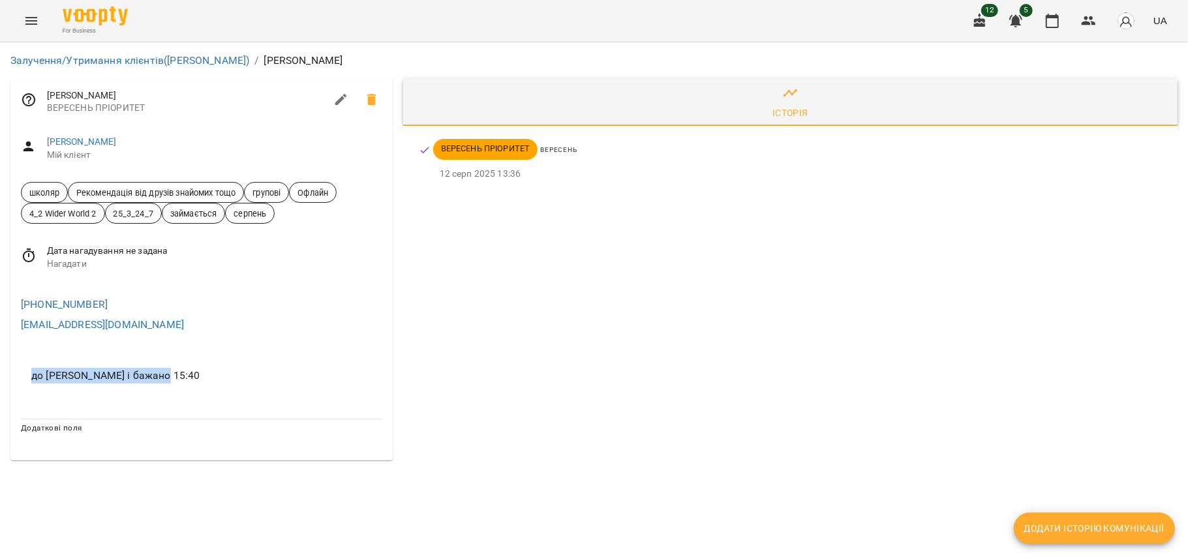
click at [24, 384] on li "до Миколюк і бажано 15:40" at bounding box center [201, 376] width 361 height 34
copy span "до Миколюк і бажано 15:40"
click at [256, 341] on div "+380677606575 ep513836@gmail.com" at bounding box center [201, 312] width 382 height 62
click at [100, 144] on link "Валебна Анна" at bounding box center [76, 141] width 59 height 10
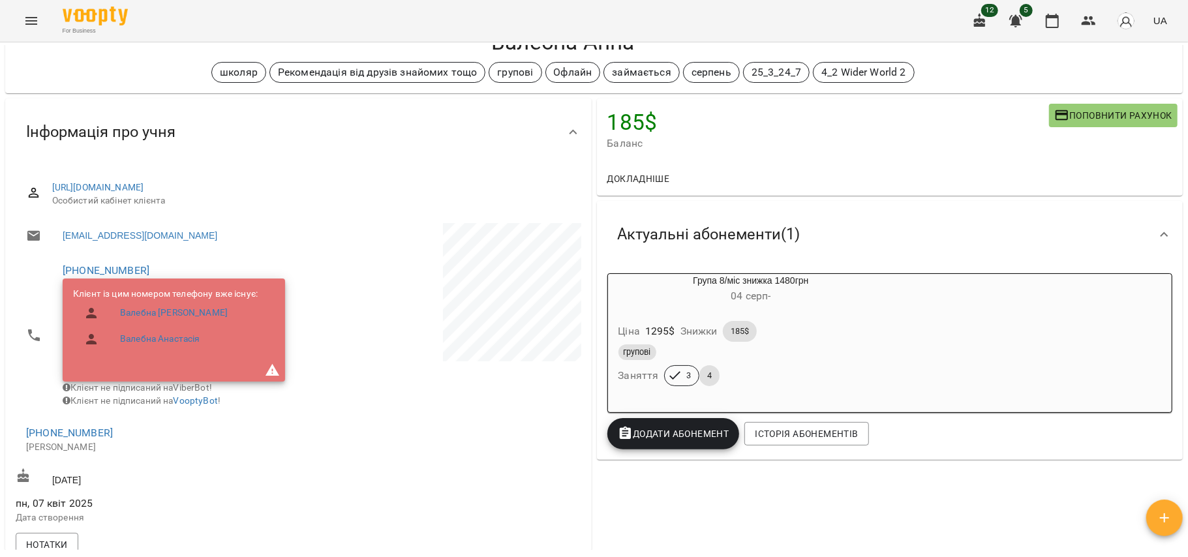
scroll to position [48, 0]
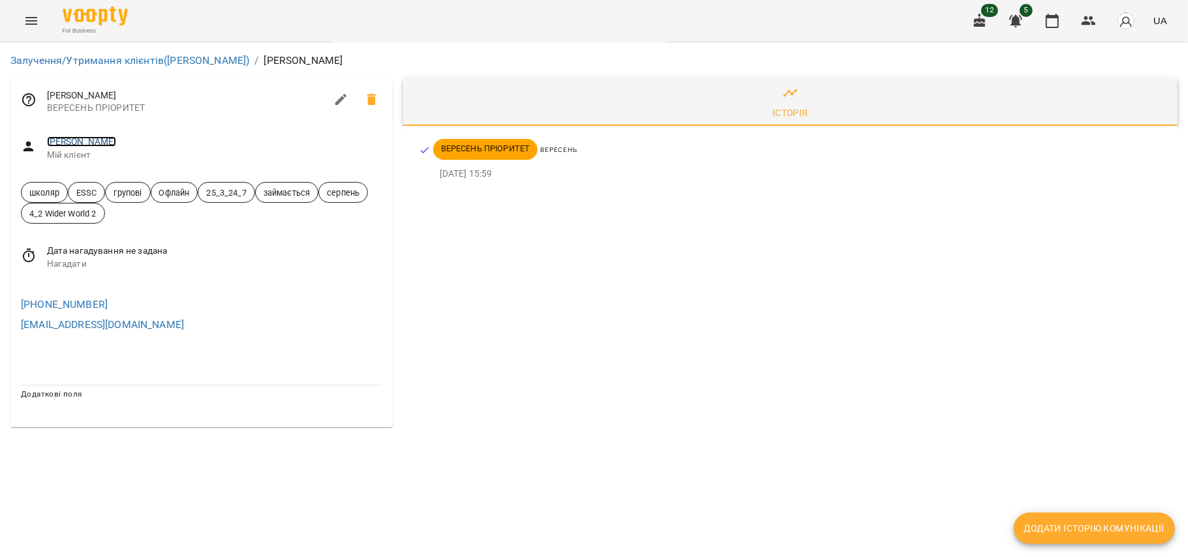
click at [117, 138] on link "[PERSON_NAME]" at bounding box center [82, 141] width 70 height 10
click at [90, 142] on link "[PERSON_NAME]" at bounding box center [82, 141] width 70 height 10
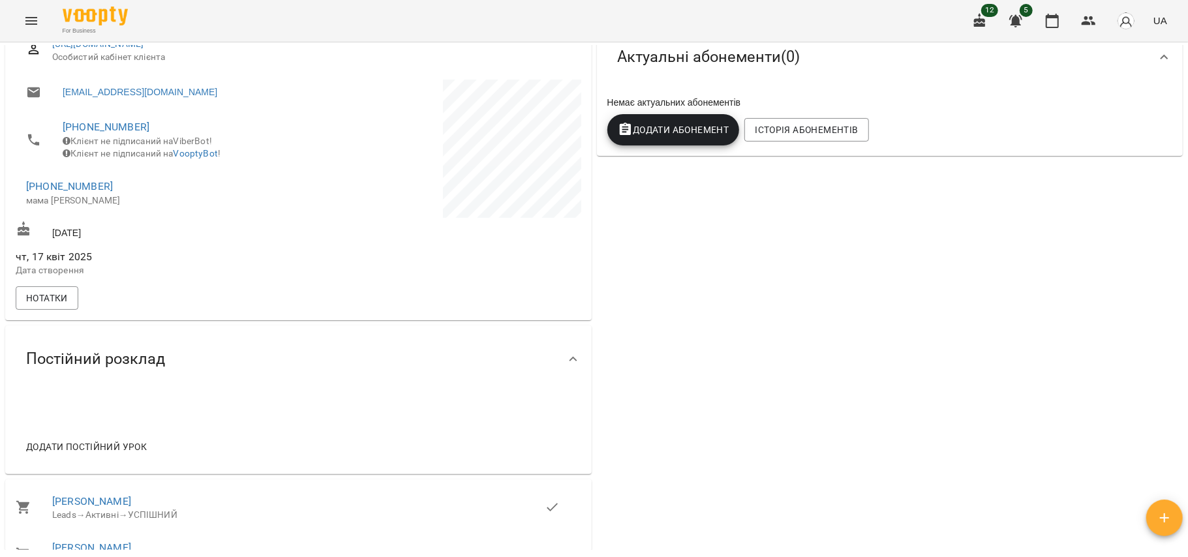
scroll to position [210, 0]
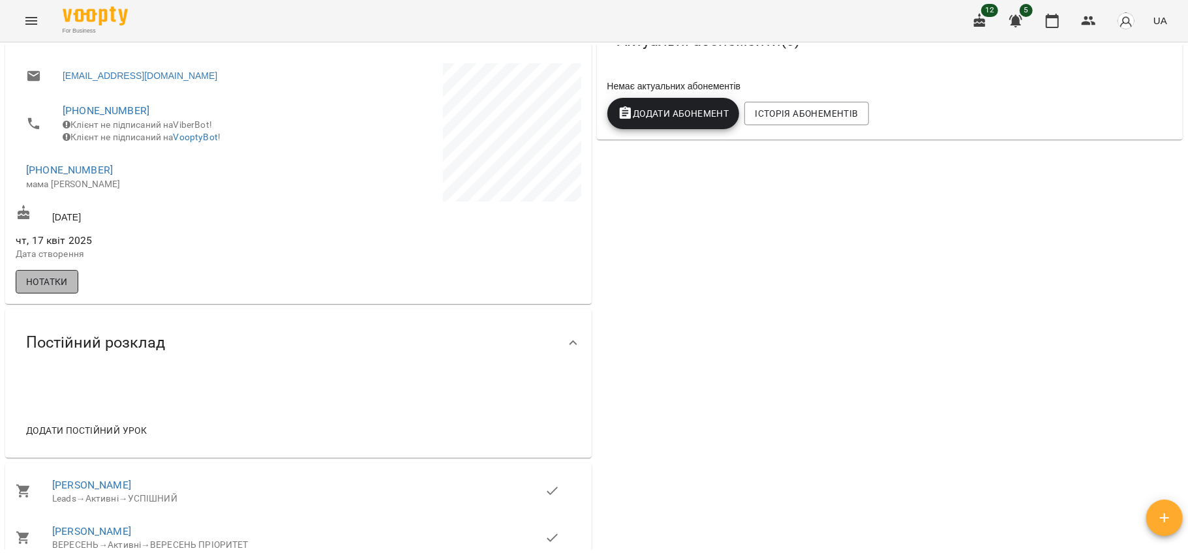
click at [55, 290] on span "Нотатки" at bounding box center [47, 282] width 42 height 16
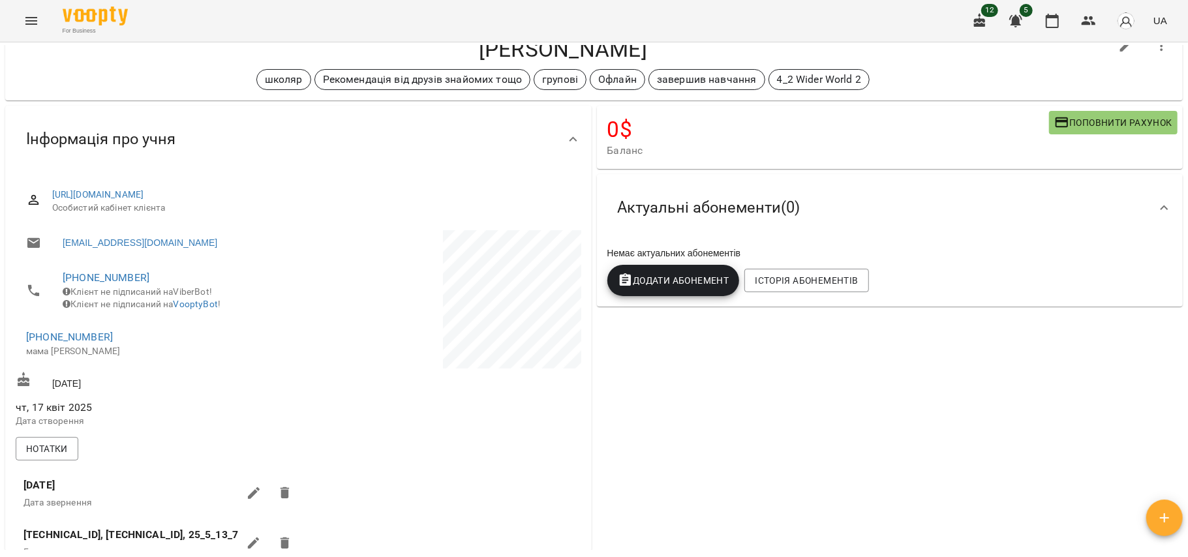
scroll to position [0, 0]
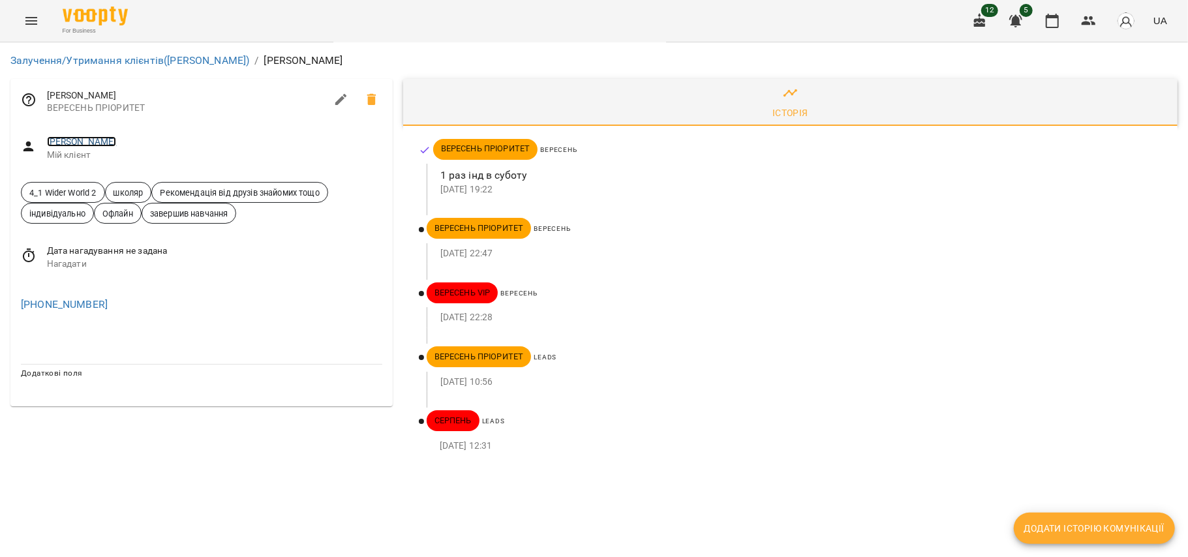
click at [92, 142] on link "Моцна Софія" at bounding box center [82, 141] width 70 height 10
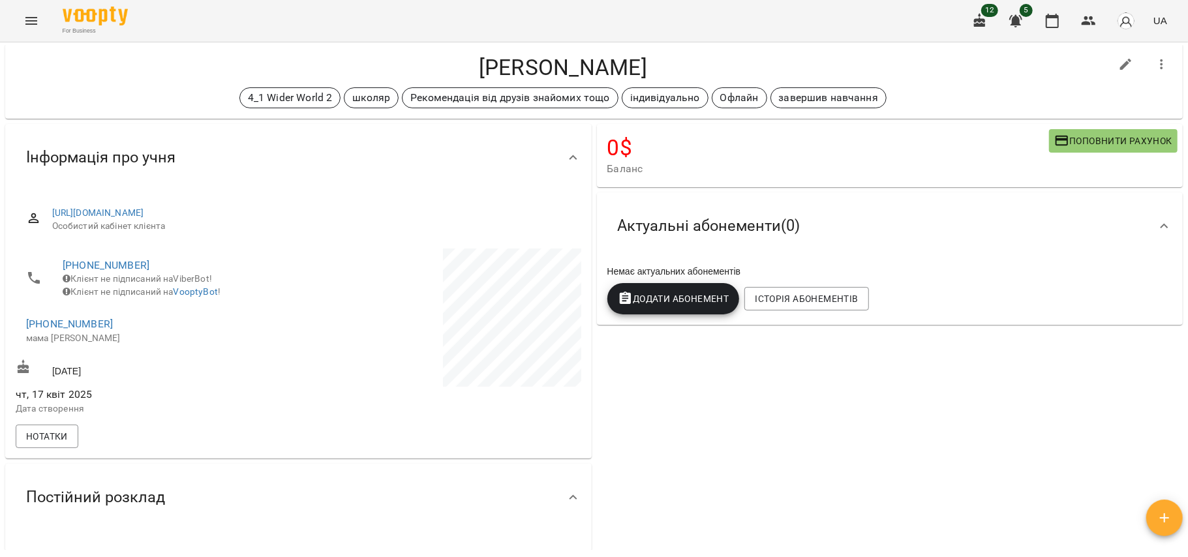
scroll to position [30, 0]
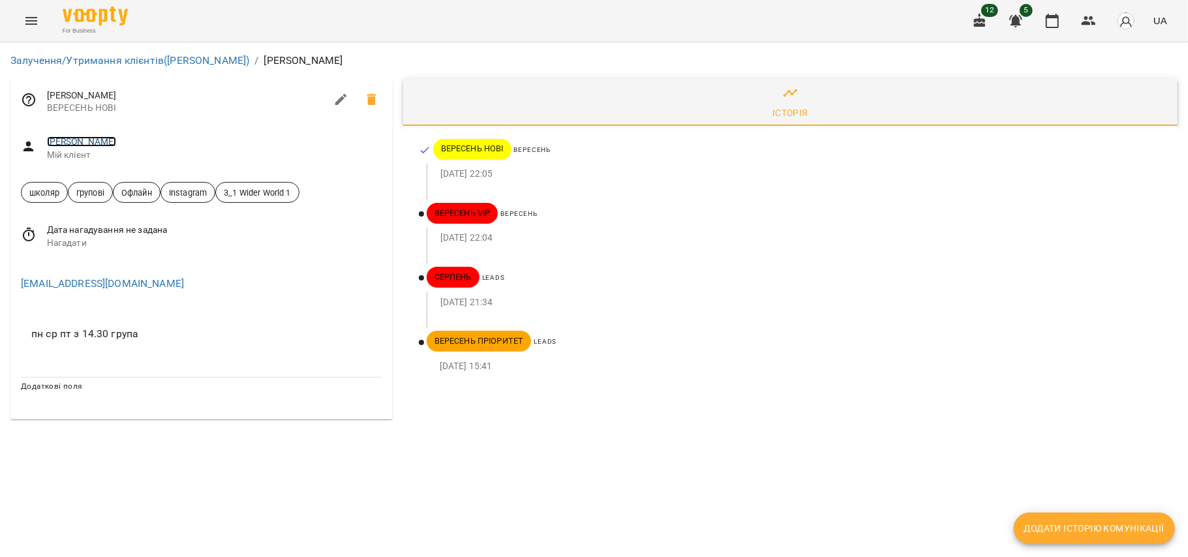
click at [106, 144] on link "[PERSON_NAME]" at bounding box center [82, 141] width 70 height 10
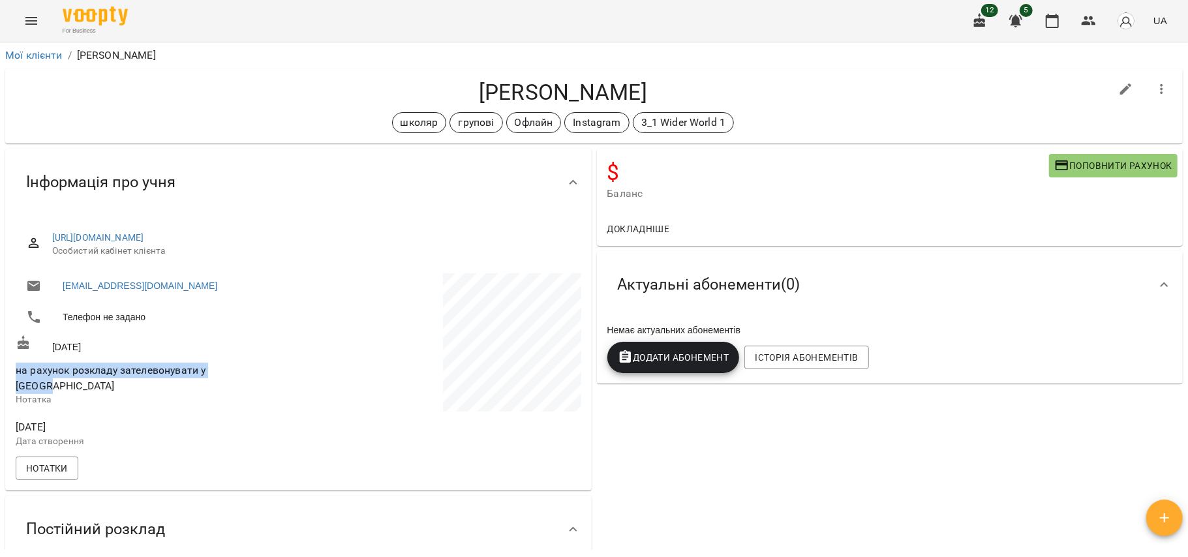
drag, startPoint x: 241, startPoint y: 371, endPoint x: 14, endPoint y: 374, distance: 226.4
click at [14, 374] on div "на рахунок розкладу зателевонувати у вайбер Нотатка" at bounding box center [155, 384] width 285 height 57
copy span "на рахунок розкладу зателевонувати у [GEOGRAPHIC_DATA]"
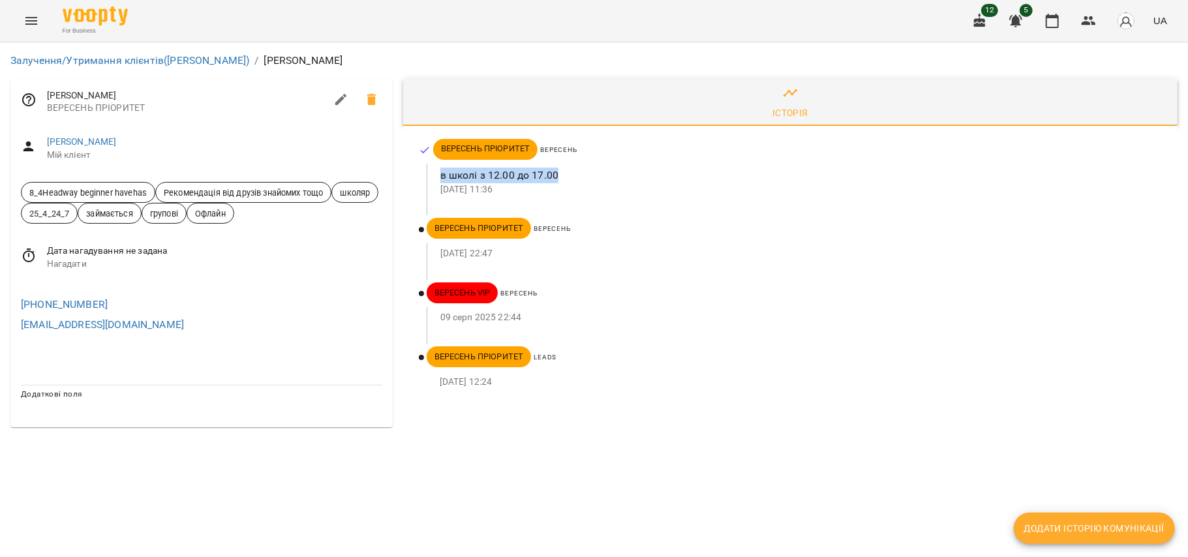
drag, startPoint x: 556, startPoint y: 175, endPoint x: 440, endPoint y: 177, distance: 116.1
click at [440, 177] on p "в школі з 12.00 до 17.00" at bounding box center [798, 176] width 716 height 16
copy p "в школі з 12.00 до 17.00"
click at [97, 140] on link "[PERSON_NAME]" at bounding box center [82, 141] width 70 height 10
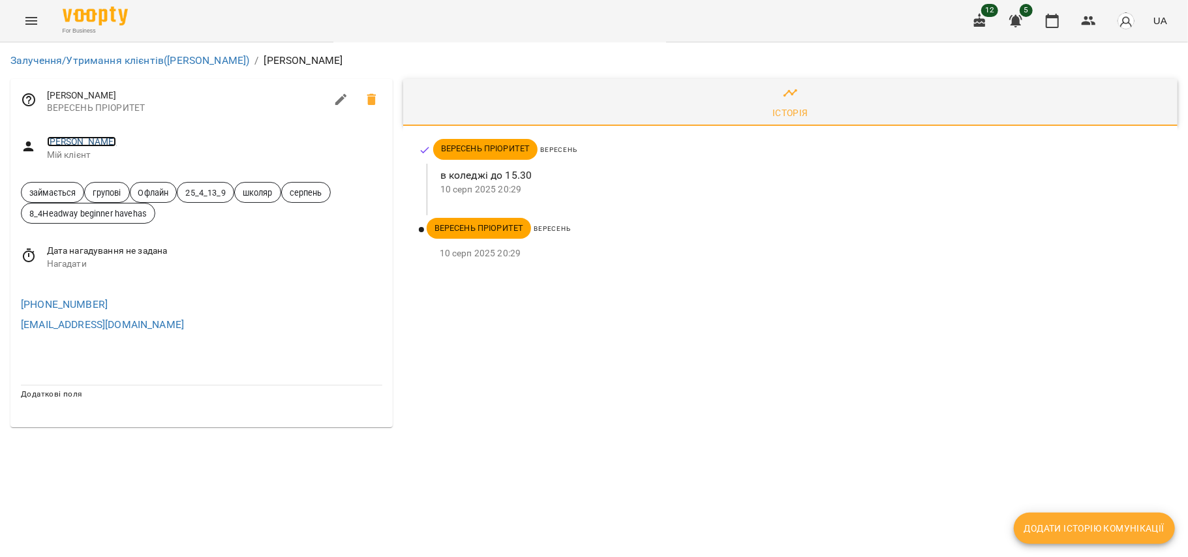
click at [117, 142] on link "[PERSON_NAME]" at bounding box center [82, 141] width 70 height 10
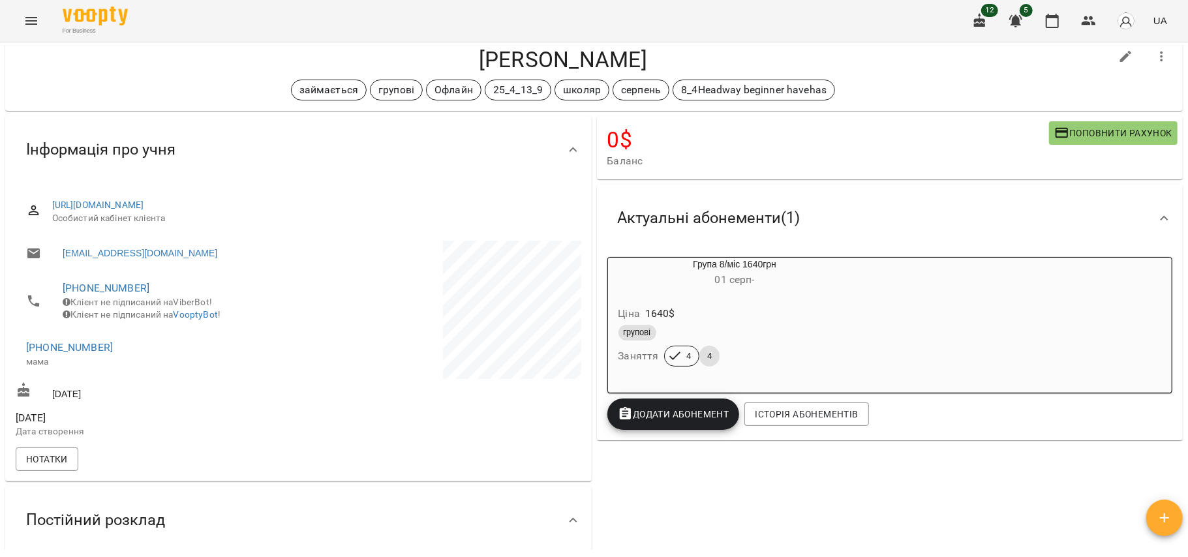
scroll to position [40, 0]
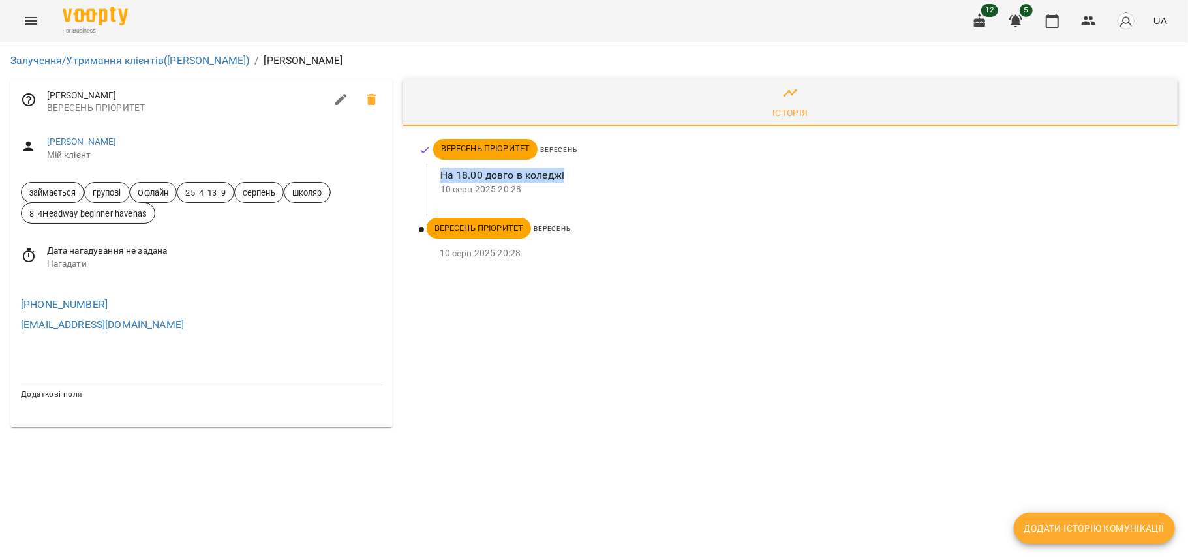
drag, startPoint x: 442, startPoint y: 170, endPoint x: 584, endPoint y: 174, distance: 142.9
click at [584, 174] on p "На 18.00 довго в коледжі" at bounding box center [798, 176] width 716 height 16
copy p "На 18.00 довго в коледжі"
click at [95, 142] on link "Василюк Ульяна" at bounding box center [82, 141] width 70 height 10
drag, startPoint x: 440, startPoint y: 175, endPoint x: 527, endPoint y: 173, distance: 87.4
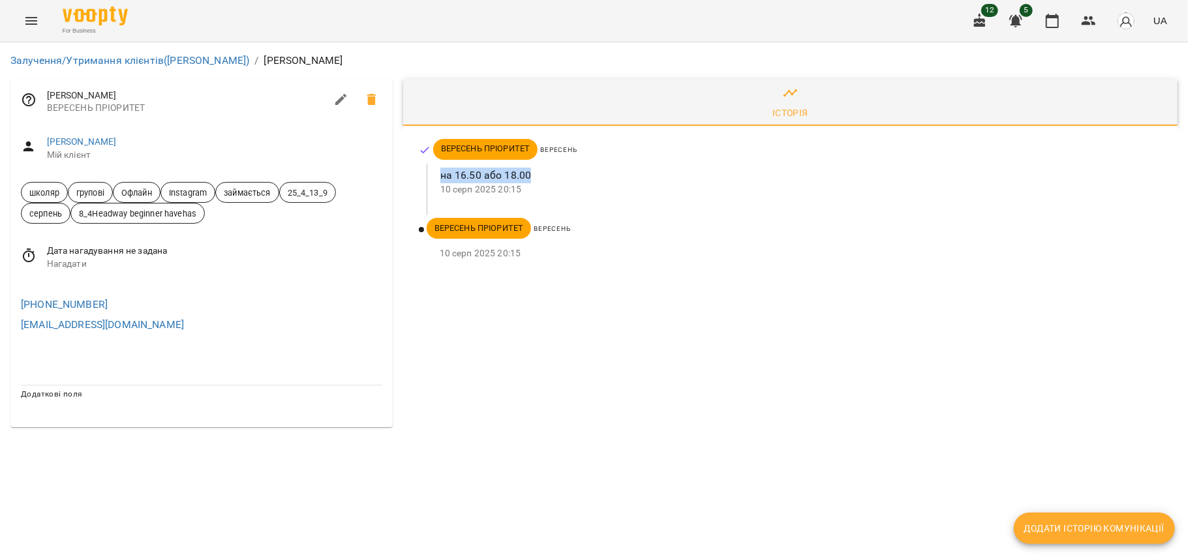
click at [527, 173] on p "на 16.50 або 18.00" at bounding box center [798, 176] width 716 height 16
copy p "на 16.50 або 18.00"
click at [83, 144] on link "[PERSON_NAME]" at bounding box center [82, 141] width 70 height 10
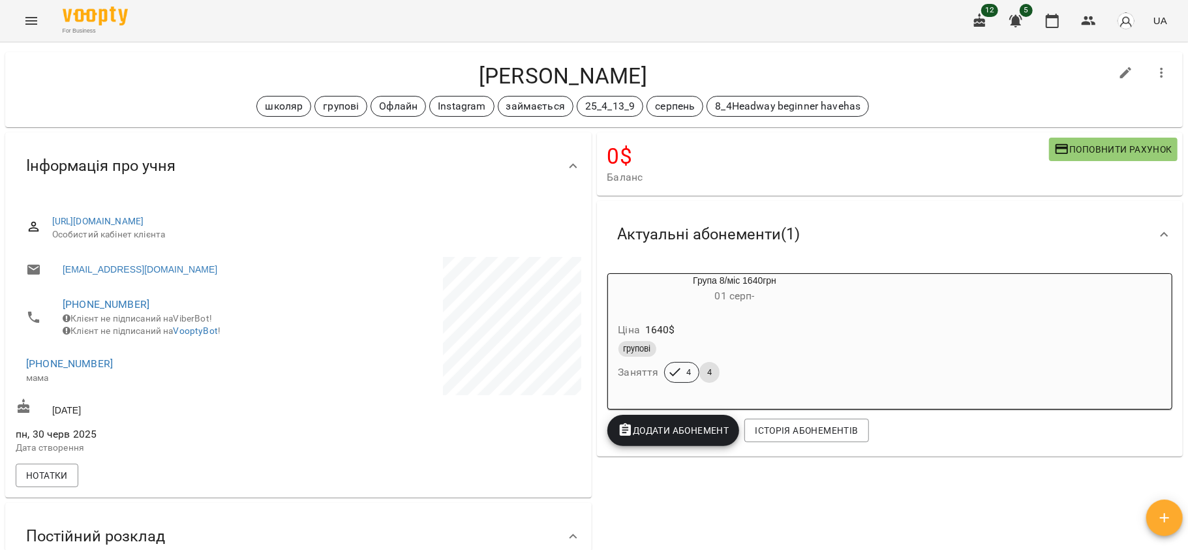
scroll to position [22, 0]
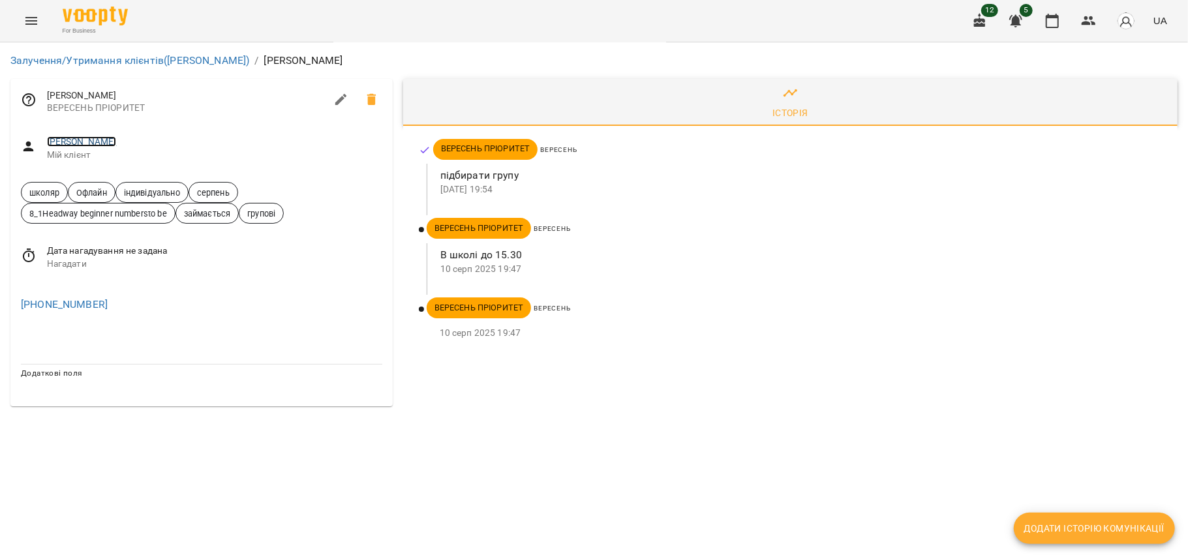
click at [100, 142] on link "[PERSON_NAME]" at bounding box center [82, 141] width 70 height 10
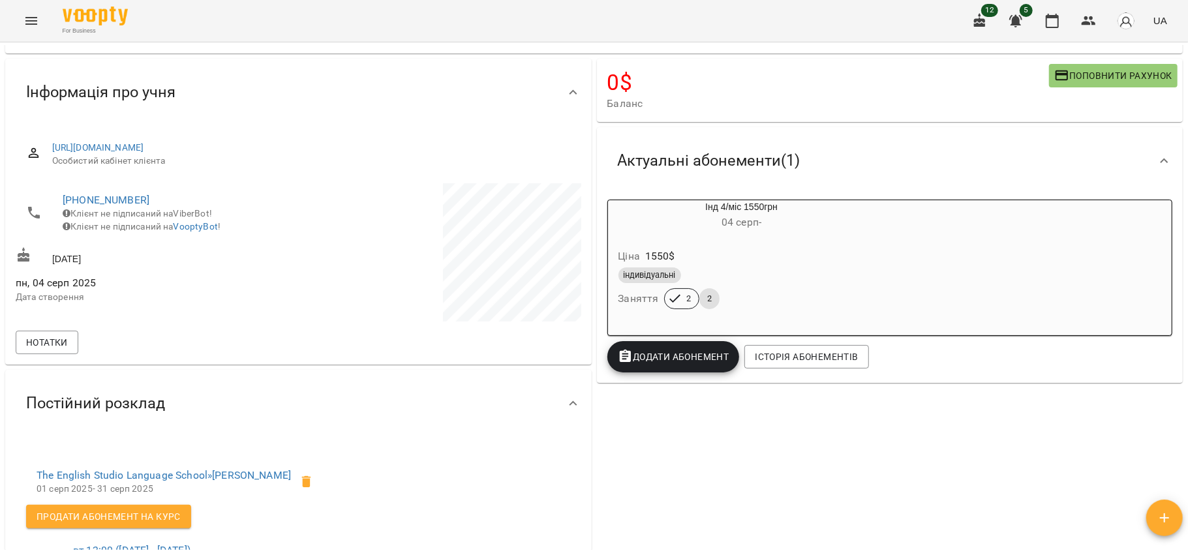
scroll to position [92, 0]
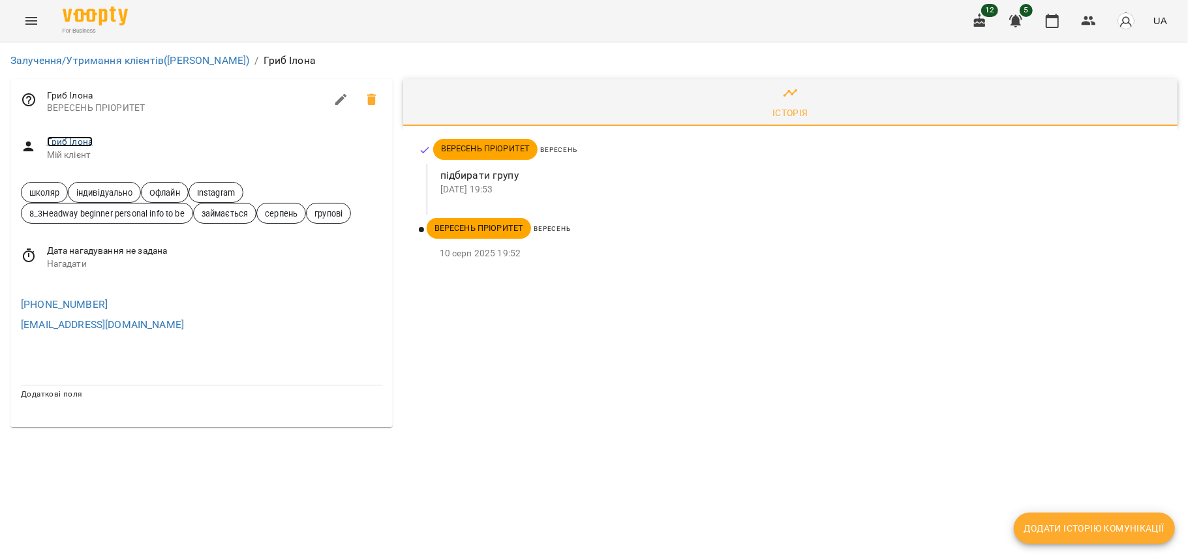
click at [72, 144] on link "Гриб Ілона" at bounding box center [70, 141] width 46 height 10
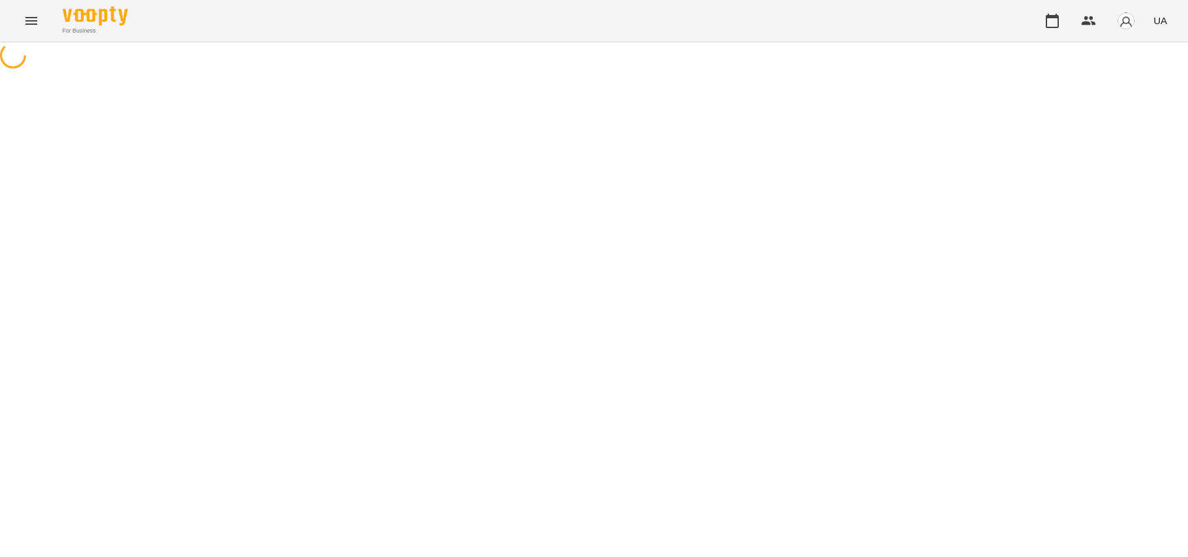
select select "**********"
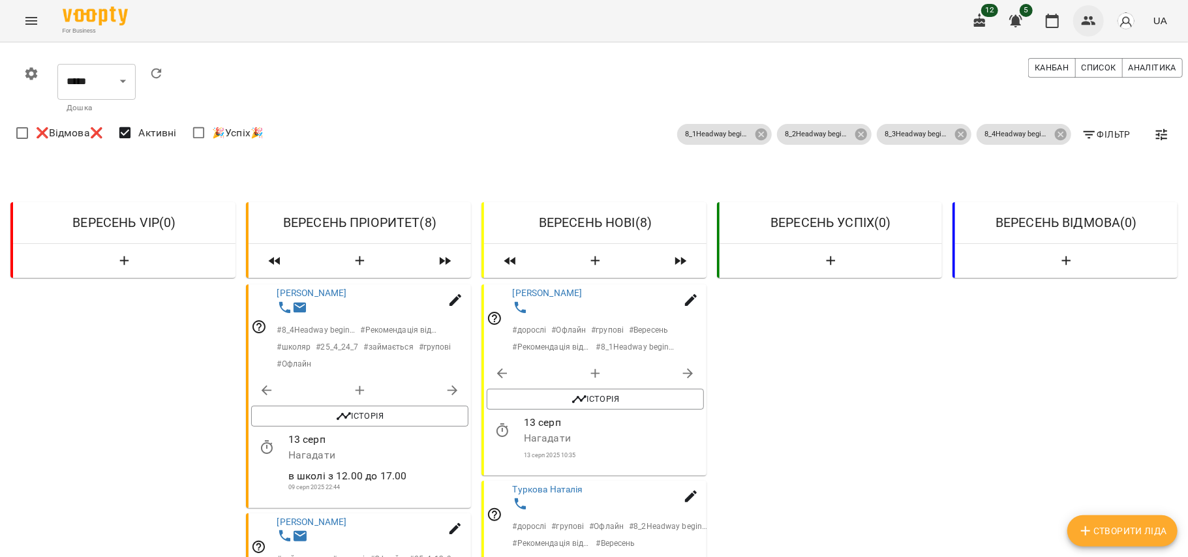
click at [1087, 30] on button "button" at bounding box center [1088, 20] width 31 height 31
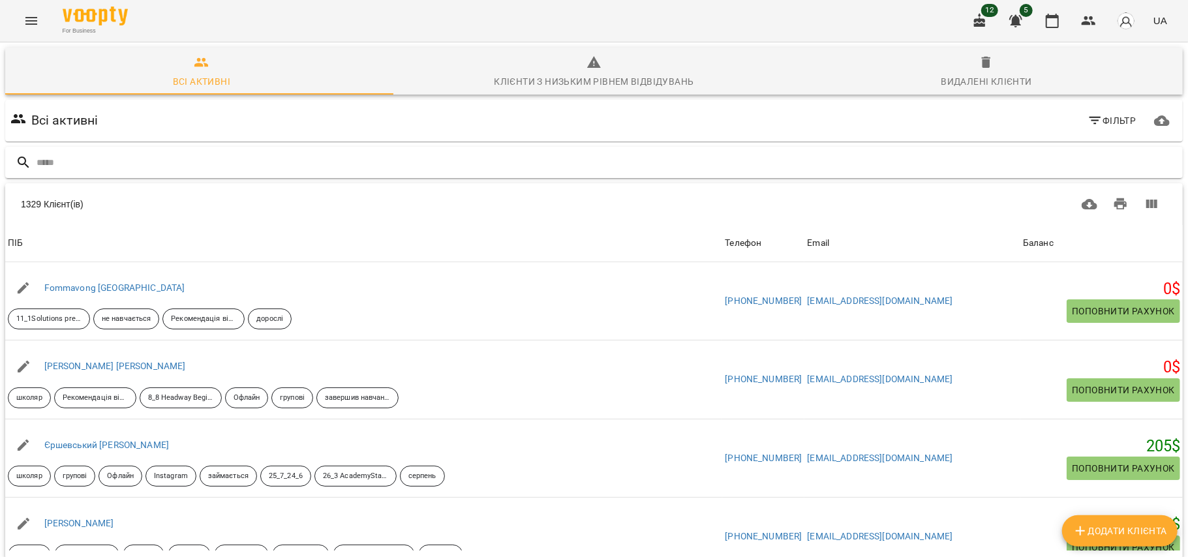
click at [374, 166] on input "text" at bounding box center [607, 163] width 1141 height 22
click at [1094, 520] on button "Додати клієнта" at bounding box center [1119, 530] width 115 height 31
select select "**"
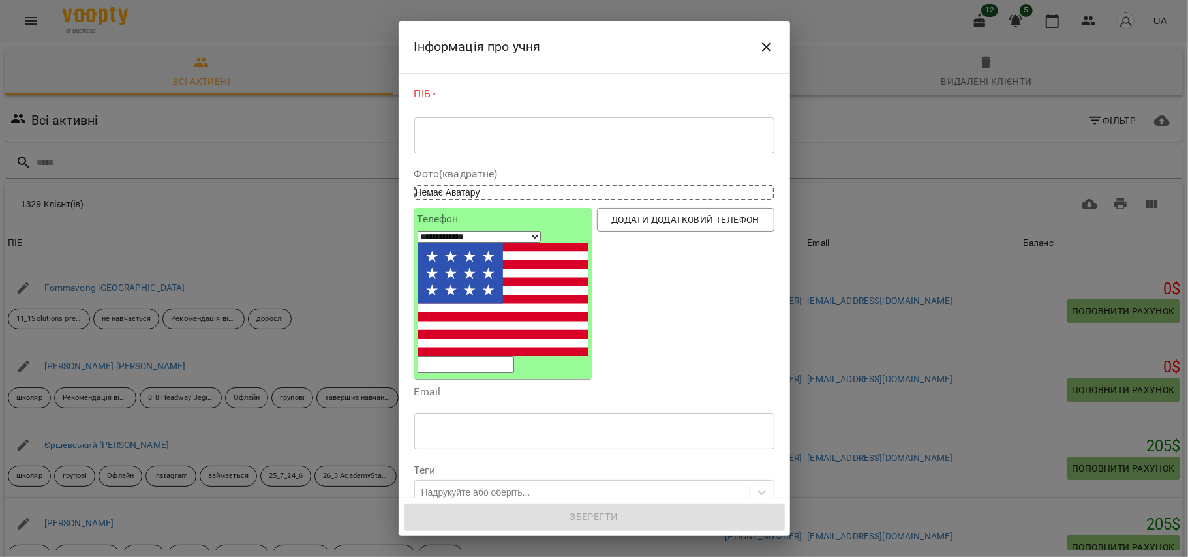
click at [492, 134] on textarea at bounding box center [594, 135] width 342 height 12
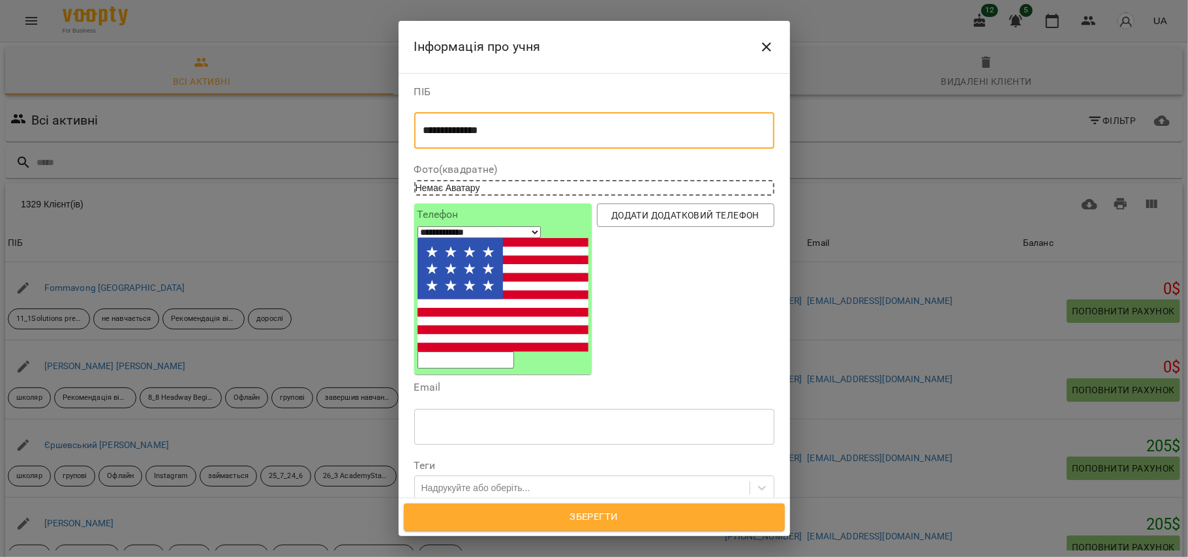
type textarea "**********"
click at [479, 352] on input "tel" at bounding box center [465, 360] width 97 height 17
type input "*"
select select "**"
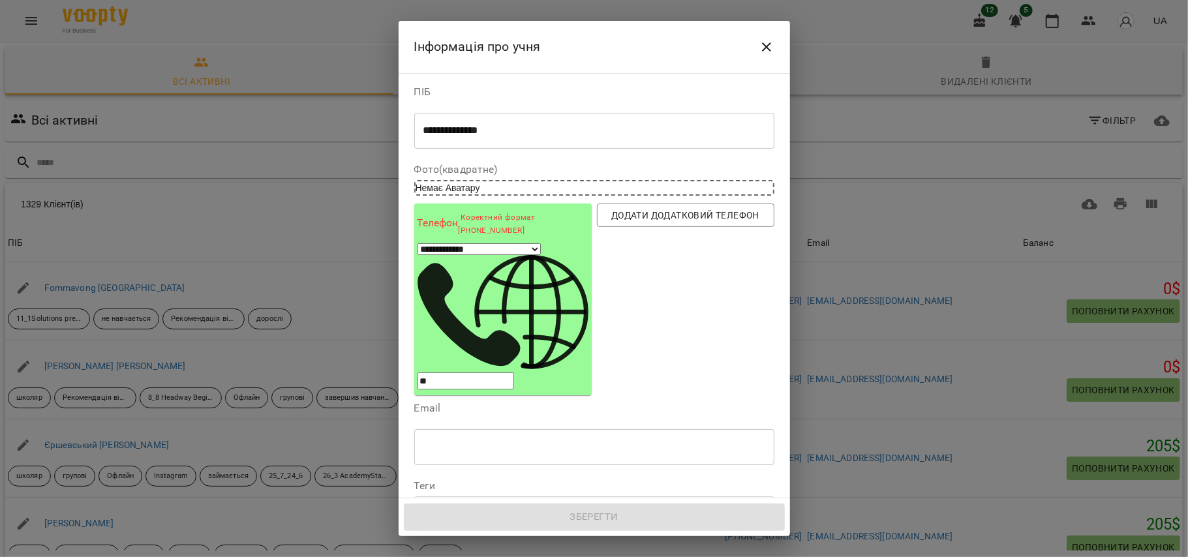
type input "***"
select select "**"
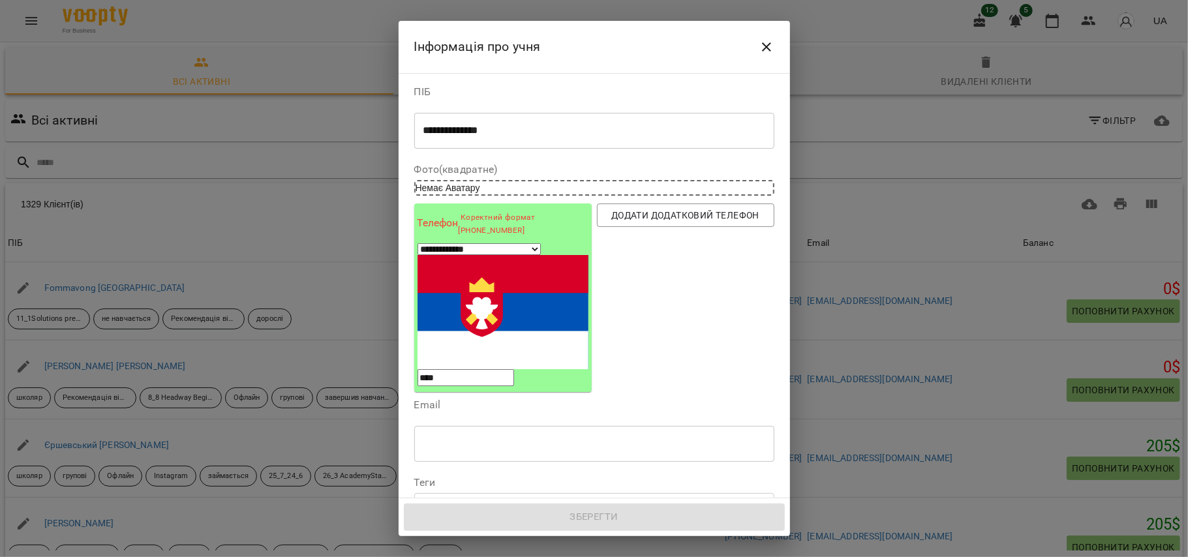
type input "***"
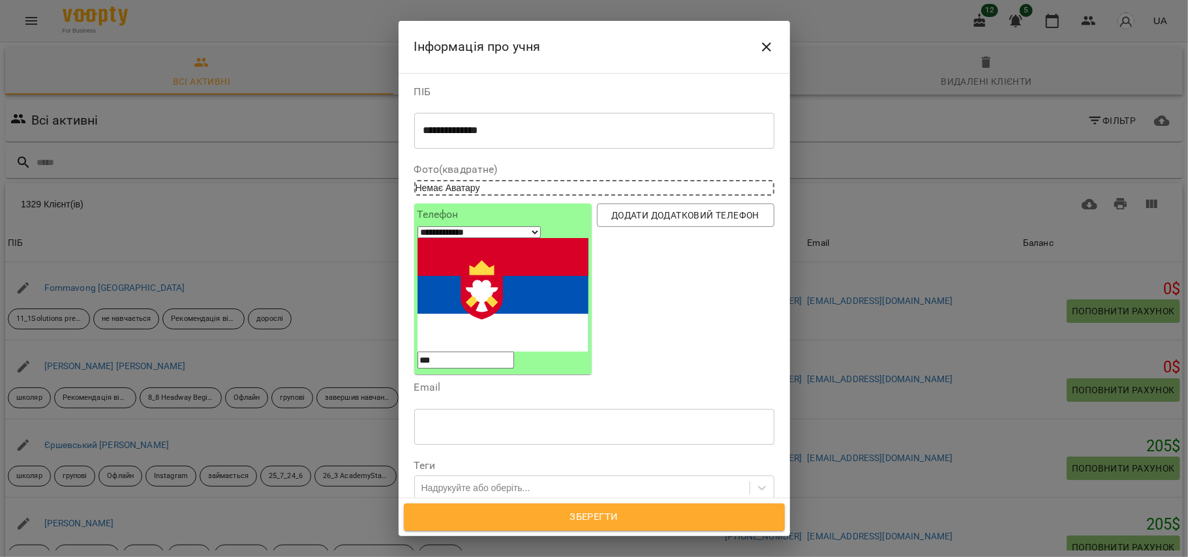
select select "**"
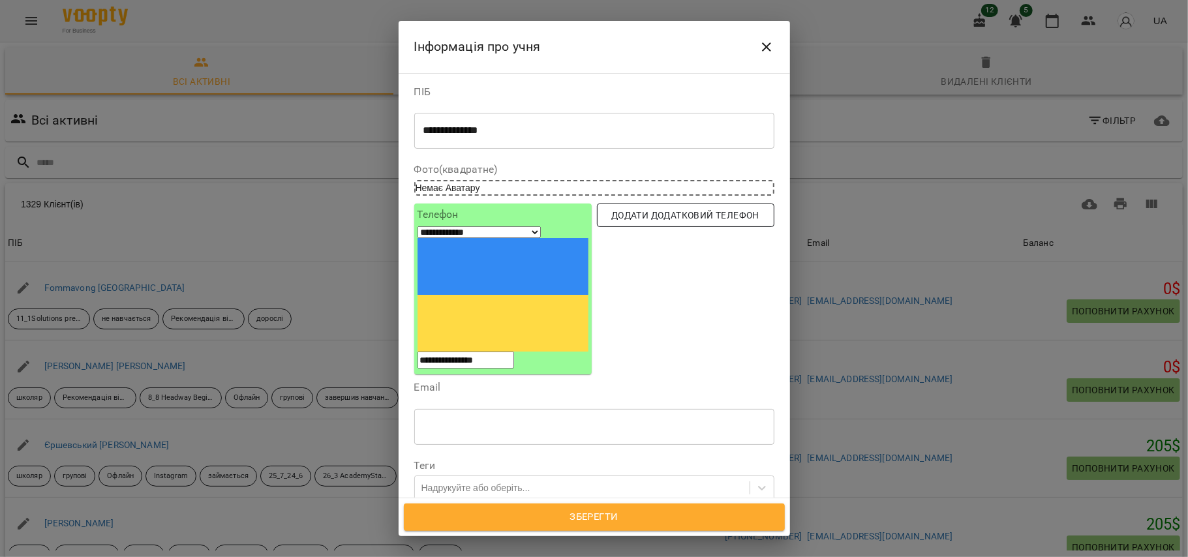
type input "**********"
click at [659, 219] on span "Додати додатковий телефон" at bounding box center [685, 215] width 157 height 16
select select "**"
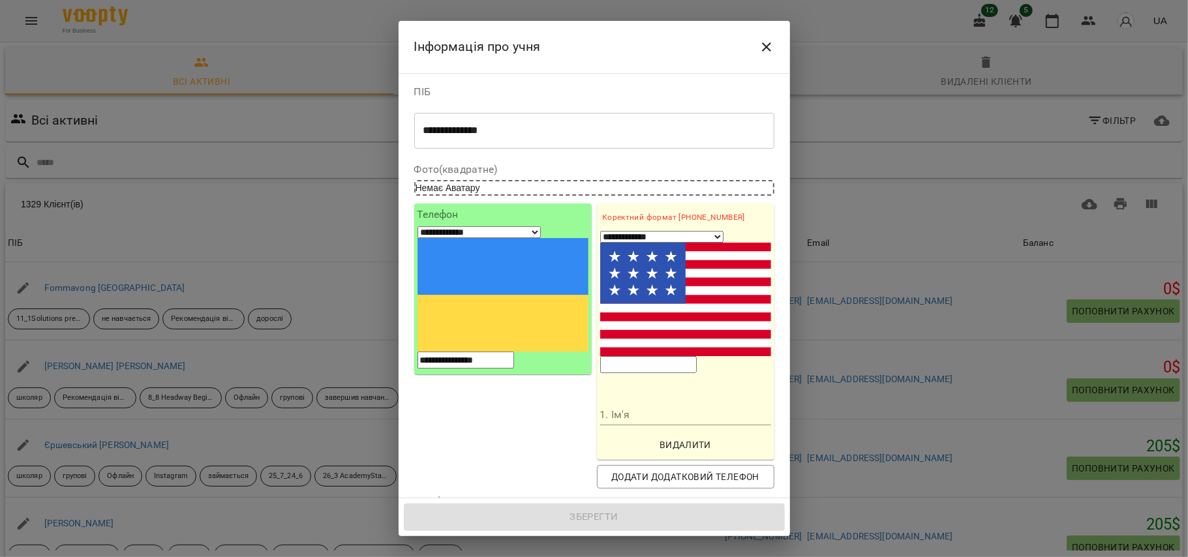
click at [656, 356] on input "tel" at bounding box center [648, 364] width 97 height 17
type input "**"
select select "**"
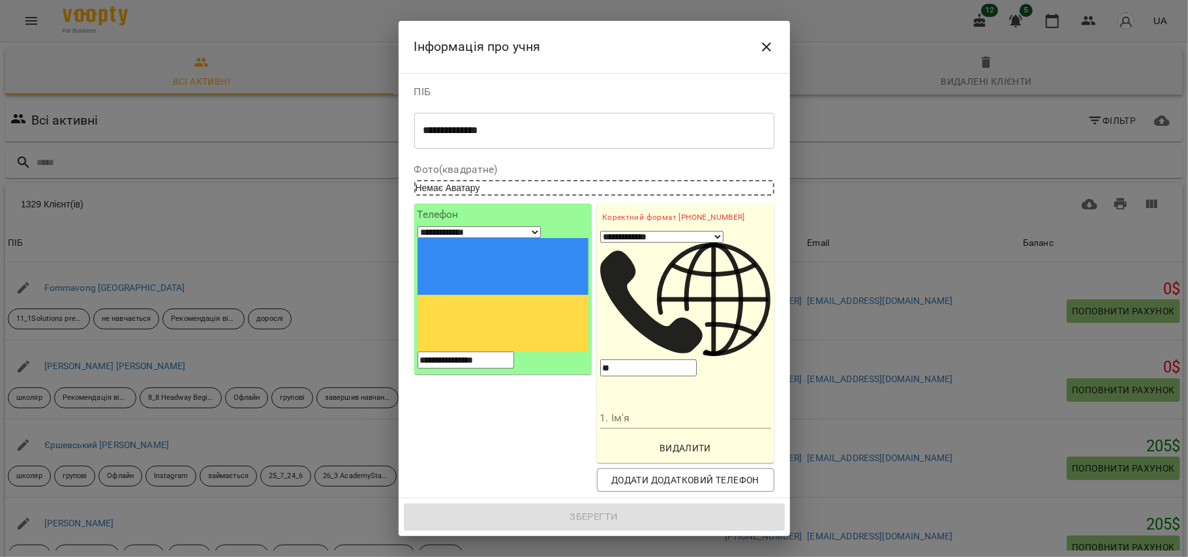
type input "***"
select select "**"
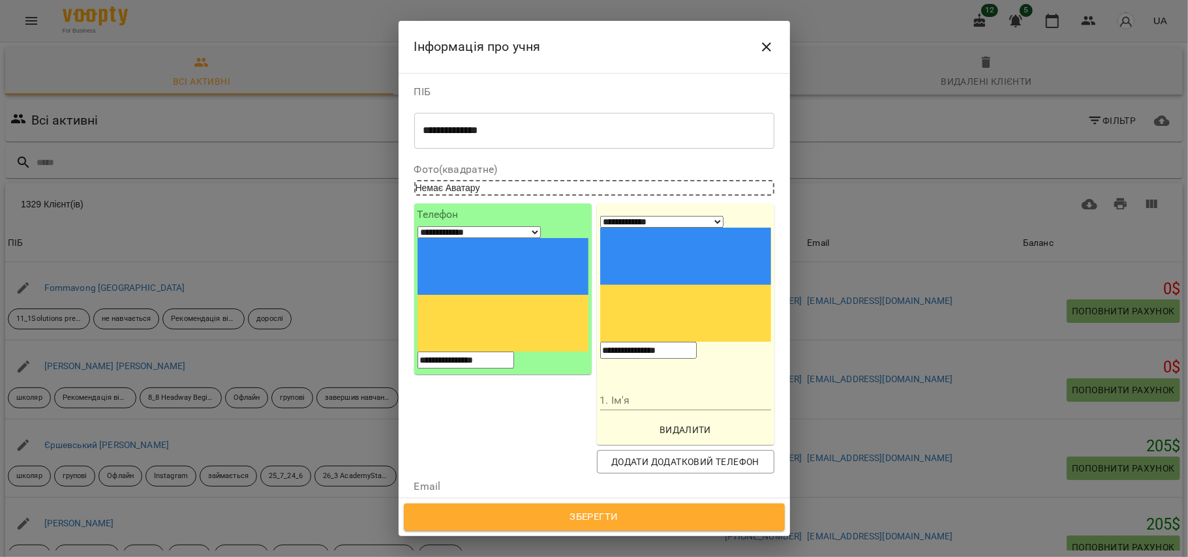
type input "**********"
click at [624, 390] on input "1. Ім'я" at bounding box center [685, 400] width 171 height 21
type input "**********"
click at [496, 307] on div "**********" at bounding box center [503, 338] width 183 height 275
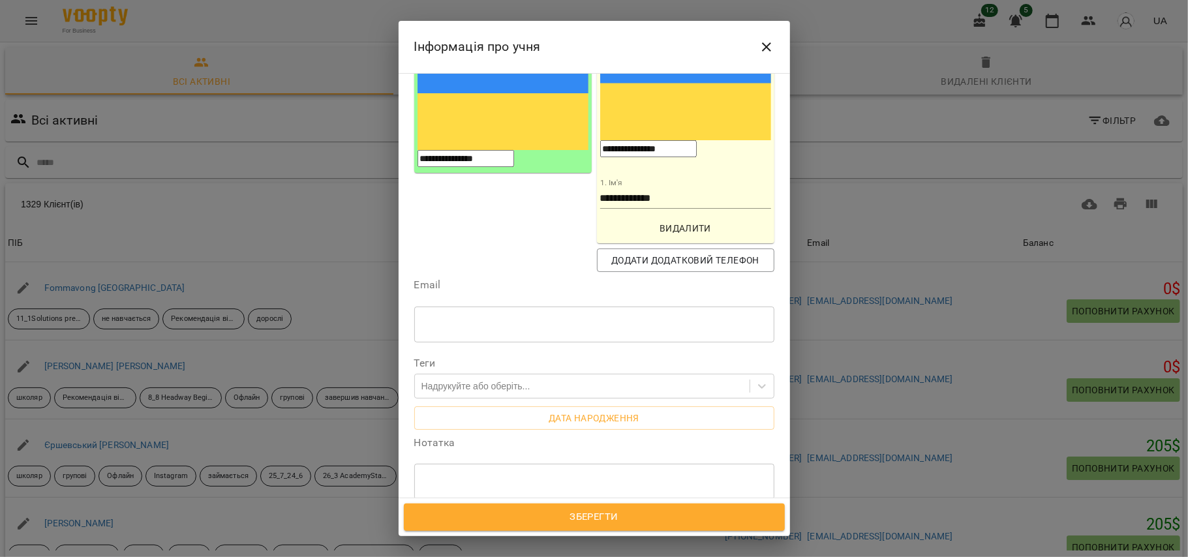
scroll to position [223, 0]
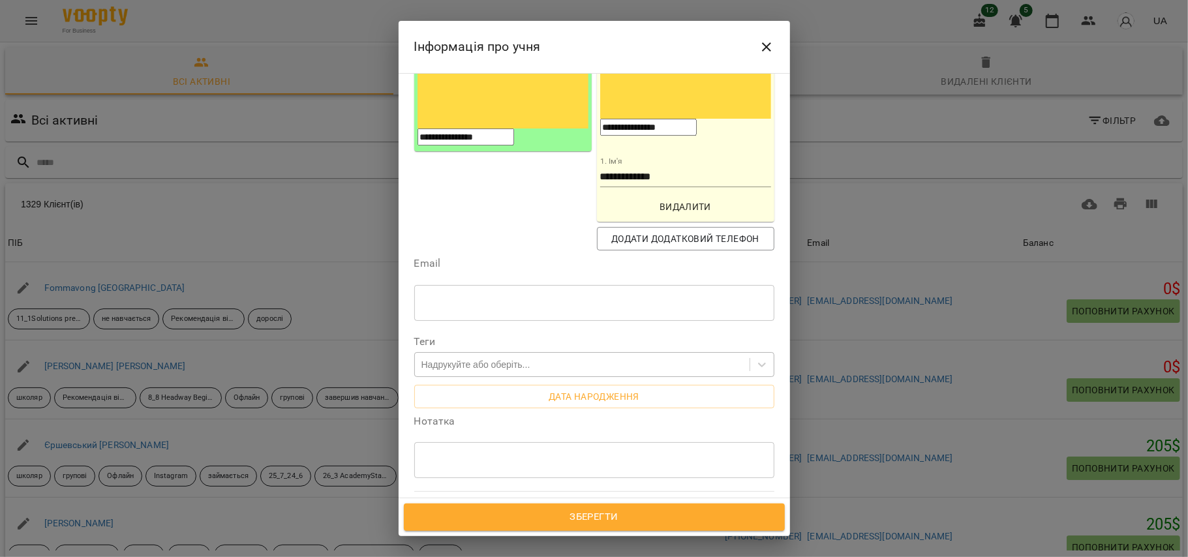
click at [485, 358] on div "Надрукуйте або оберіть..." at bounding box center [475, 364] width 109 height 13
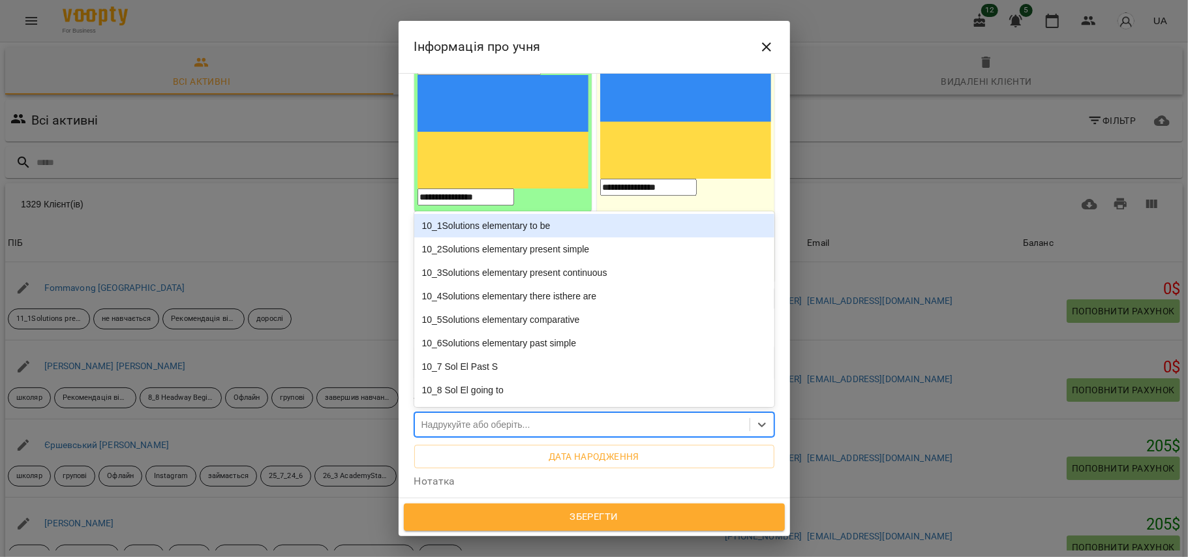
scroll to position [154, 0]
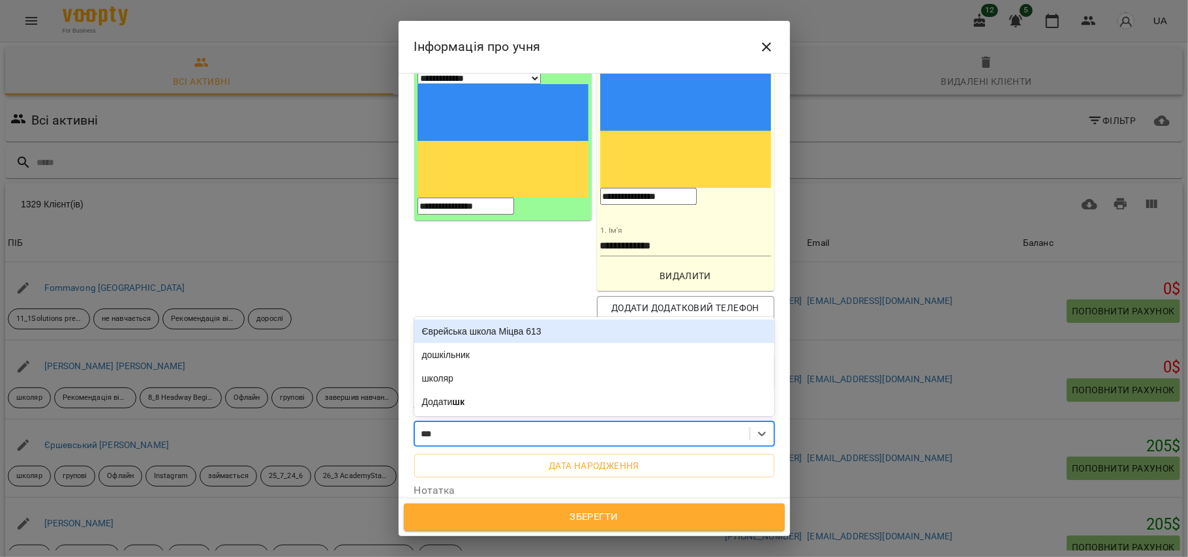
type input "****"
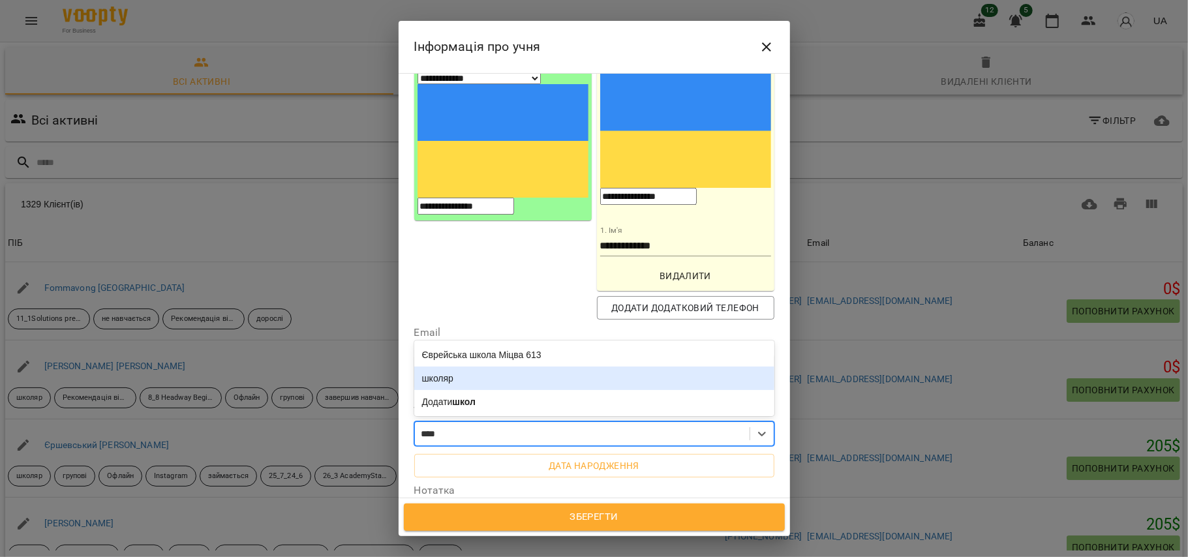
click at [483, 367] on div "школяр" at bounding box center [594, 378] width 360 height 23
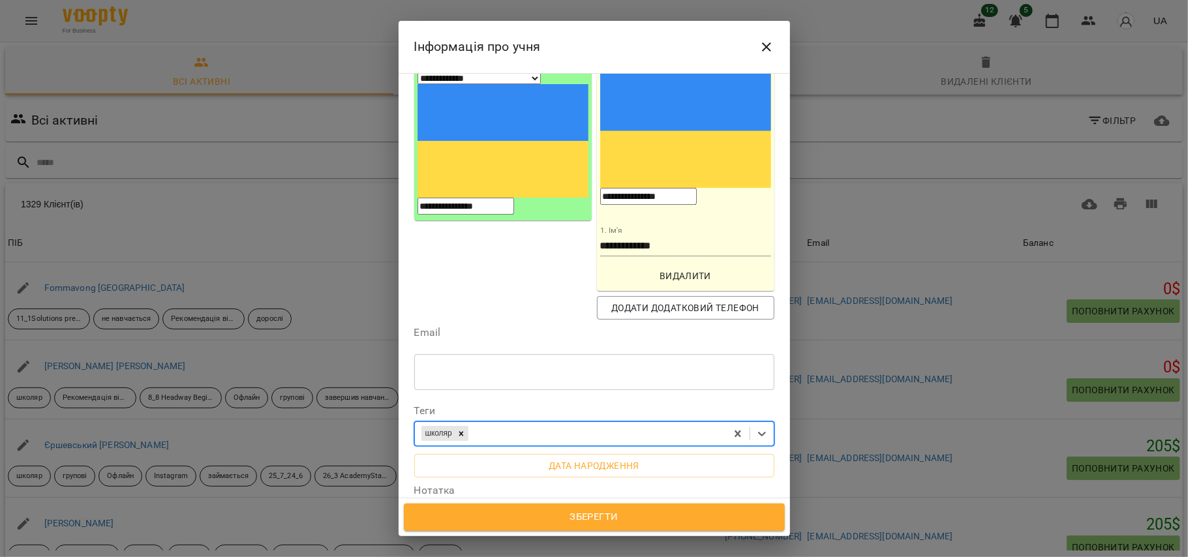
click at [504, 423] on div "школяр" at bounding box center [570, 434] width 311 height 22
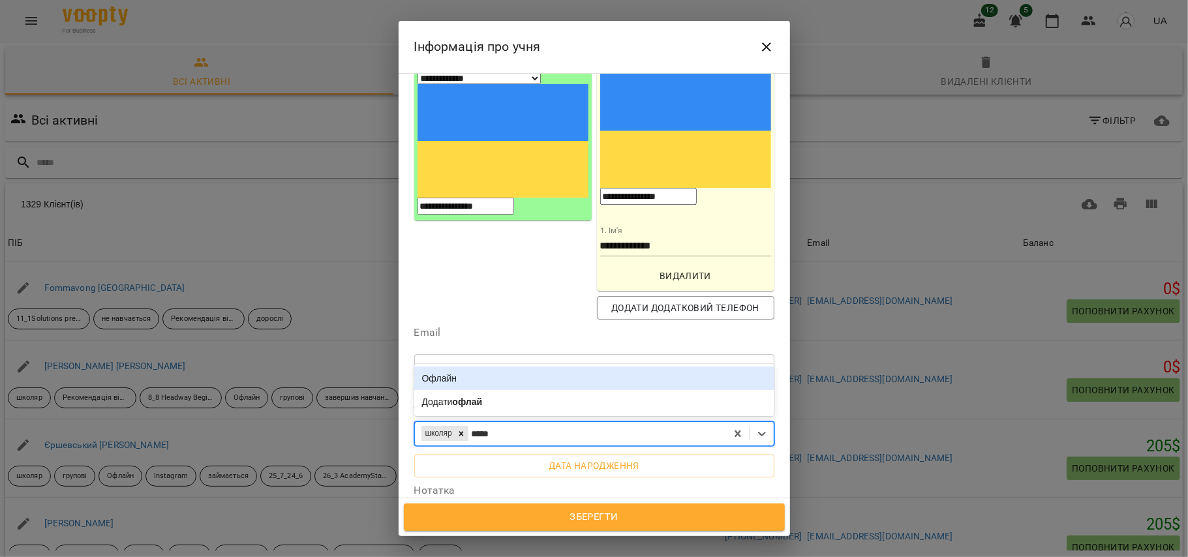
type input "******"
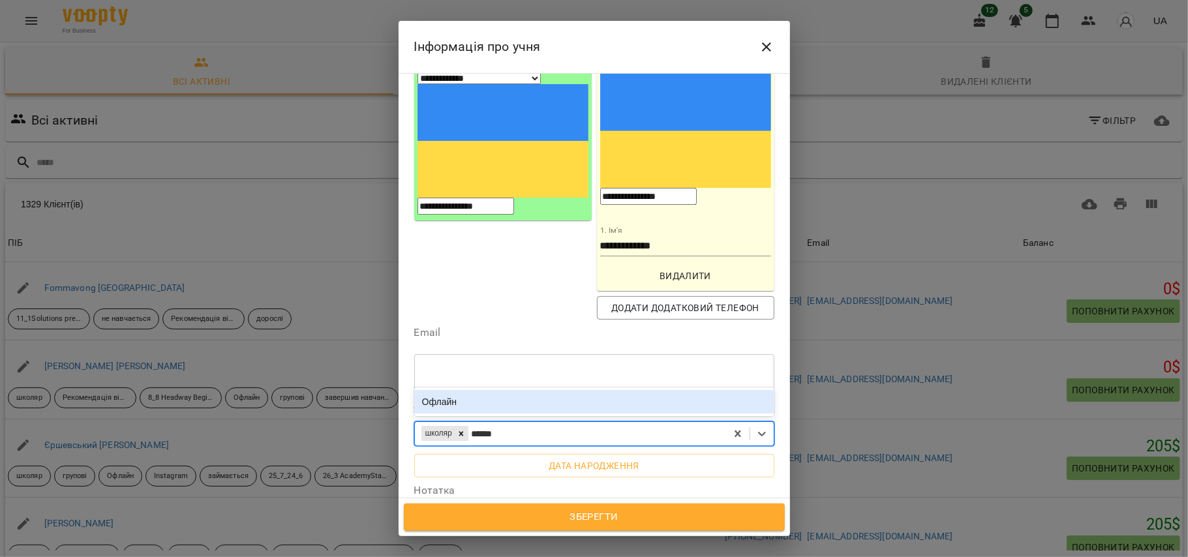
click at [481, 390] on div "Офлайн" at bounding box center [594, 401] width 360 height 23
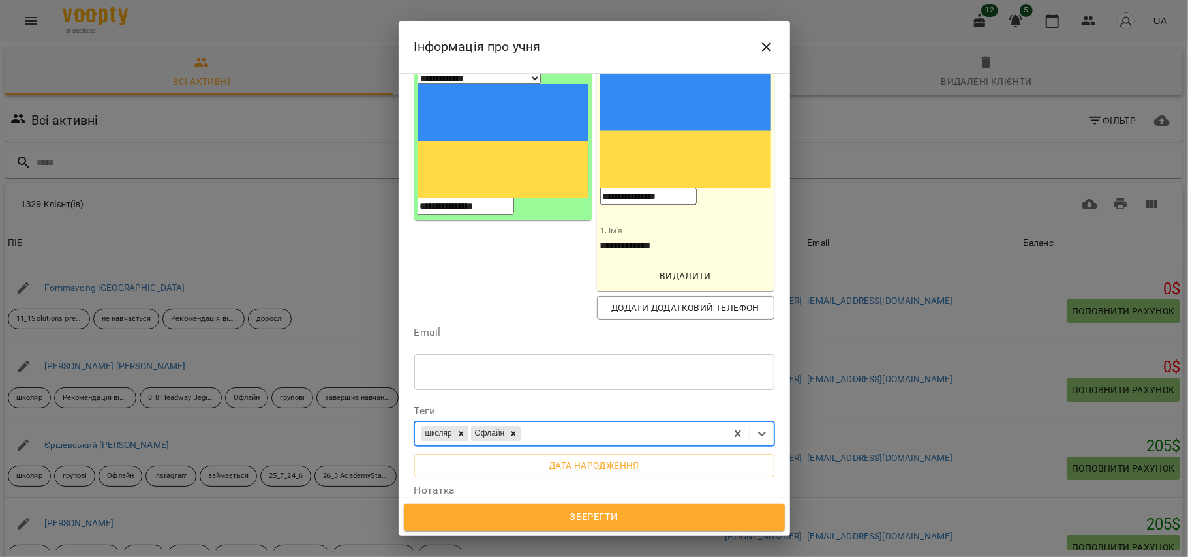
click at [551, 423] on div "школяр Офлайн" at bounding box center [570, 434] width 311 height 22
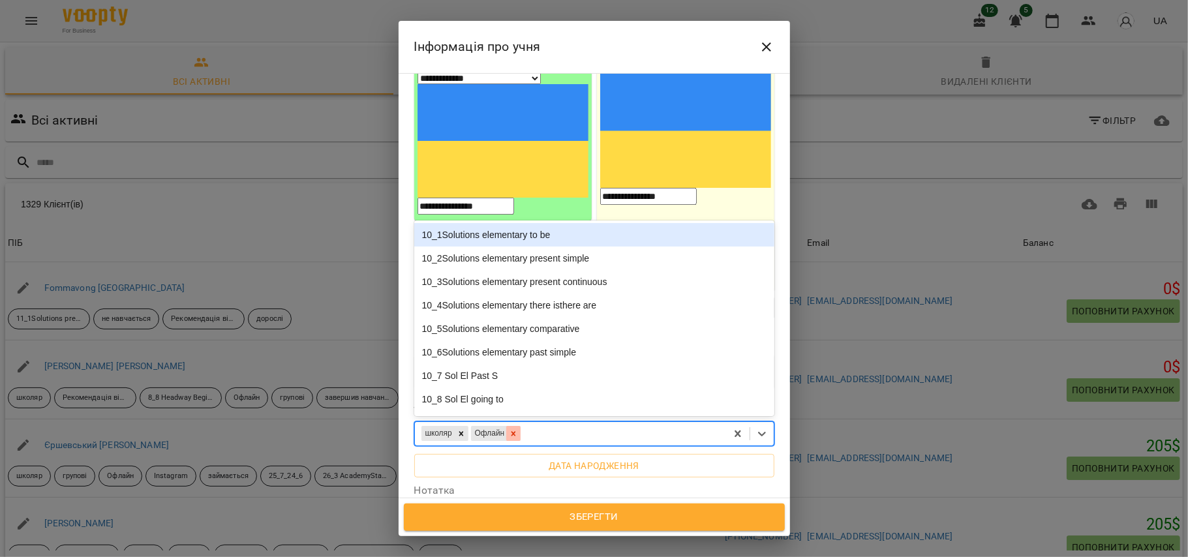
click at [518, 429] on icon at bounding box center [513, 433] width 9 height 9
click at [525, 423] on div "школяр" at bounding box center [570, 434] width 311 height 22
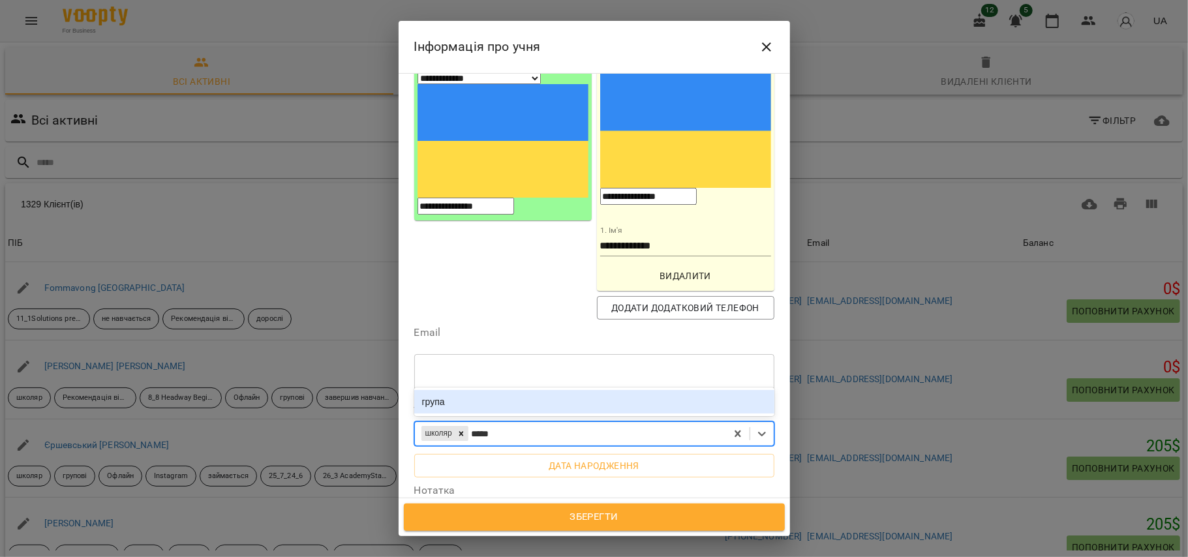
type input "*****"
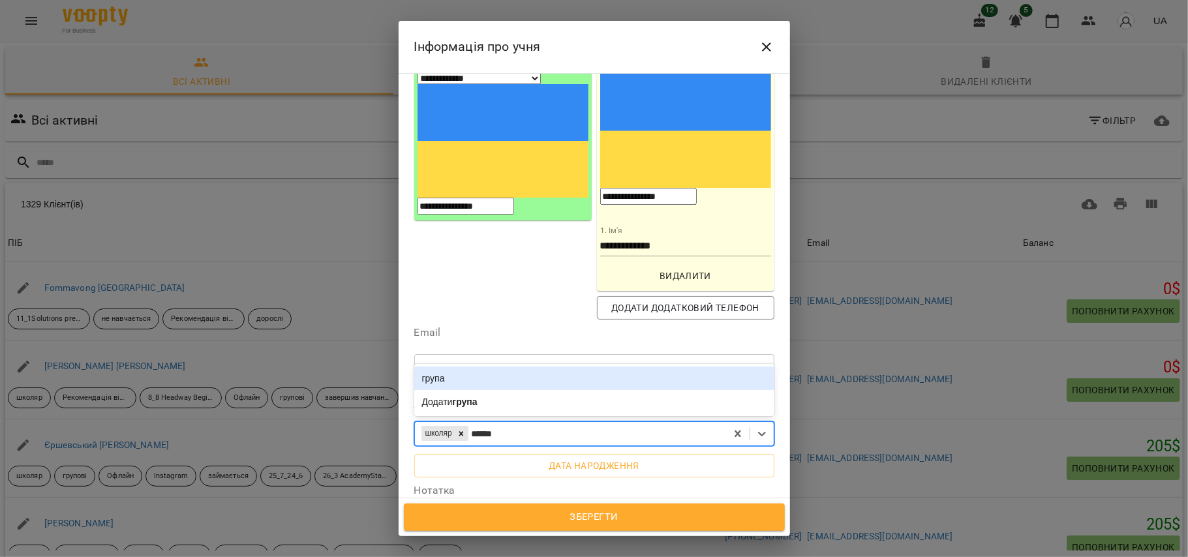
click at [494, 367] on div "група" at bounding box center [594, 378] width 360 height 23
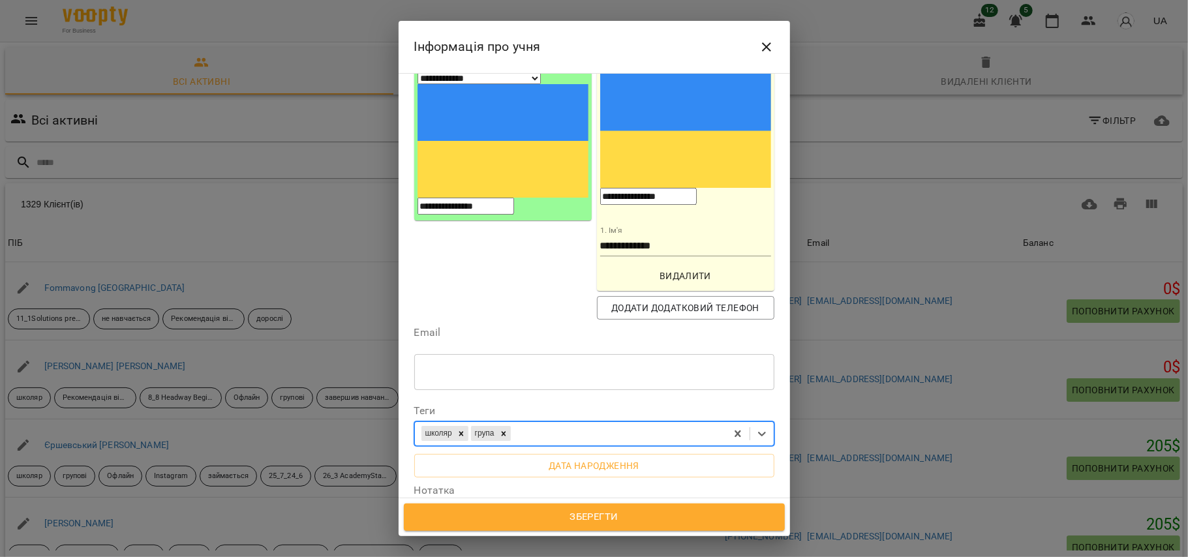
click at [536, 423] on div "школяр група" at bounding box center [570, 434] width 311 height 22
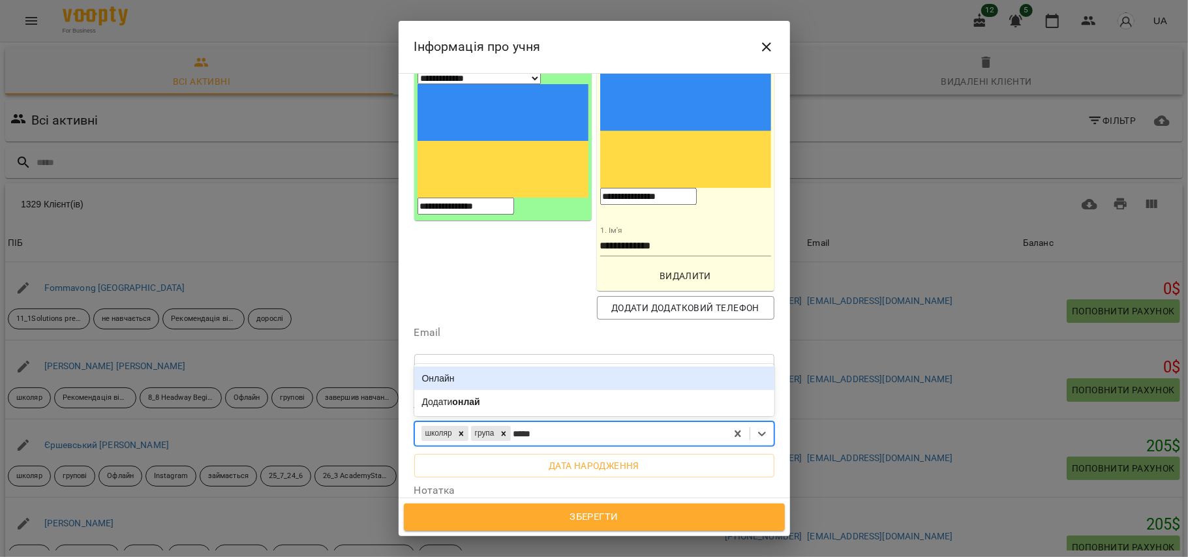
type input "******"
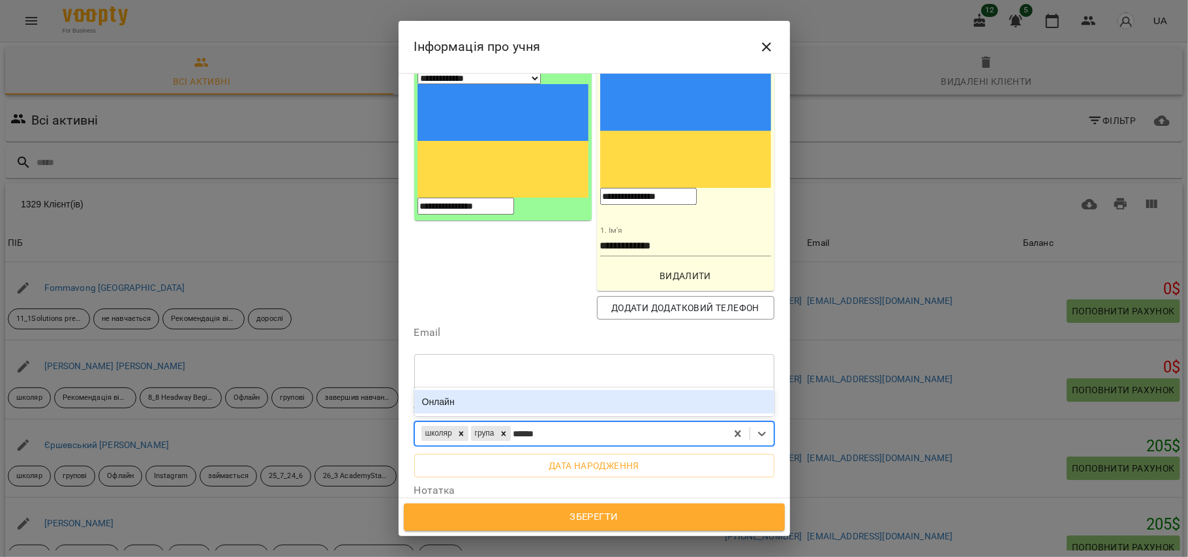
click at [491, 390] on div "Онлайн" at bounding box center [594, 401] width 360 height 23
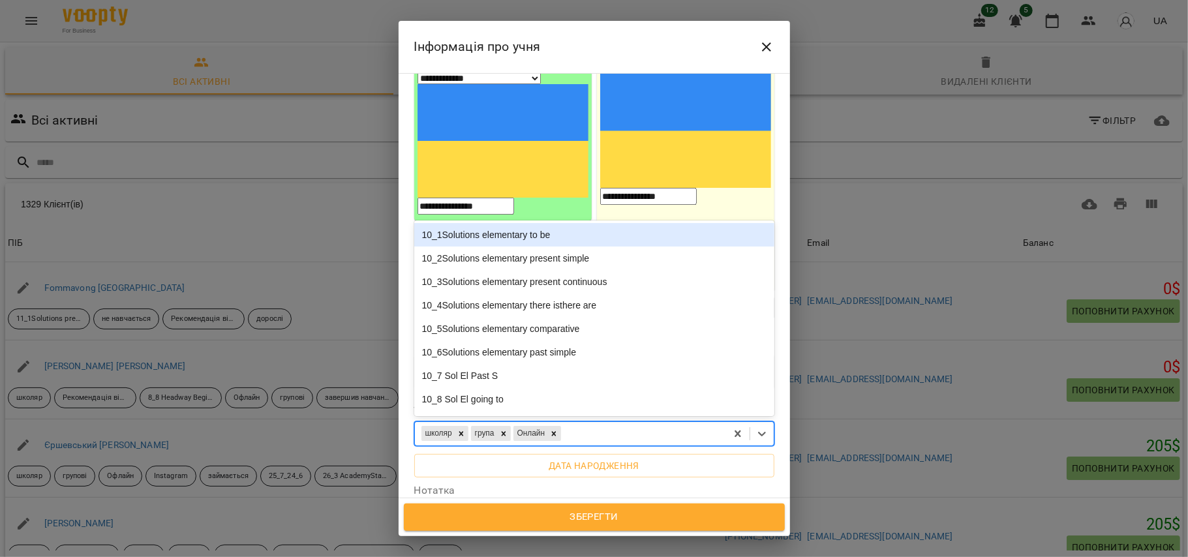
click at [587, 423] on div "школяр група Онлайн" at bounding box center [570, 434] width 311 height 22
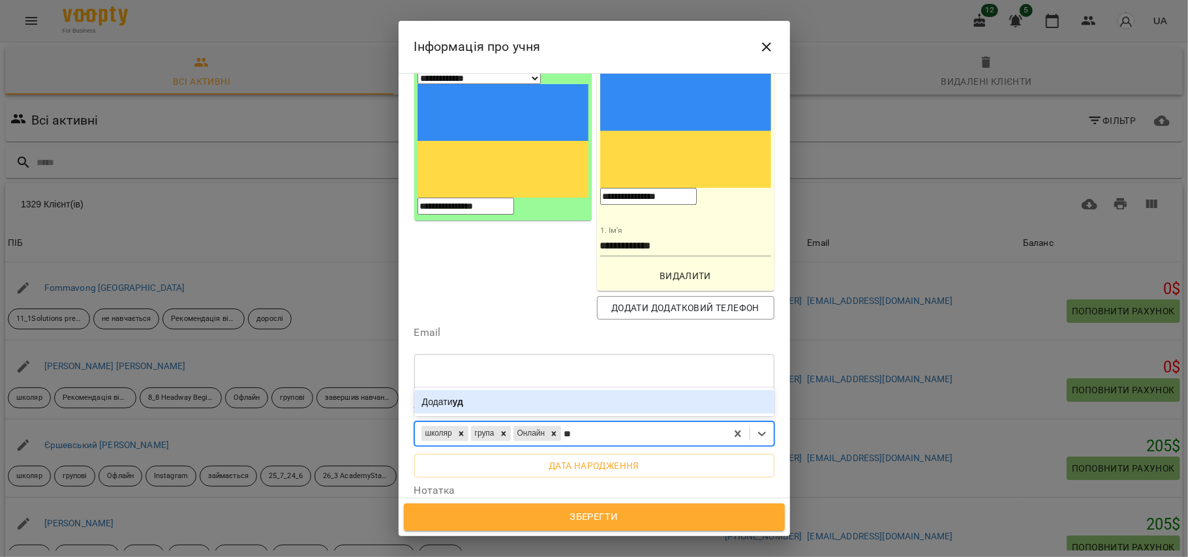
type input "*"
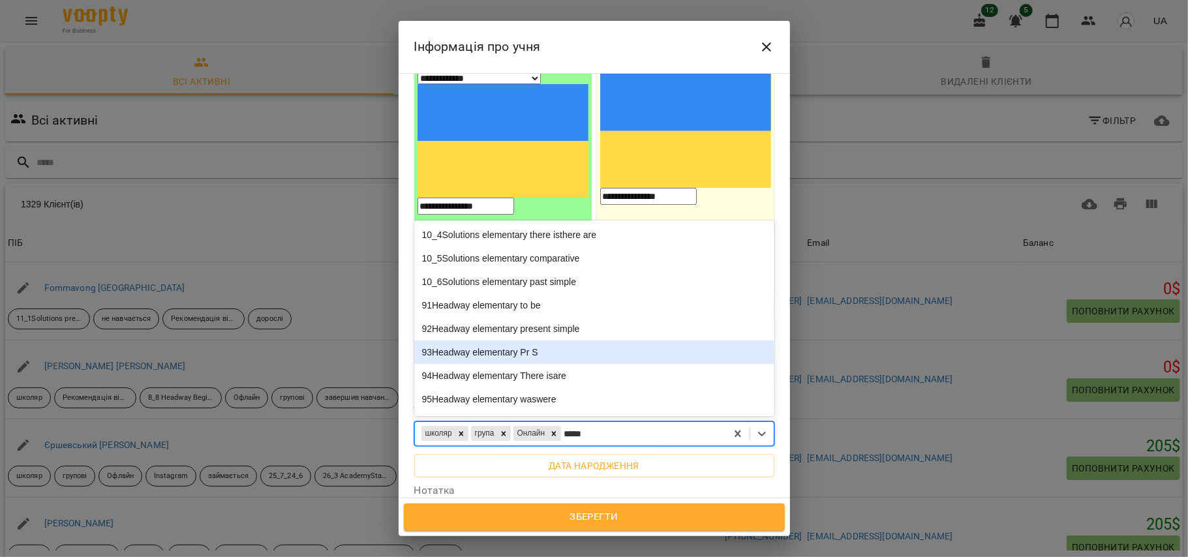
scroll to position [69, 0]
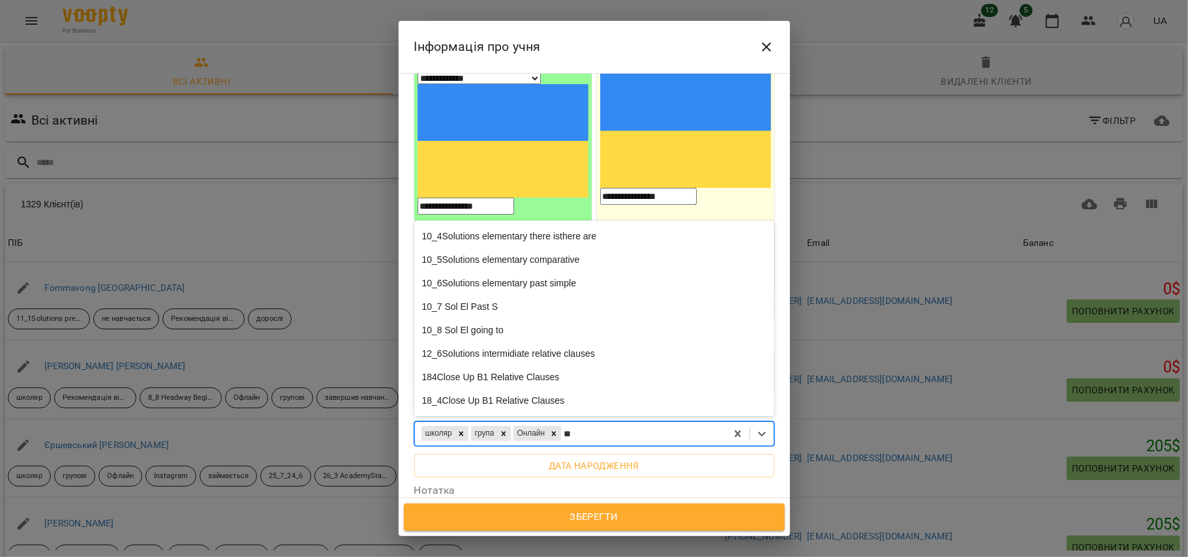
type input "*"
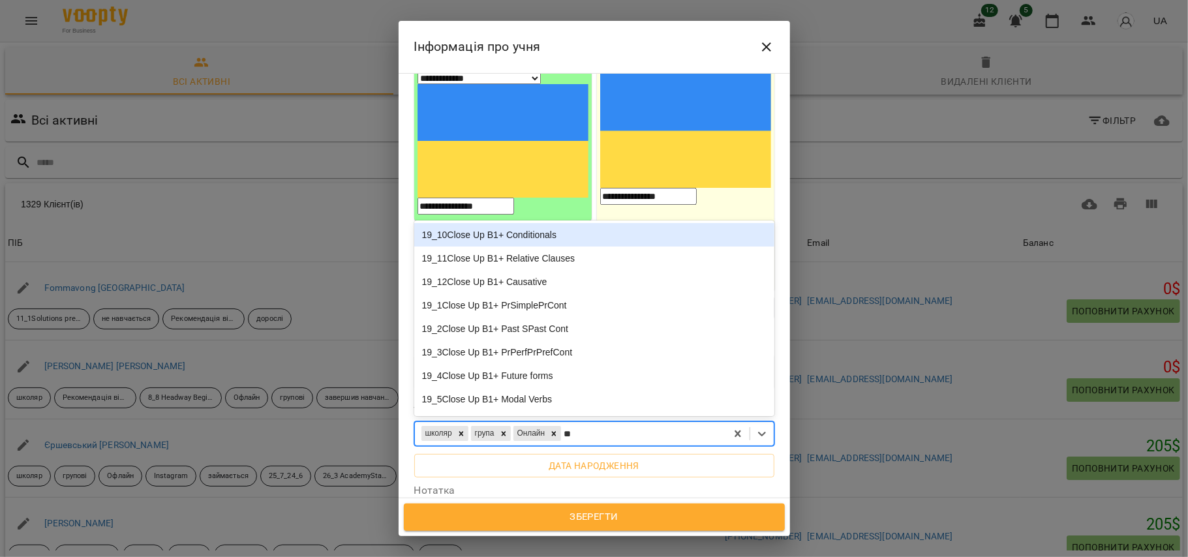
type input "***"
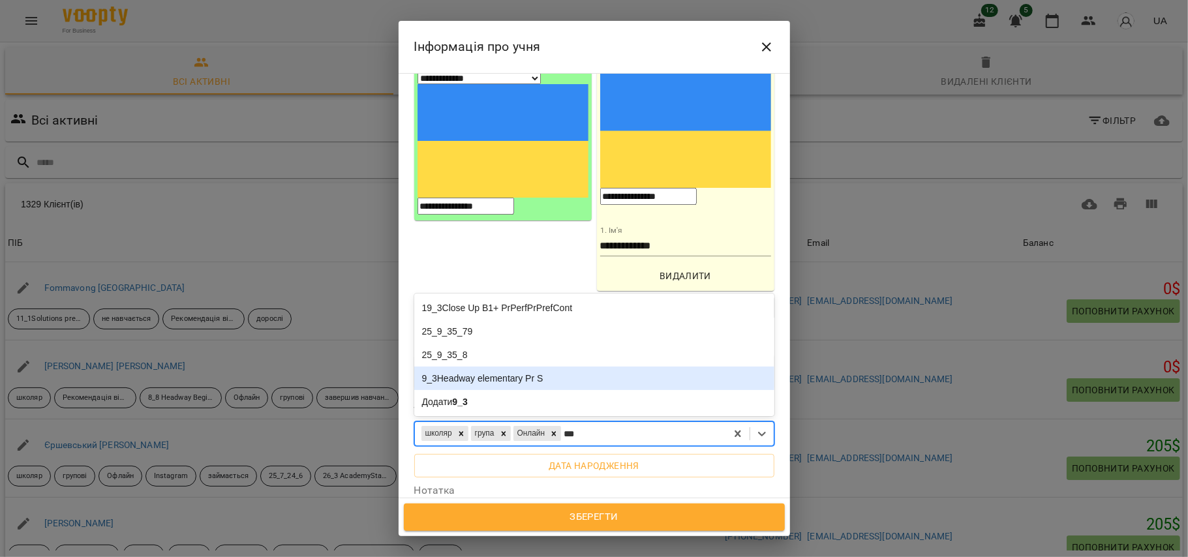
click at [580, 367] on div "9_3Headway elementary Pr S" at bounding box center [594, 378] width 360 height 23
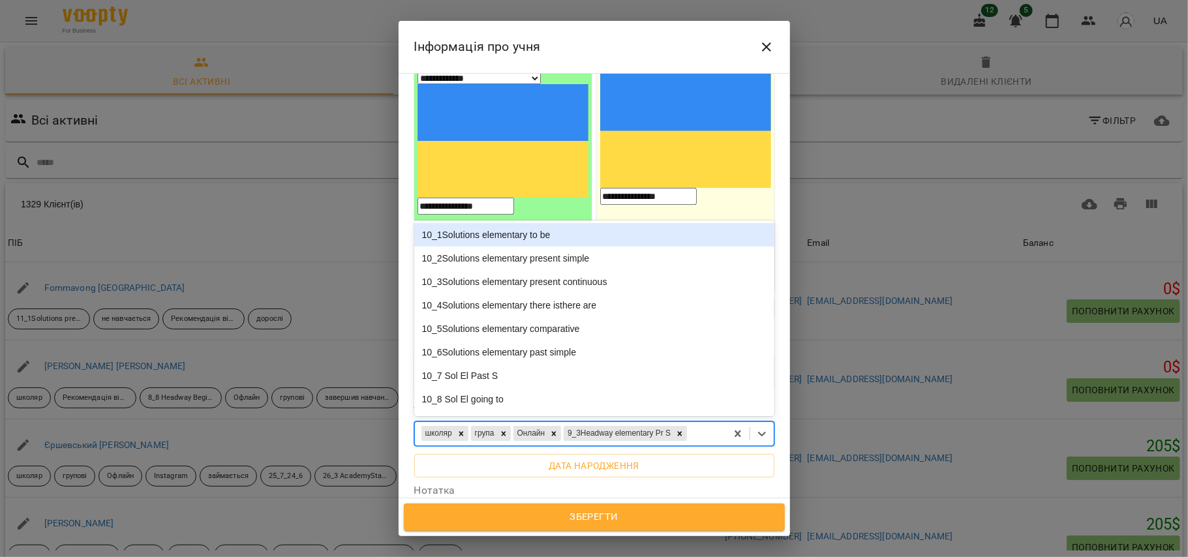
click at [590, 423] on div "школяр група Онлайн 9_3Headway elementary Pr S" at bounding box center [570, 434] width 311 height 22
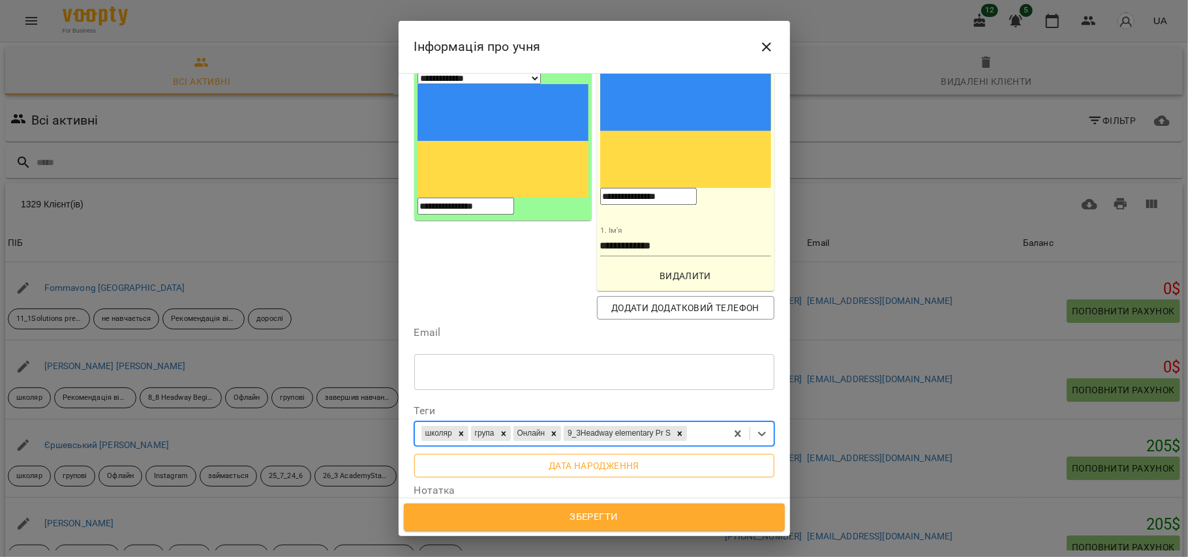
click at [590, 458] on span "Дата народження" at bounding box center [594, 466] width 339 height 16
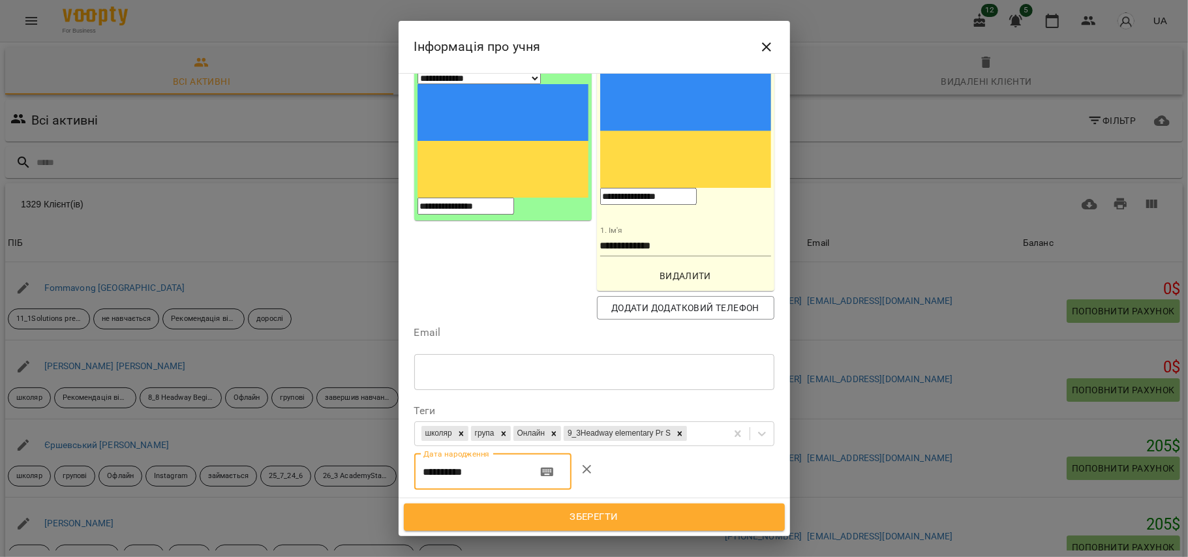
drag, startPoint x: 436, startPoint y: 381, endPoint x: 429, endPoint y: 381, distance: 7.2
click at [429, 454] on input "**********" at bounding box center [470, 472] width 112 height 37
type input "**********"
click at [598, 423] on div "школяр група Онлайн 9_3Headway elementary Pr S" at bounding box center [570, 434] width 311 height 22
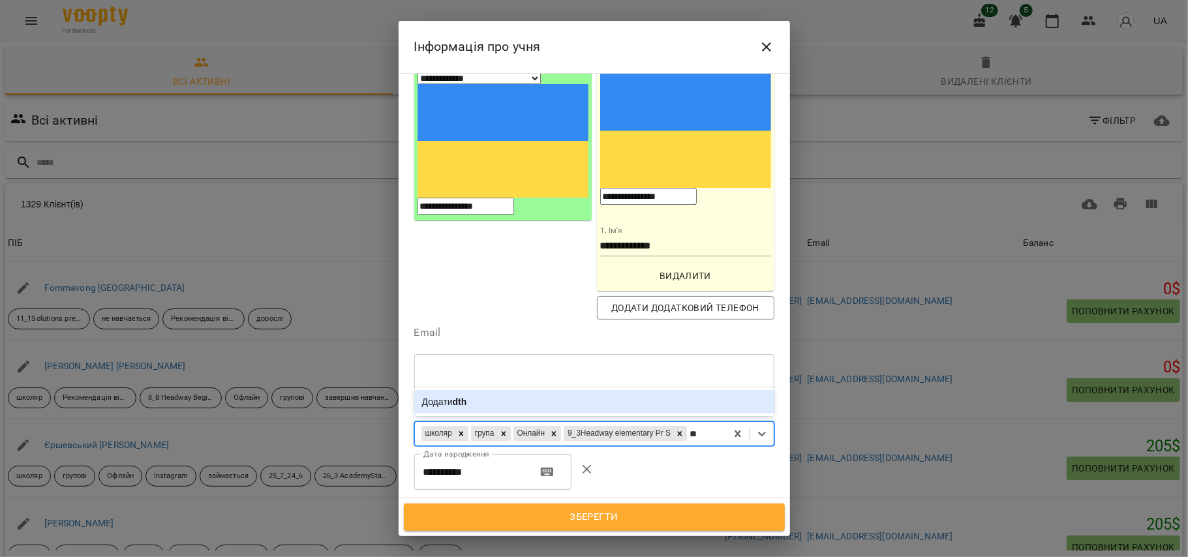
type input "*"
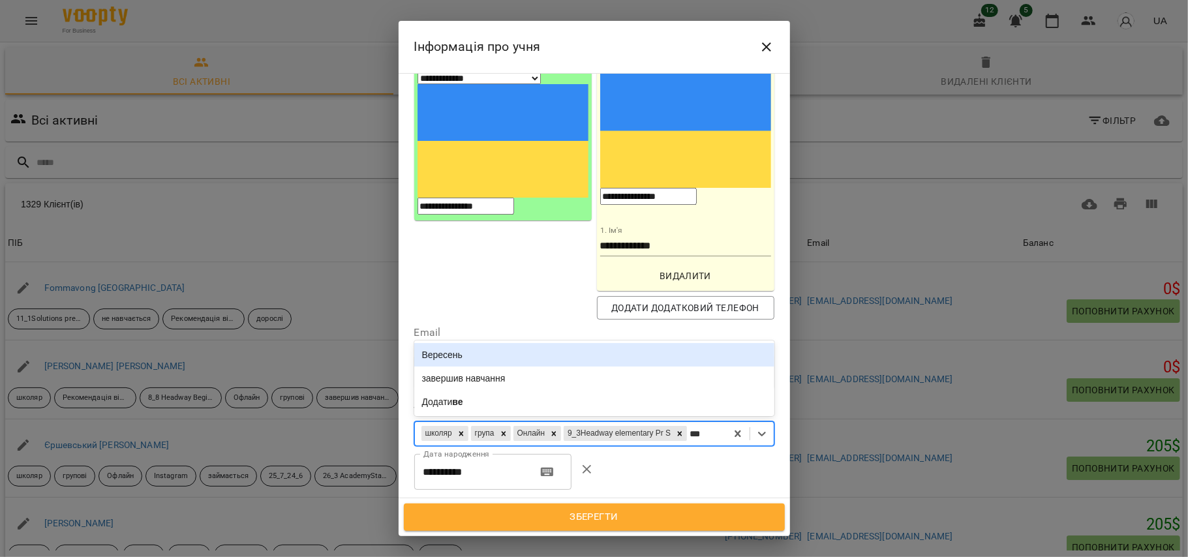
type input "****"
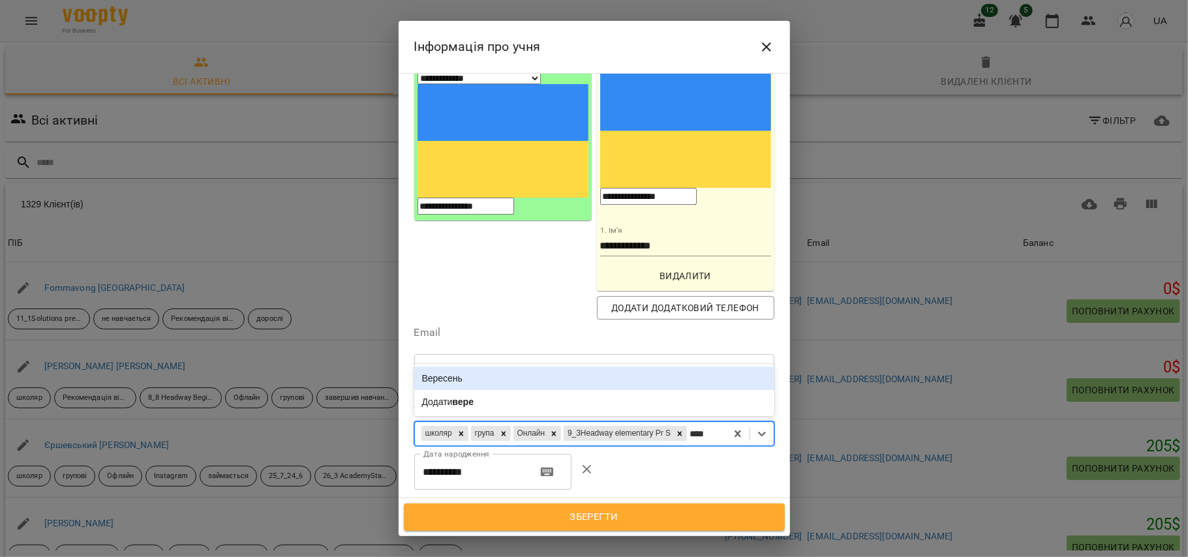
click at [541, 367] on div "Вересень" at bounding box center [594, 378] width 360 height 23
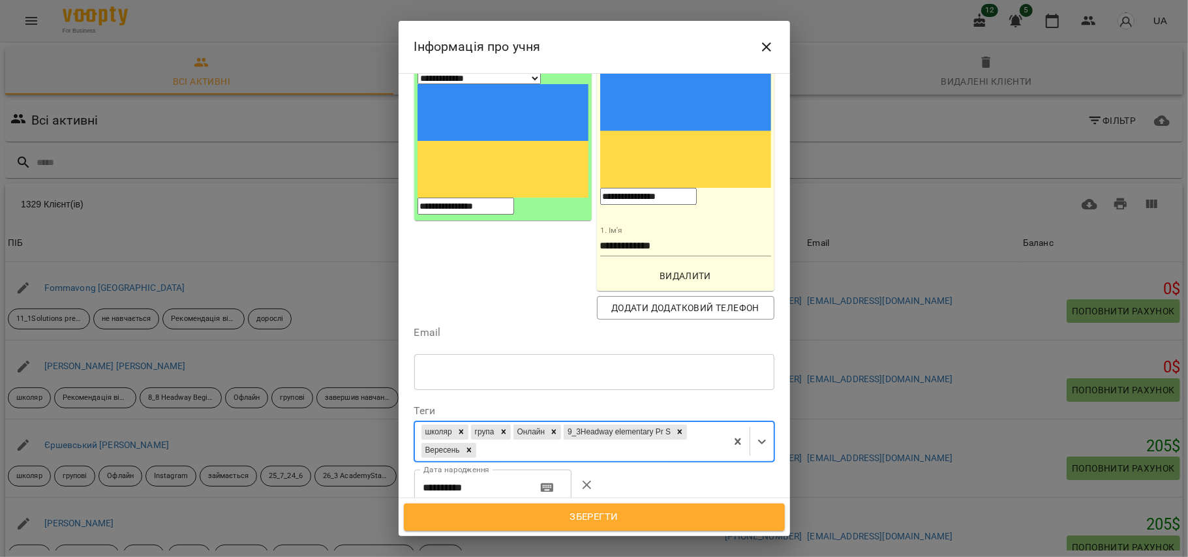
click at [626, 422] on div "школяр група Онлайн 9_3Headway elementary Pr S Вересень" at bounding box center [570, 441] width 311 height 39
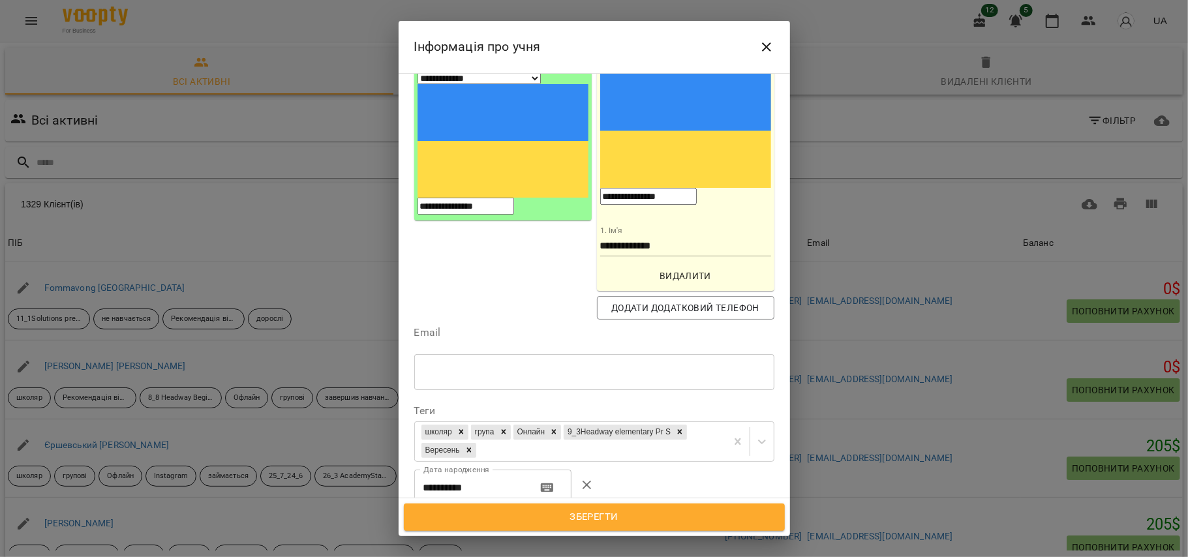
click at [658, 401] on div "Теги школяр група Онлайн 9_3Headway elementary Pr S Вересень" at bounding box center [594, 434] width 365 height 67
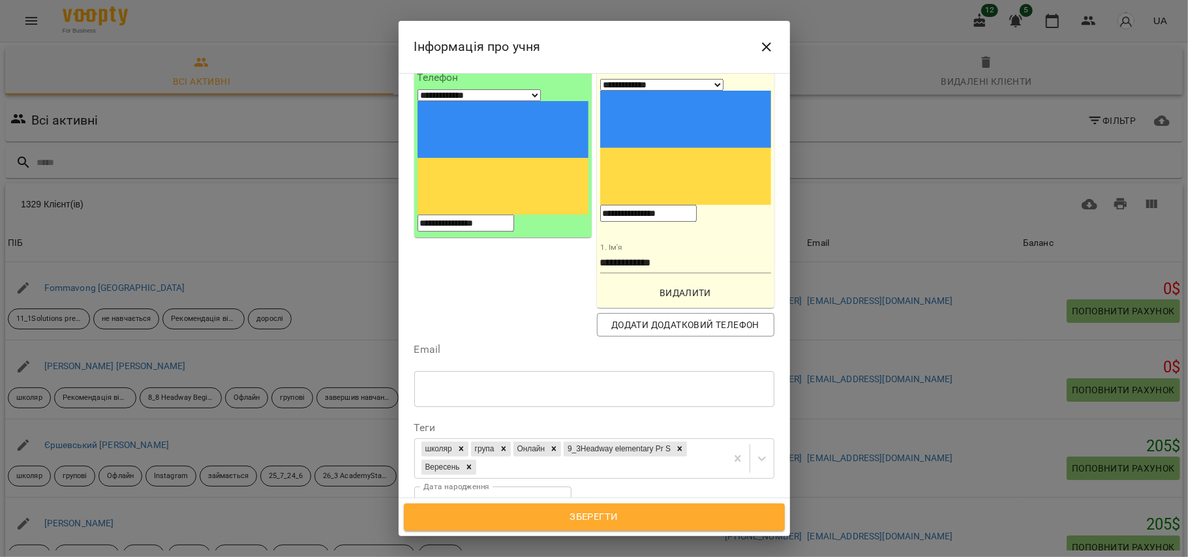
scroll to position [172, 0]
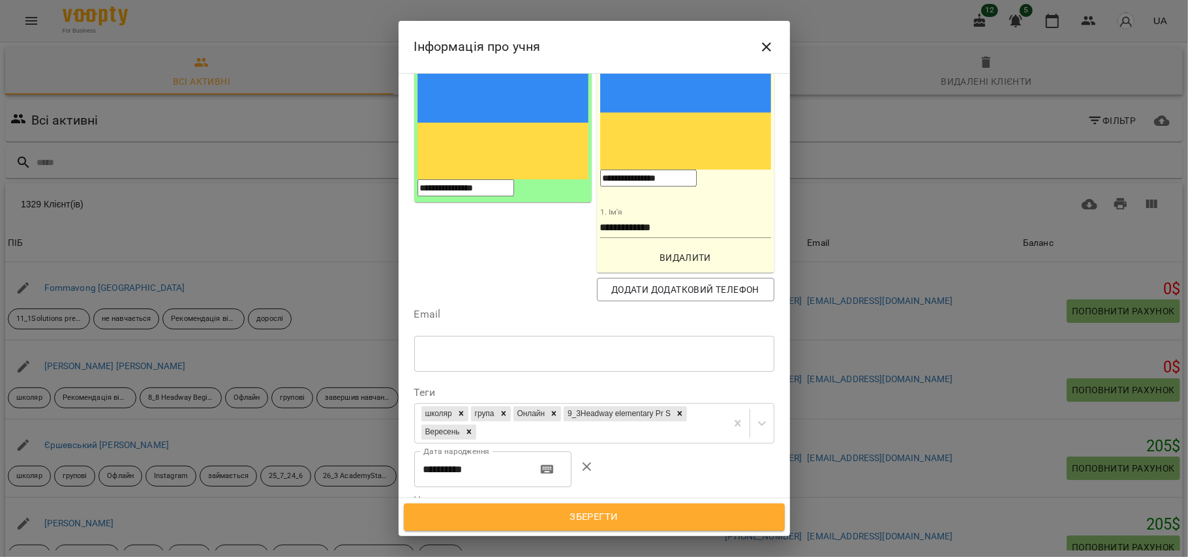
click at [630, 507] on button "Зберегти" at bounding box center [594, 517] width 381 height 27
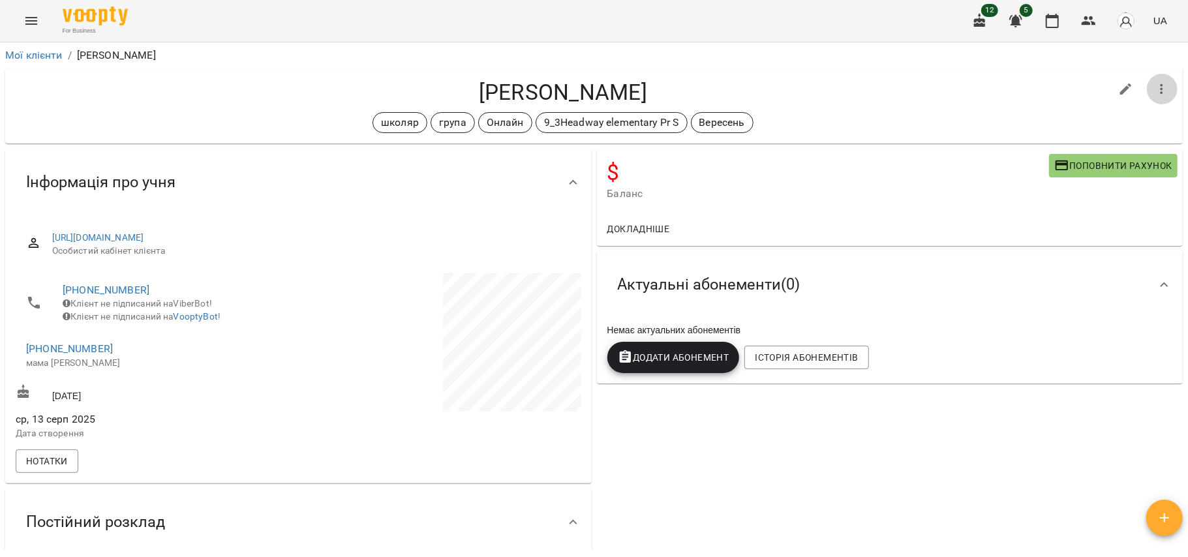
click at [1157, 97] on button "button" at bounding box center [1161, 89] width 31 height 31
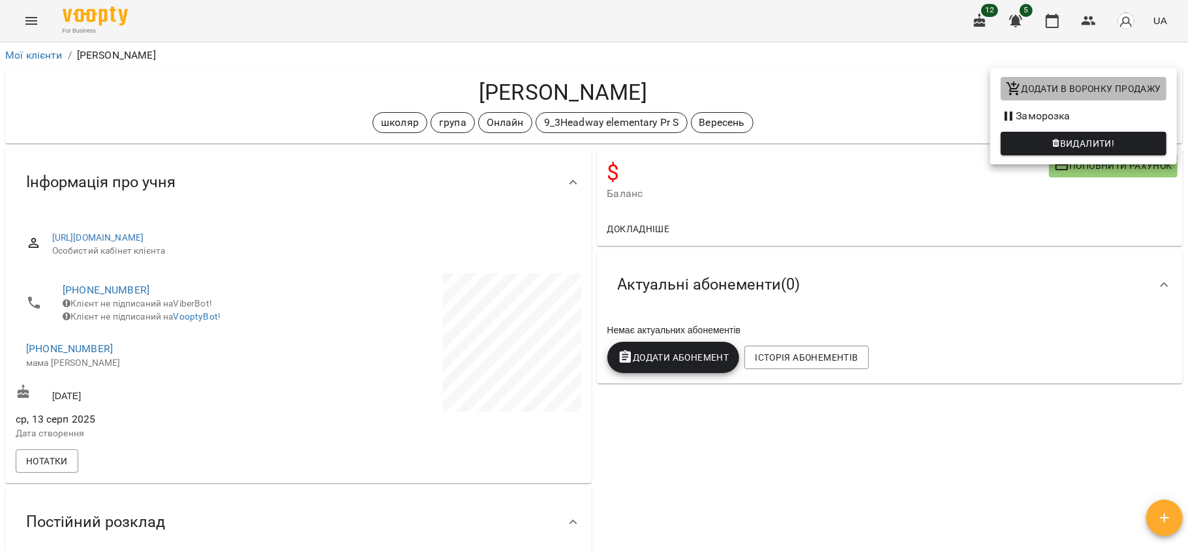
click at [1095, 94] on span "Додати в воронку продажу" at bounding box center [1083, 89] width 155 height 16
select select "**********"
select select "**"
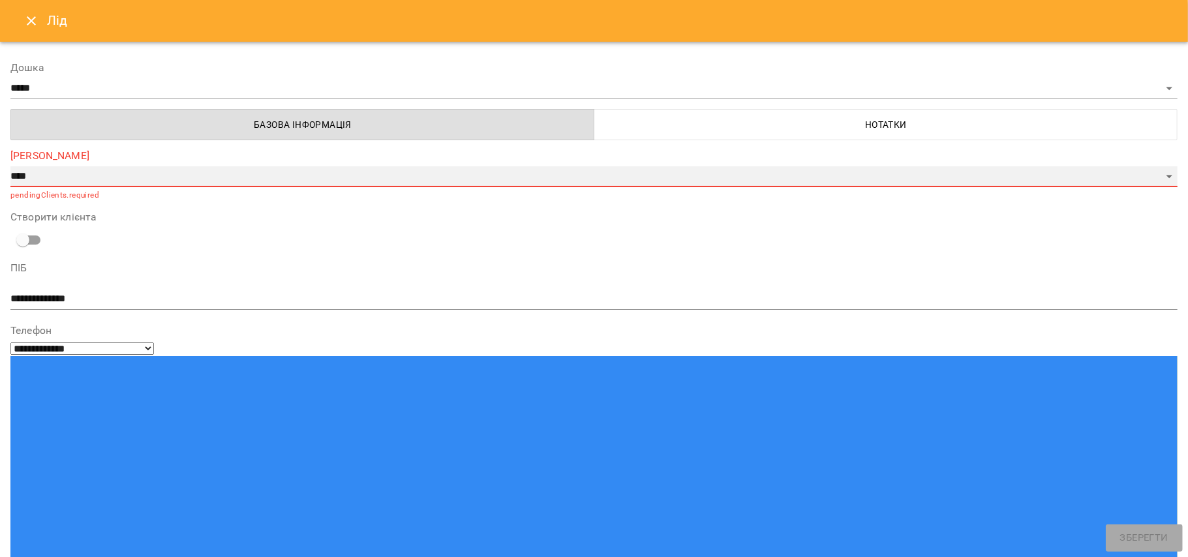
click at [584, 187] on select "**********" at bounding box center [593, 176] width 1167 height 21
select select "*"
click at [10, 166] on select "**********" at bounding box center [593, 176] width 1167 height 21
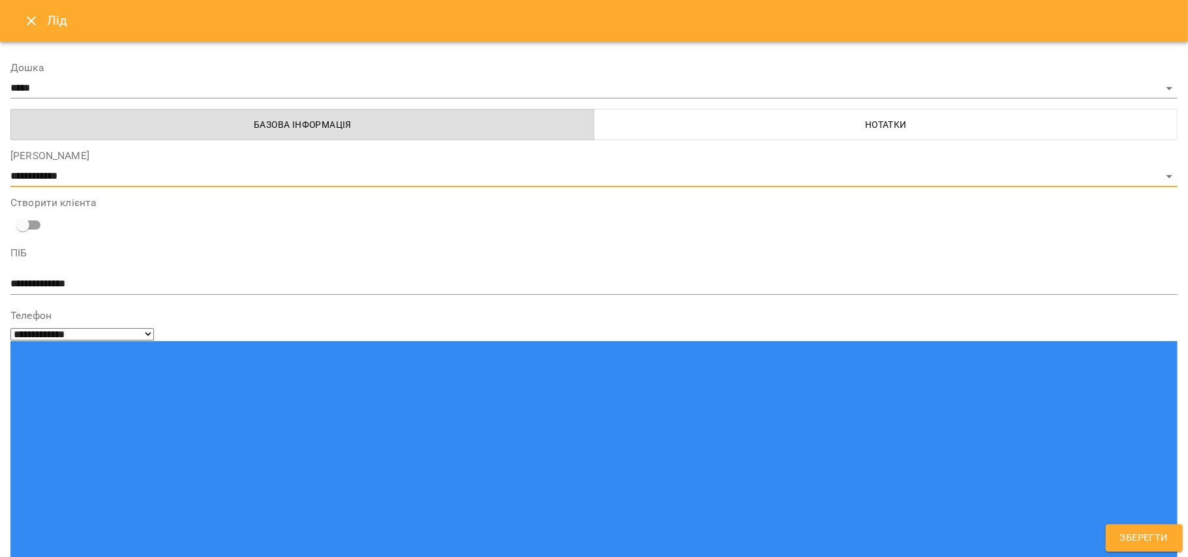
click at [639, 117] on span "Нотатки" at bounding box center [886, 125] width 568 height 16
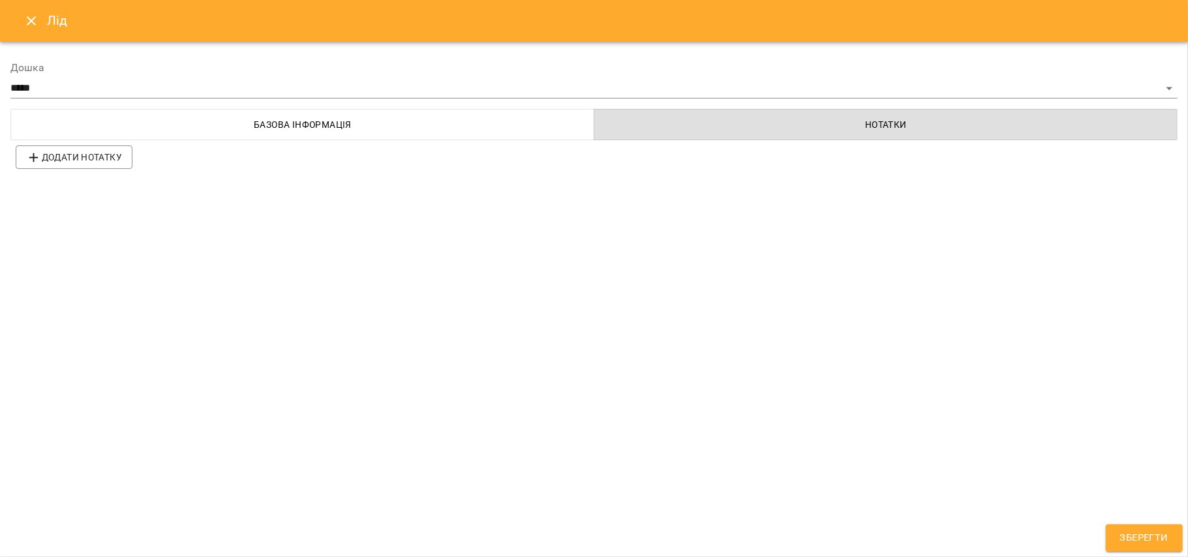
click at [334, 138] on button "Базова інформація" at bounding box center [302, 124] width 584 height 31
select select "*"
select select "**"
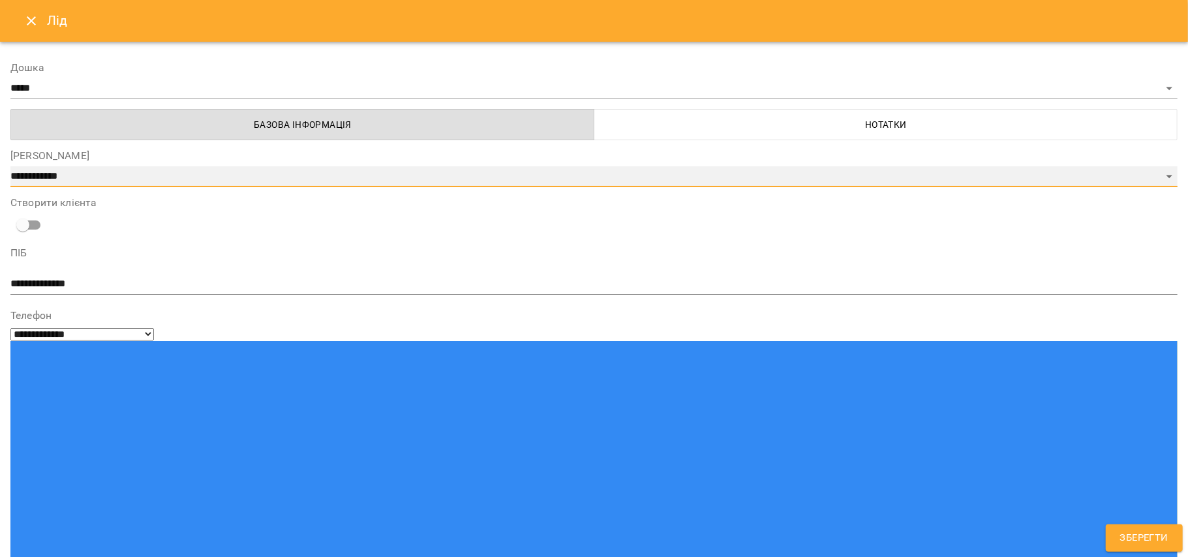
click at [356, 175] on select "**********" at bounding box center [593, 176] width 1167 height 21
select select "*"
click at [10, 166] on select "**********" at bounding box center [593, 176] width 1167 height 21
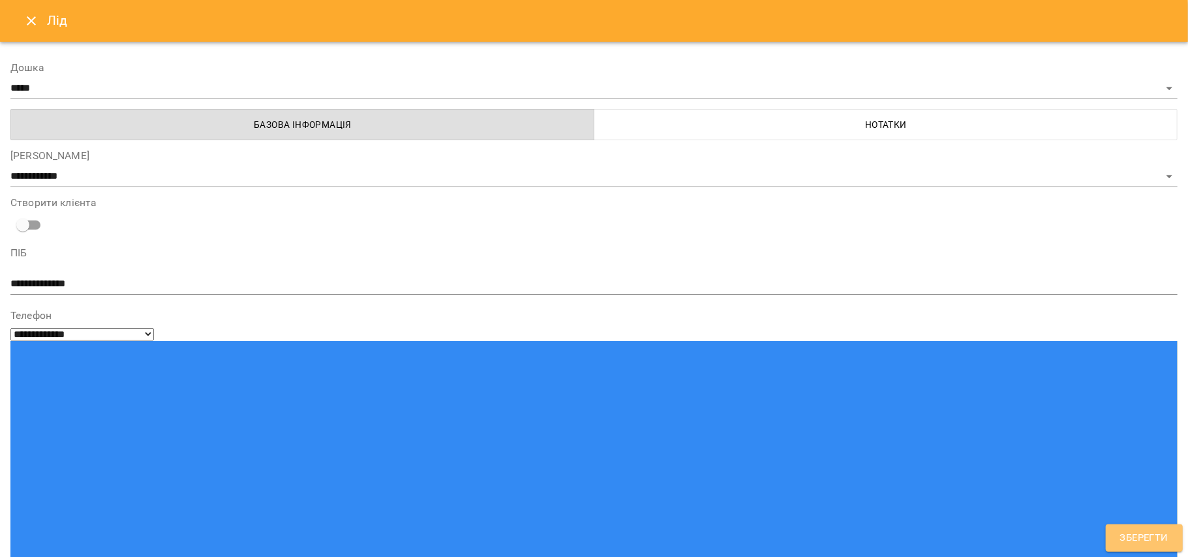
click at [1112, 540] on button "Зберегти" at bounding box center [1144, 537] width 77 height 27
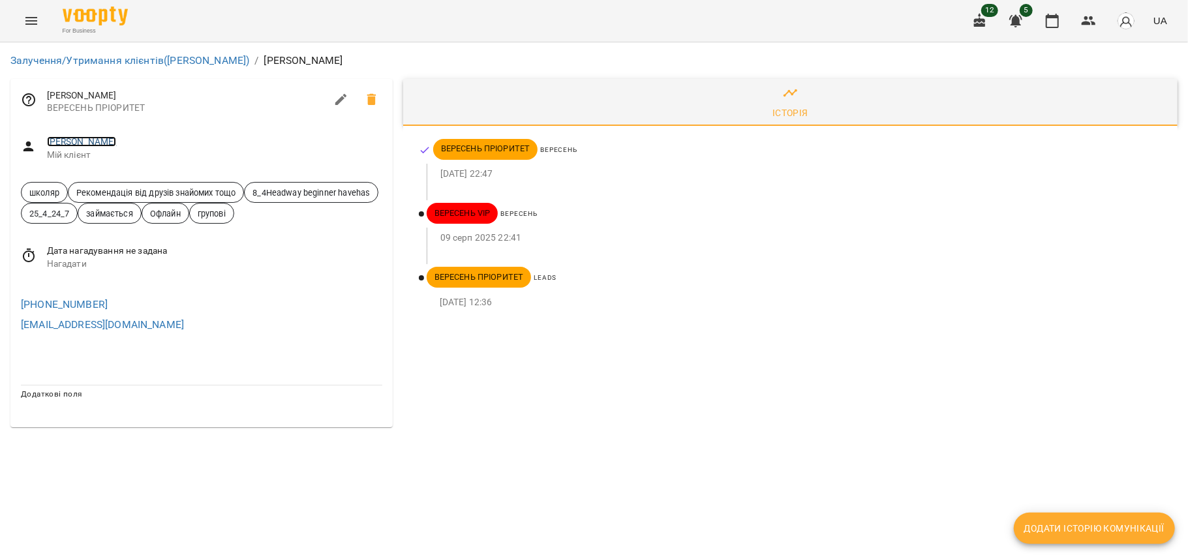
click at [108, 144] on link "[PERSON_NAME]" at bounding box center [82, 141] width 70 height 10
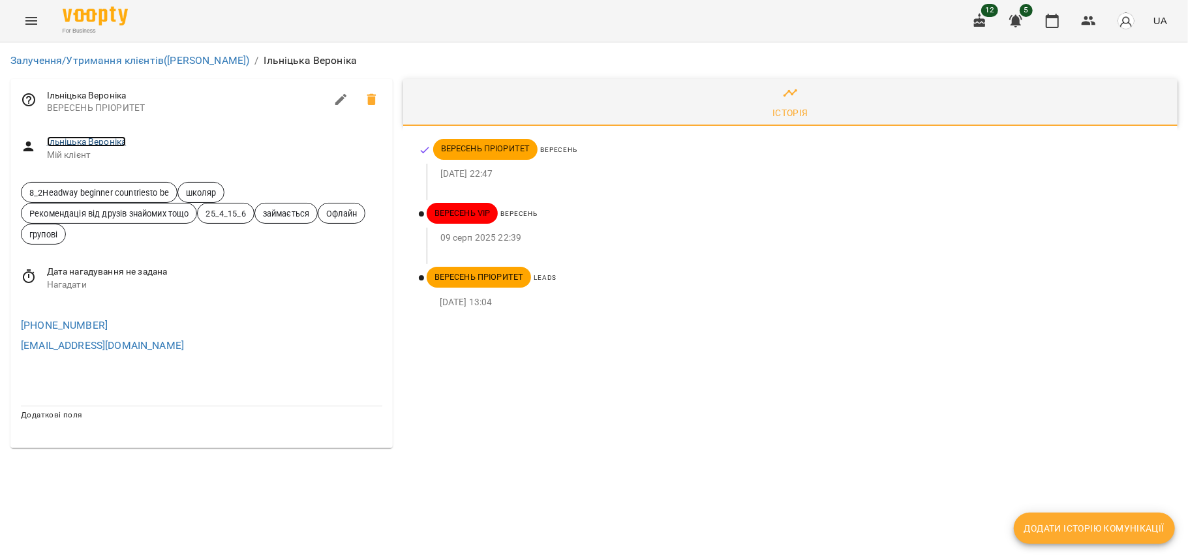
click at [97, 138] on link "Ільніцька Вероніка" at bounding box center [87, 141] width 80 height 10
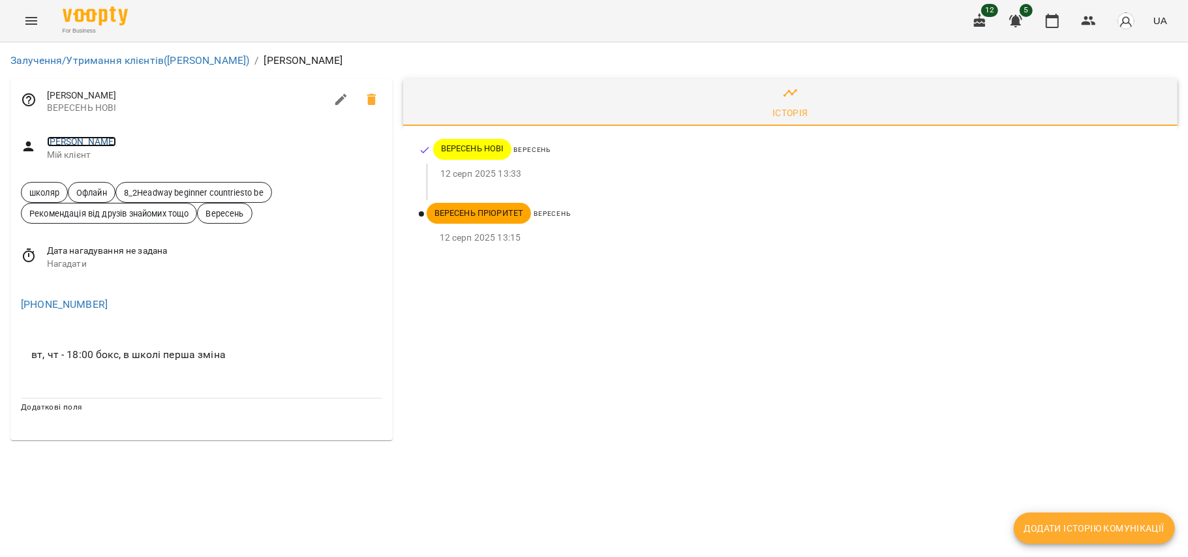
click at [102, 142] on link "[PERSON_NAME]" at bounding box center [82, 141] width 70 height 10
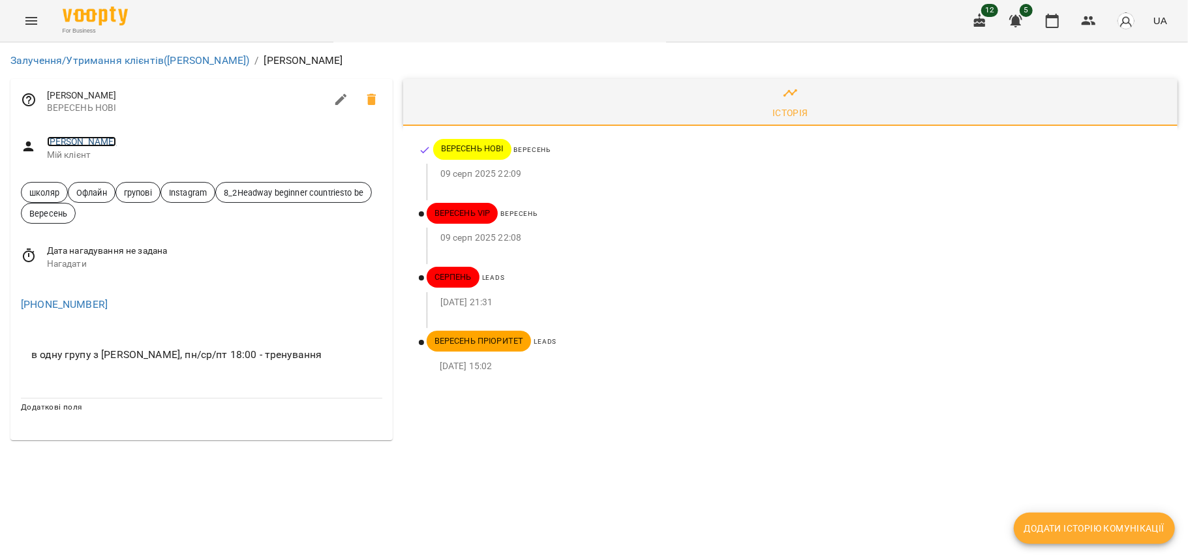
click at [113, 147] on link "[PERSON_NAME]" at bounding box center [82, 141] width 70 height 10
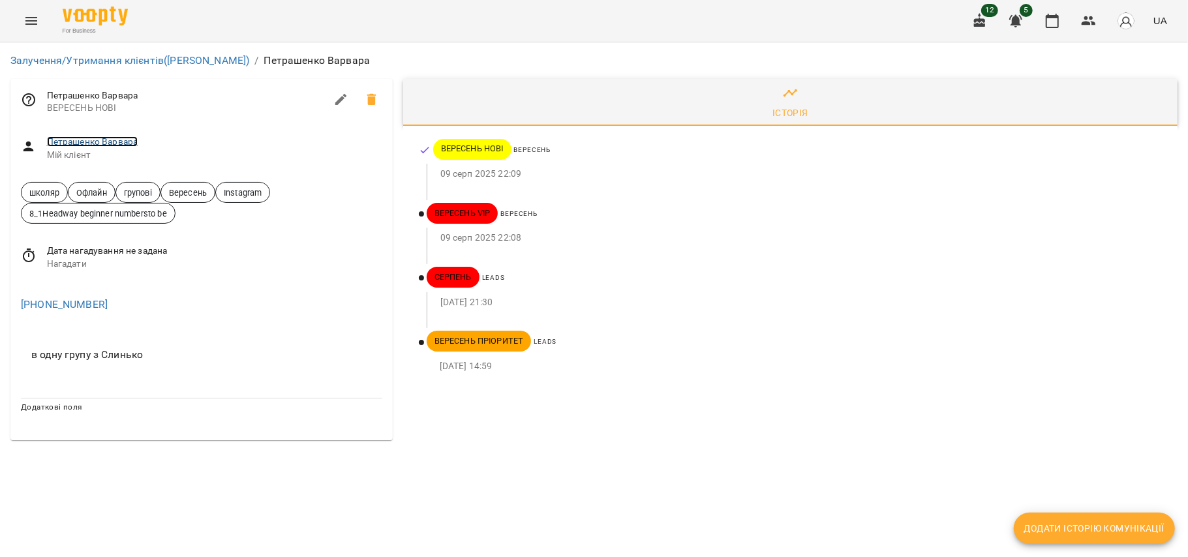
click at [107, 144] on link "Петрашенко Варвара" at bounding box center [92, 141] width 91 height 10
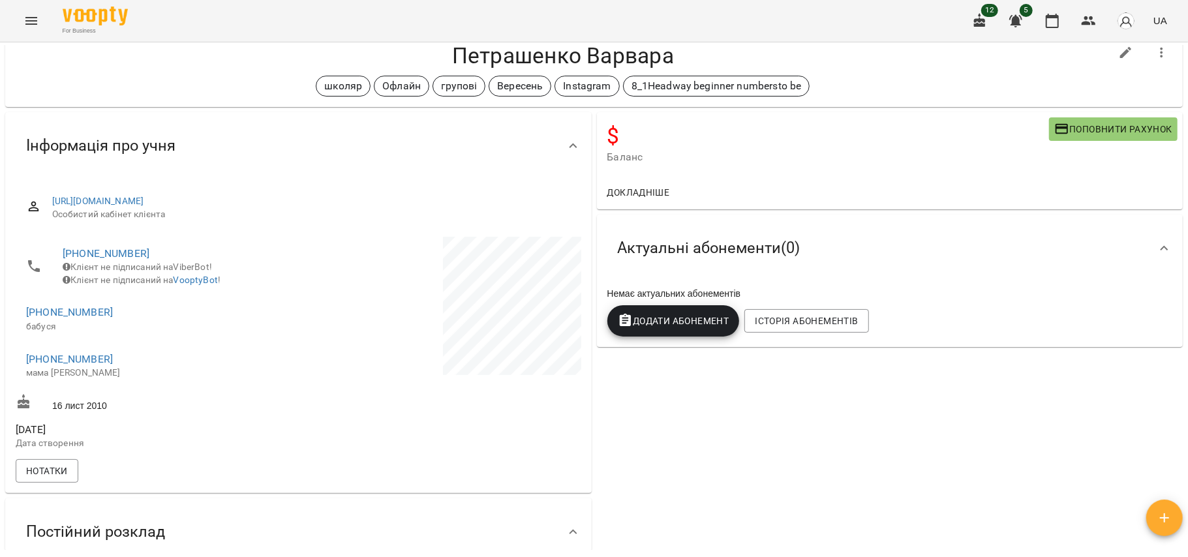
scroll to position [46, 0]
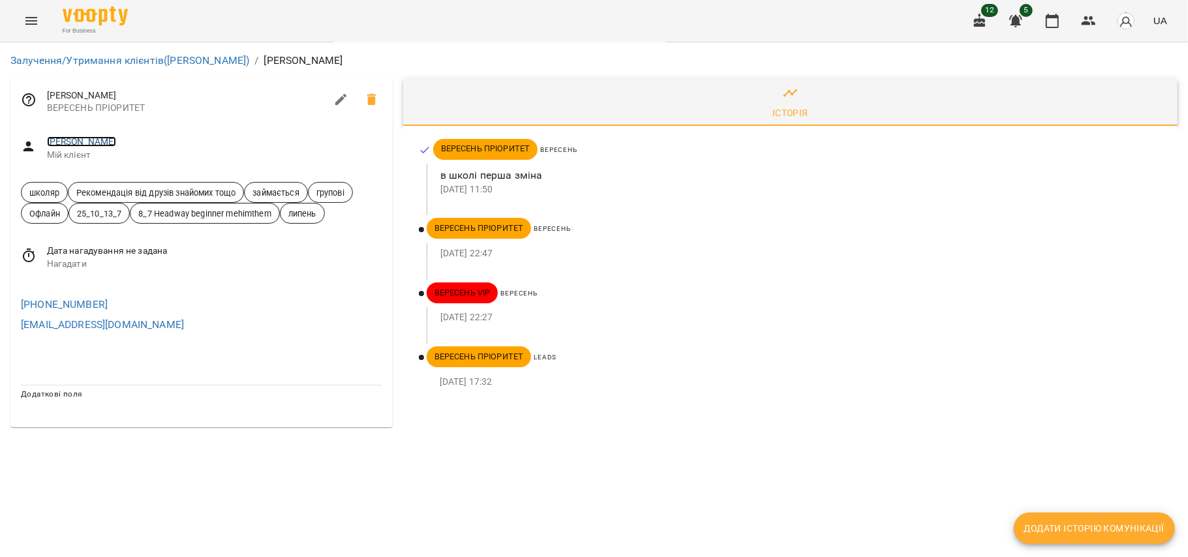
click at [117, 137] on link "[PERSON_NAME]" at bounding box center [82, 141] width 70 height 10
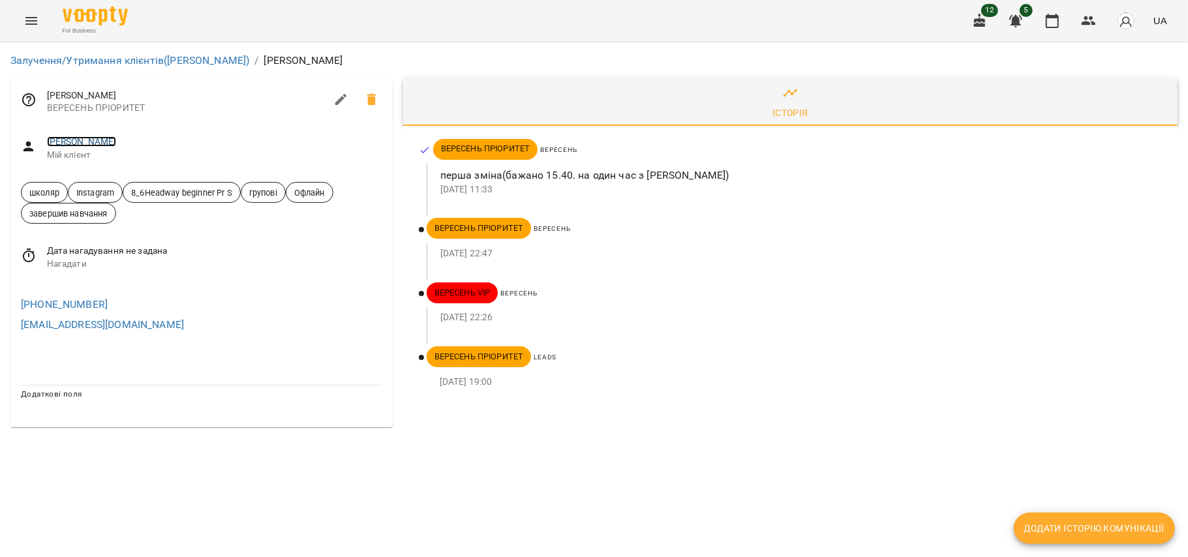
click at [89, 144] on link "[PERSON_NAME]" at bounding box center [82, 141] width 70 height 10
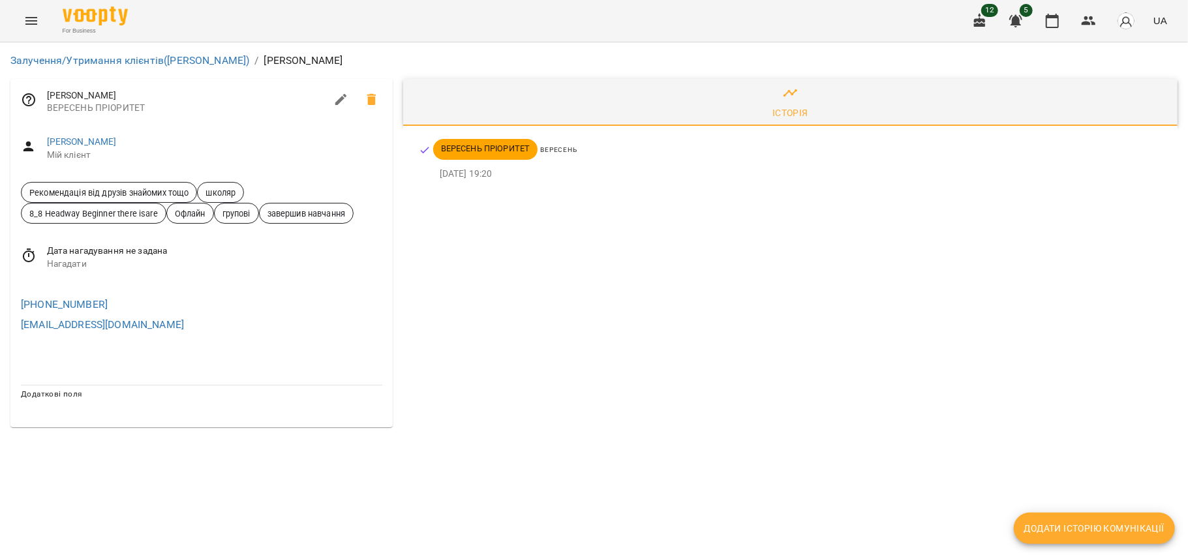
click at [663, 438] on div "Залучення/Утримання клієнтів (Активні ВЕРЕСЕНЬ) / Марчук Анна Марчук Анна ВЕРЕС…" at bounding box center [594, 239] width 1188 height 395
click at [71, 142] on link "Марчук Анна" at bounding box center [82, 141] width 70 height 10
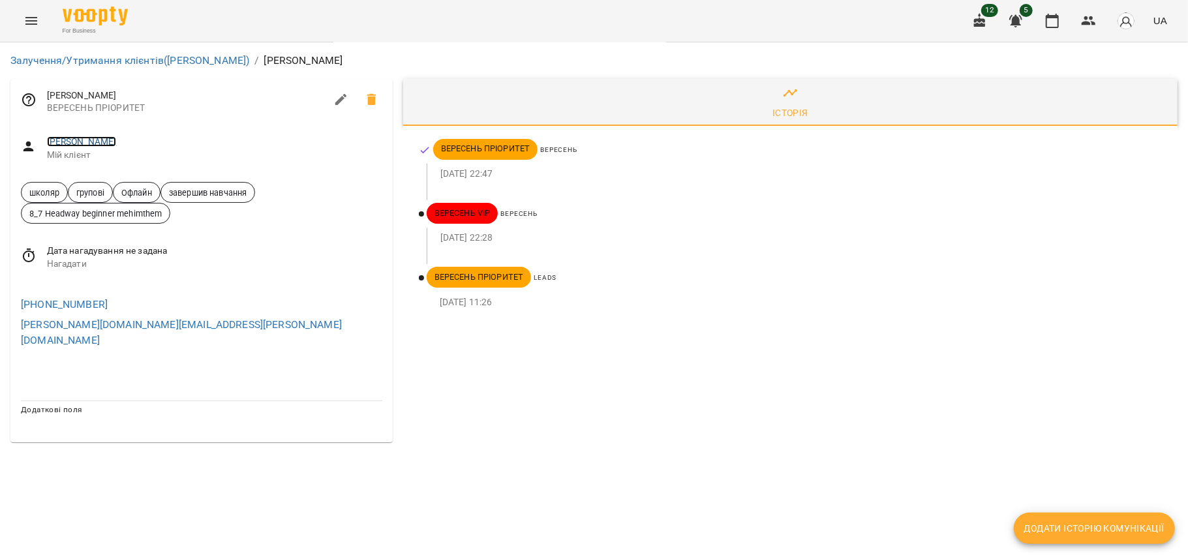
click at [97, 137] on link "[PERSON_NAME]" at bounding box center [82, 141] width 70 height 10
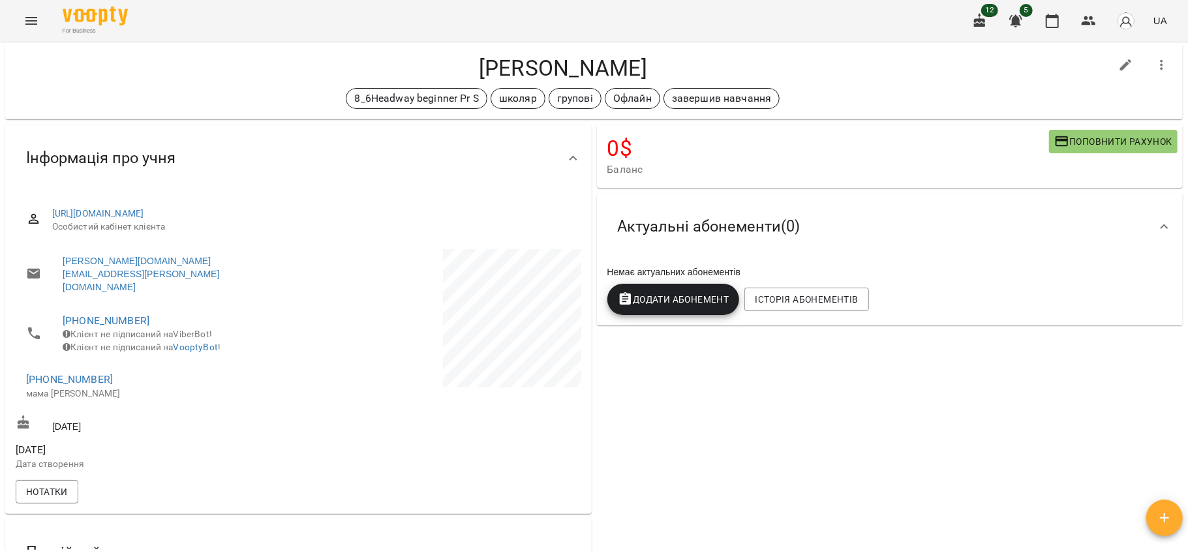
scroll to position [6, 0]
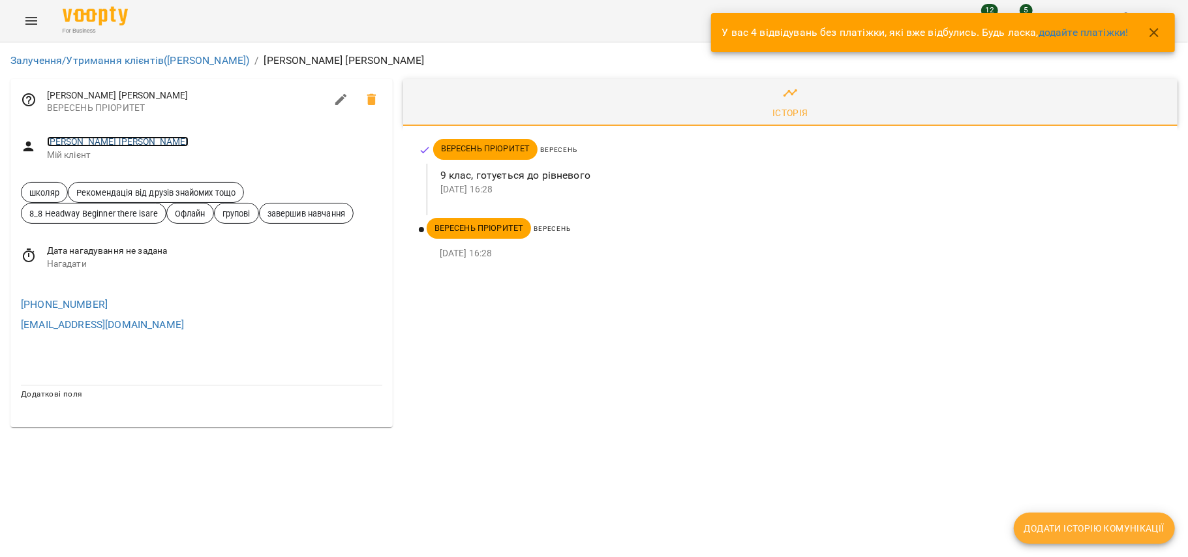
click at [87, 141] on link "Єзовських Анна" at bounding box center [118, 141] width 142 height 10
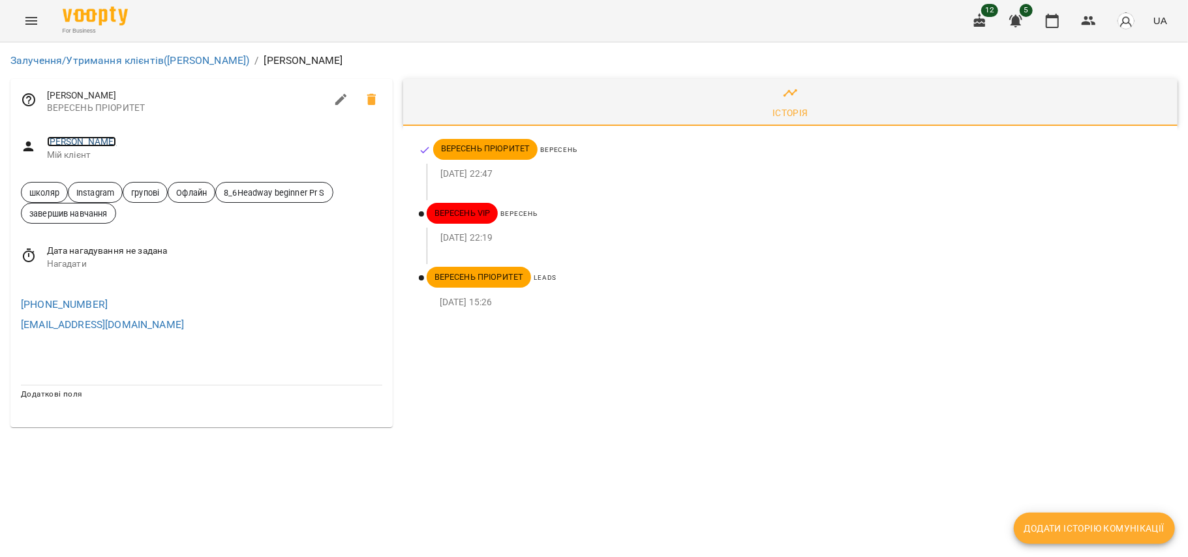
click at [82, 139] on link "[PERSON_NAME]" at bounding box center [82, 141] width 70 height 10
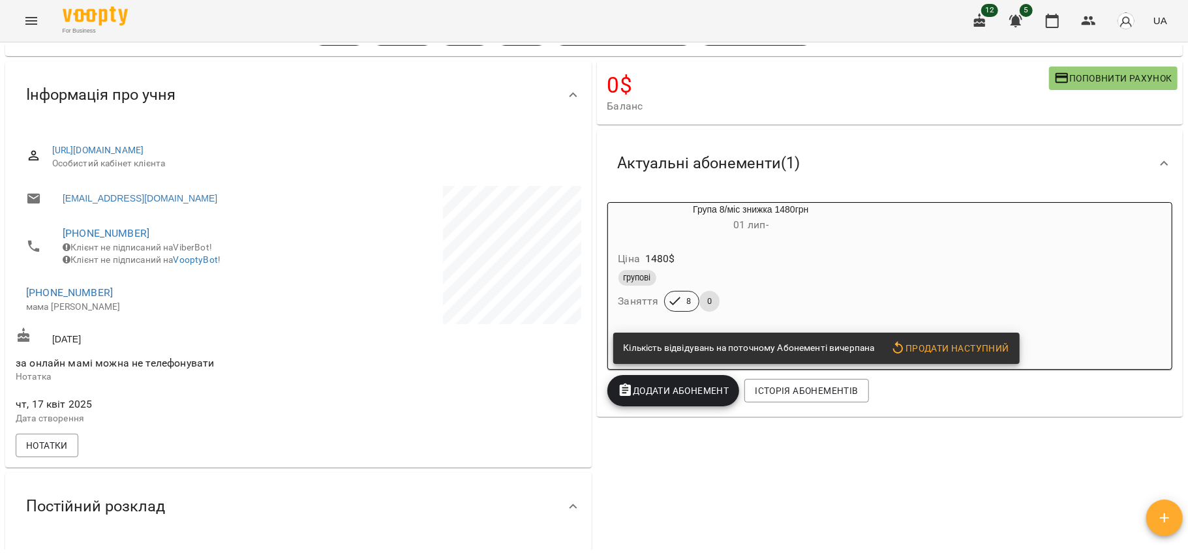
scroll to position [89, 0]
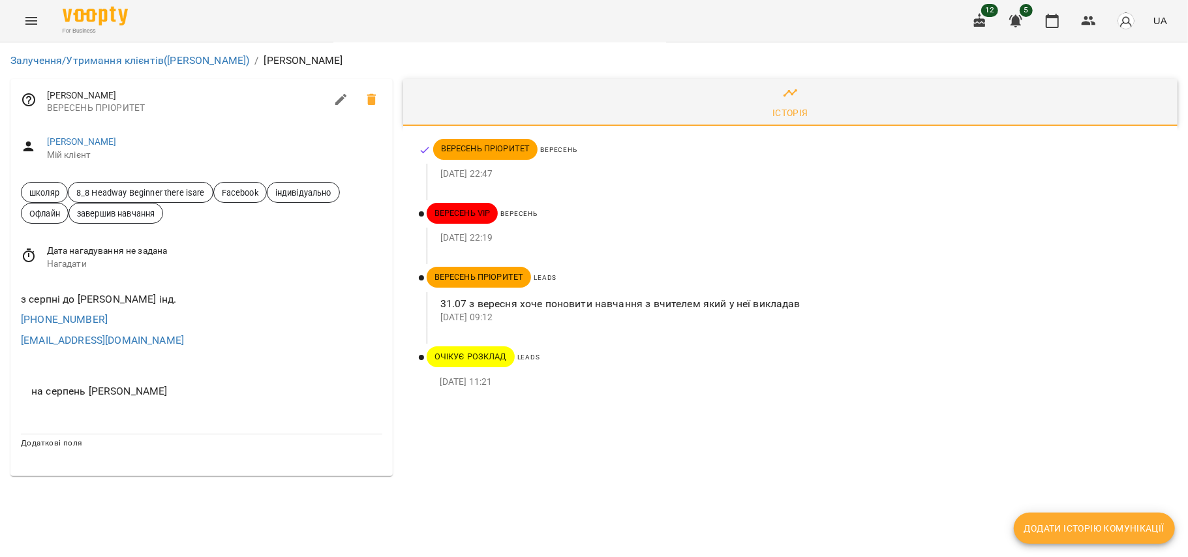
click at [127, 387] on span "на серпень Наташа" at bounding box center [201, 392] width 341 height 16
drag, startPoint x: 125, startPoint y: 387, endPoint x: 90, endPoint y: 387, distance: 35.2
click at [90, 387] on span "на серпень Наташа" at bounding box center [201, 392] width 341 height 16
copy span "Наташа"
drag, startPoint x: 65, startPoint y: 300, endPoint x: 132, endPoint y: 296, distance: 66.7
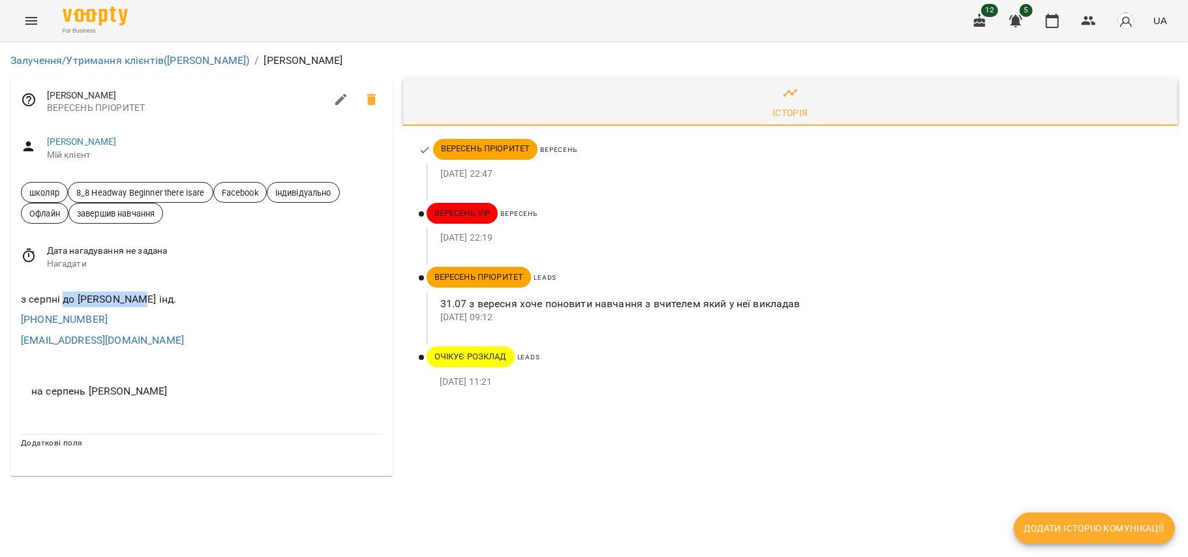
click at [132, 296] on div "з серпні до Роєнко інд." at bounding box center [201, 299] width 367 height 21
copy div "до Роєнко інд."
click at [108, 142] on link "Вагіна Марина" at bounding box center [82, 141] width 70 height 10
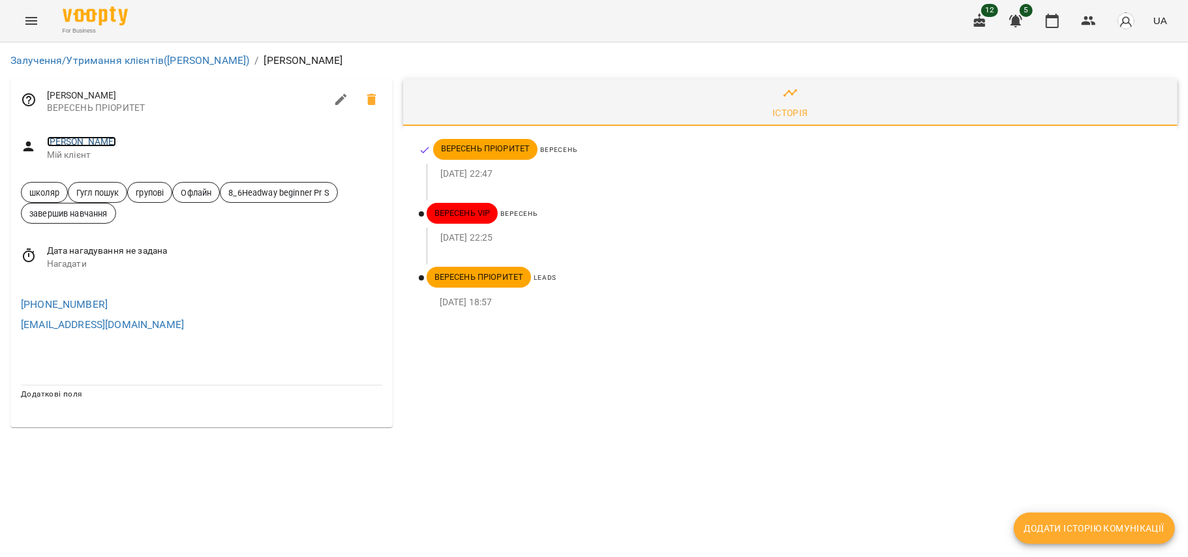
click at [95, 144] on link "[PERSON_NAME]" at bounding box center [82, 141] width 70 height 10
